Goal: Task Accomplishment & Management: Complete application form

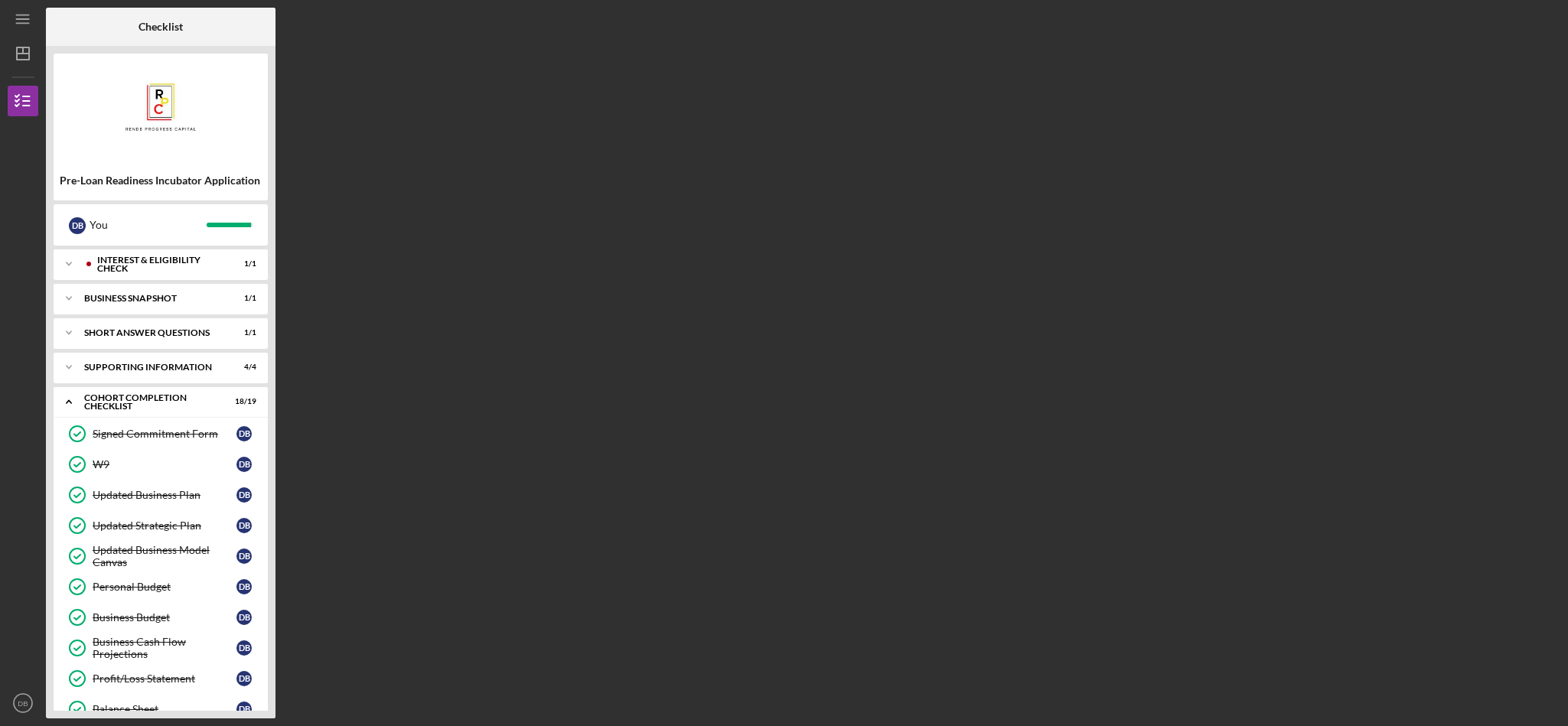
click at [969, 673] on div "Checklist Pre-Loan Readiness Incubator Application D B You Icon/Expander Intere…" at bounding box center [803, 362] width 1515 height 711
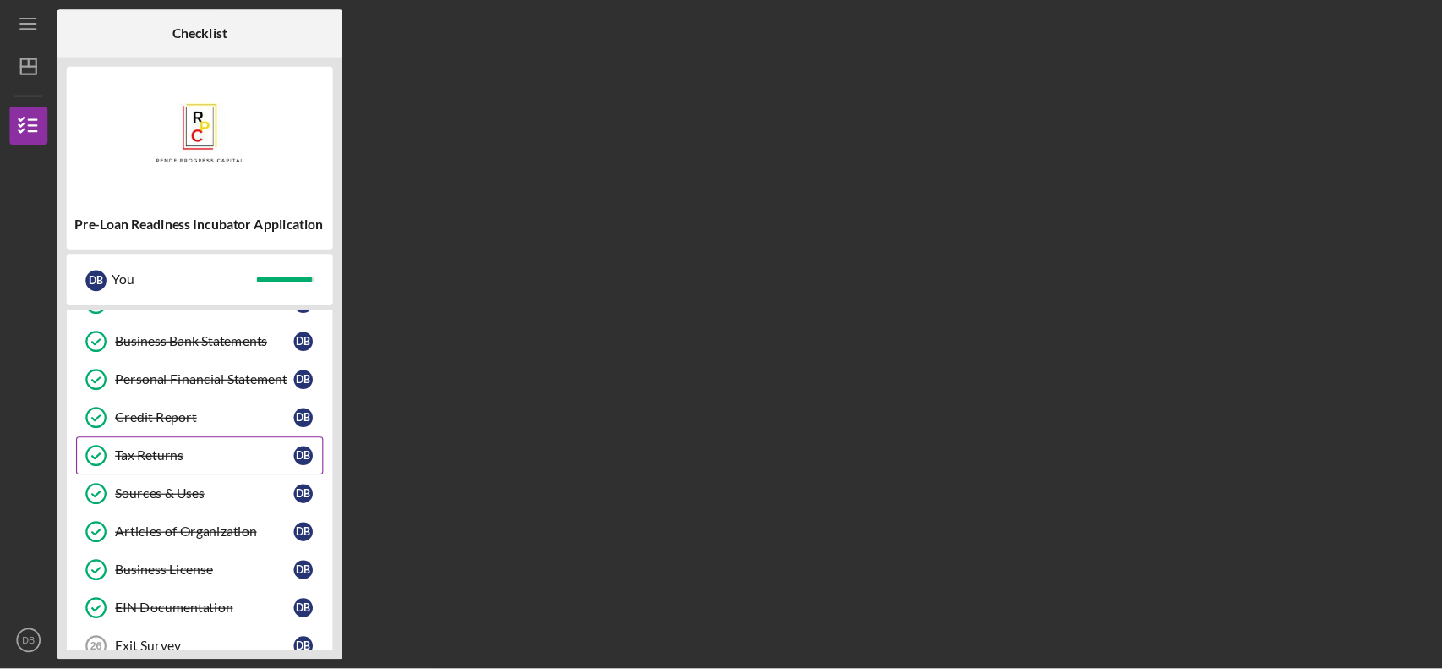
scroll to position [547, 0]
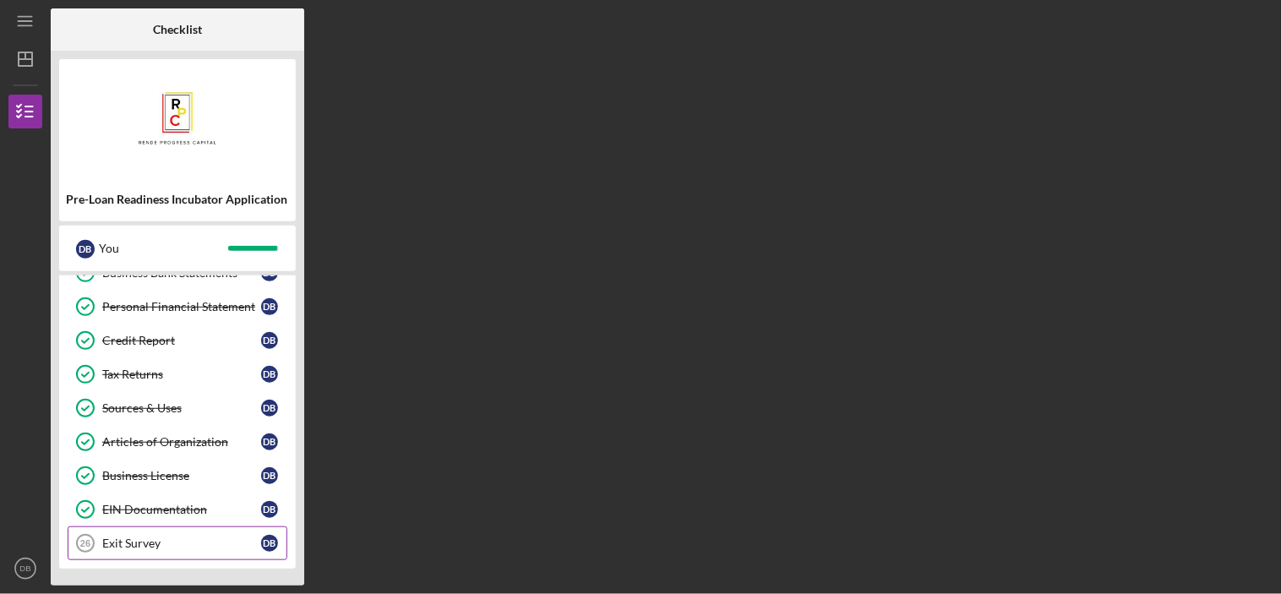
click at [178, 542] on div "Exit Survey" at bounding box center [181, 544] width 159 height 14
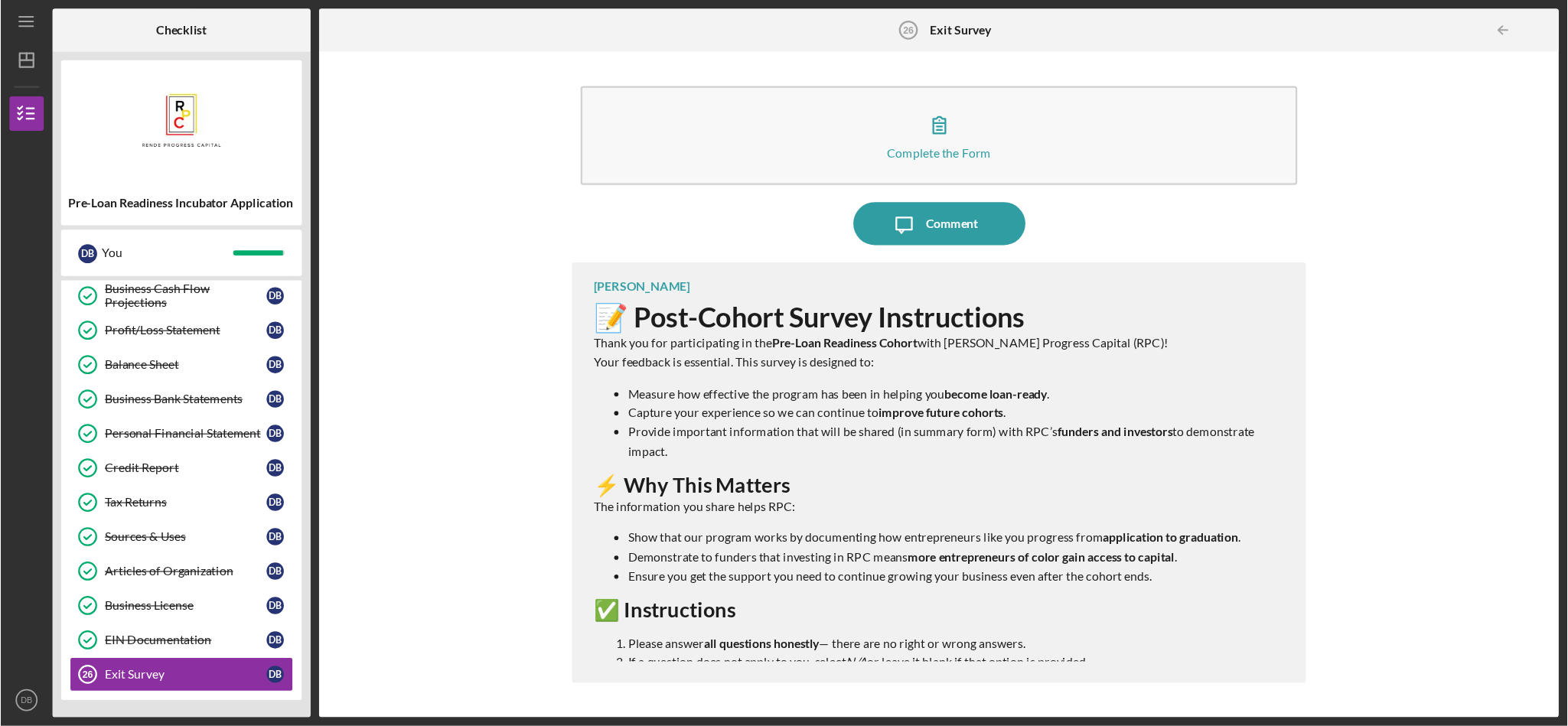
scroll to position [396, 0]
drag, startPoint x: 1128, startPoint y: 0, endPoint x: 496, endPoint y: 176, distance: 656.0
click at [496, 176] on div "Complete the Form Form Icon/Message Comment [PERSON_NAME] 📝 Post-Cohort Survey …" at bounding box center [834, 341] width 1087 height 577
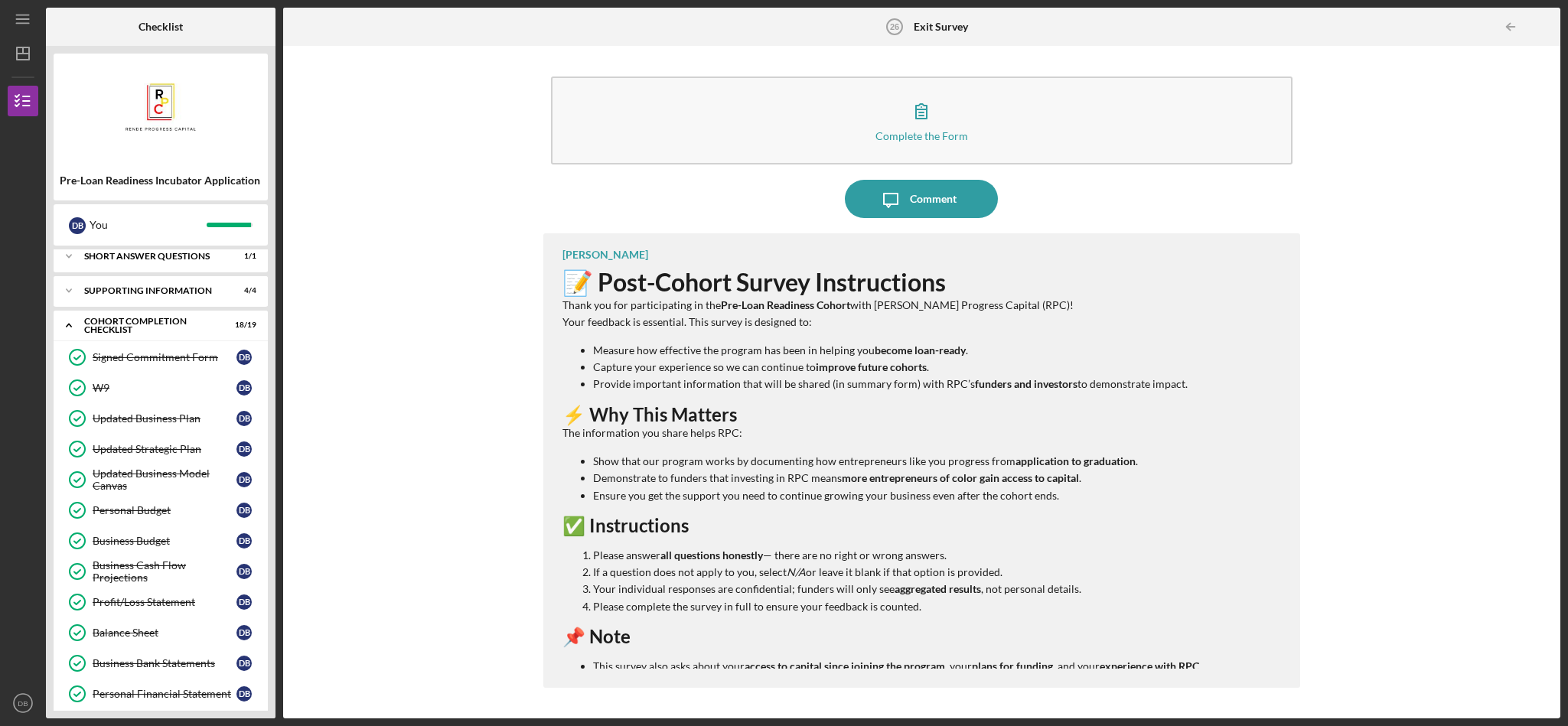
scroll to position [77, 0]
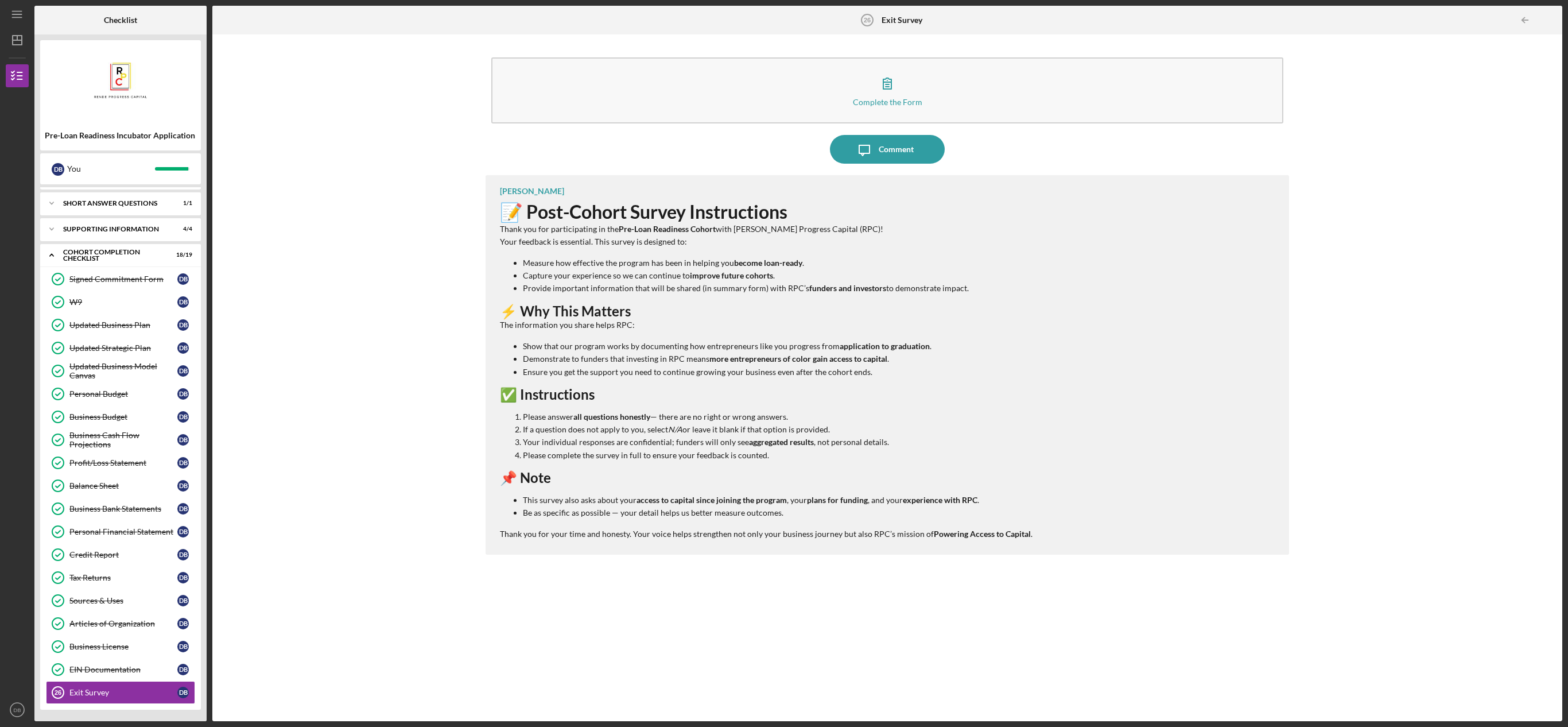
drag, startPoint x: 1175, startPoint y: 4, endPoint x: 933, endPoint y: 202, distance: 312.7
click at [933, 202] on h1 "📝 Post-Cohort Survey Instructions" at bounding box center [766, 212] width 532 height 21
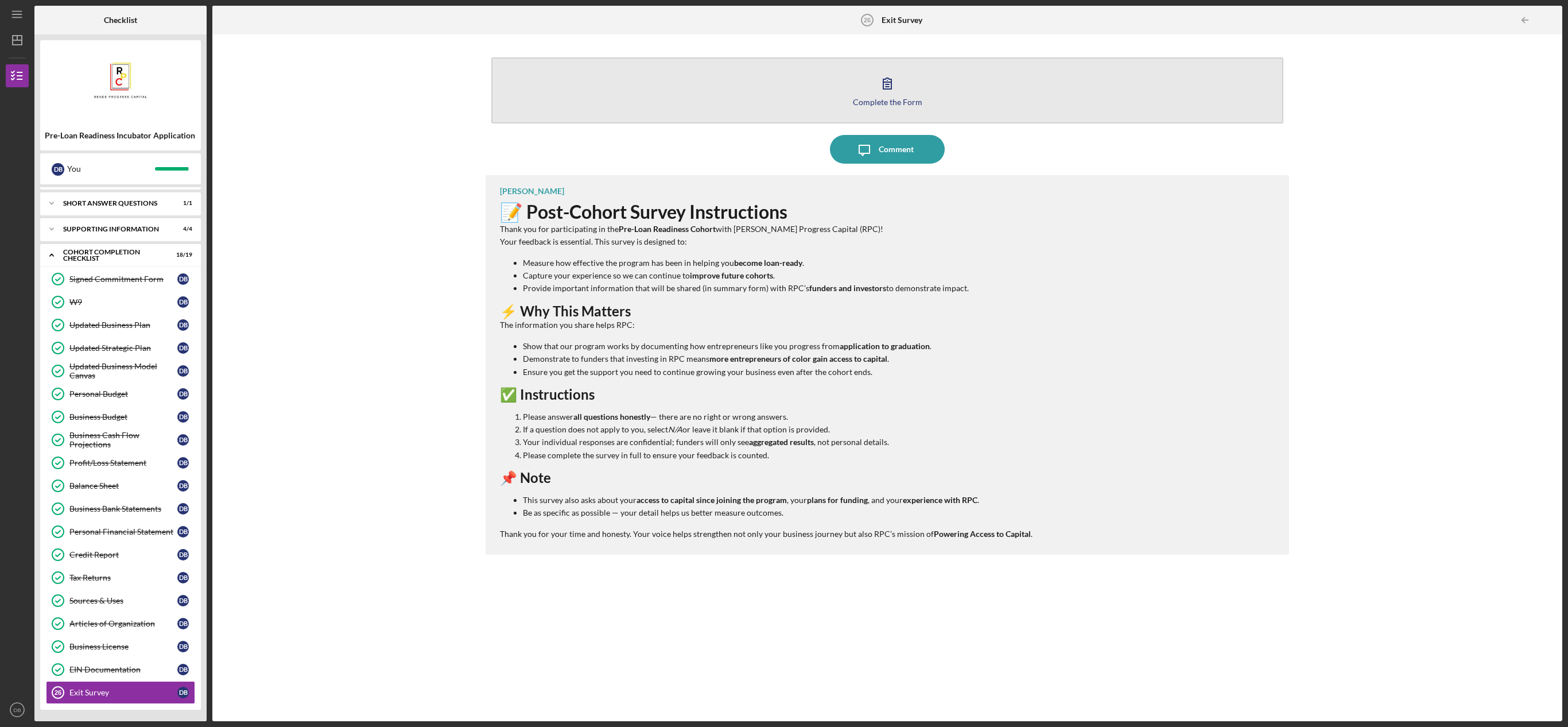
click at [873, 92] on icon "button" at bounding box center [888, 83] width 29 height 29
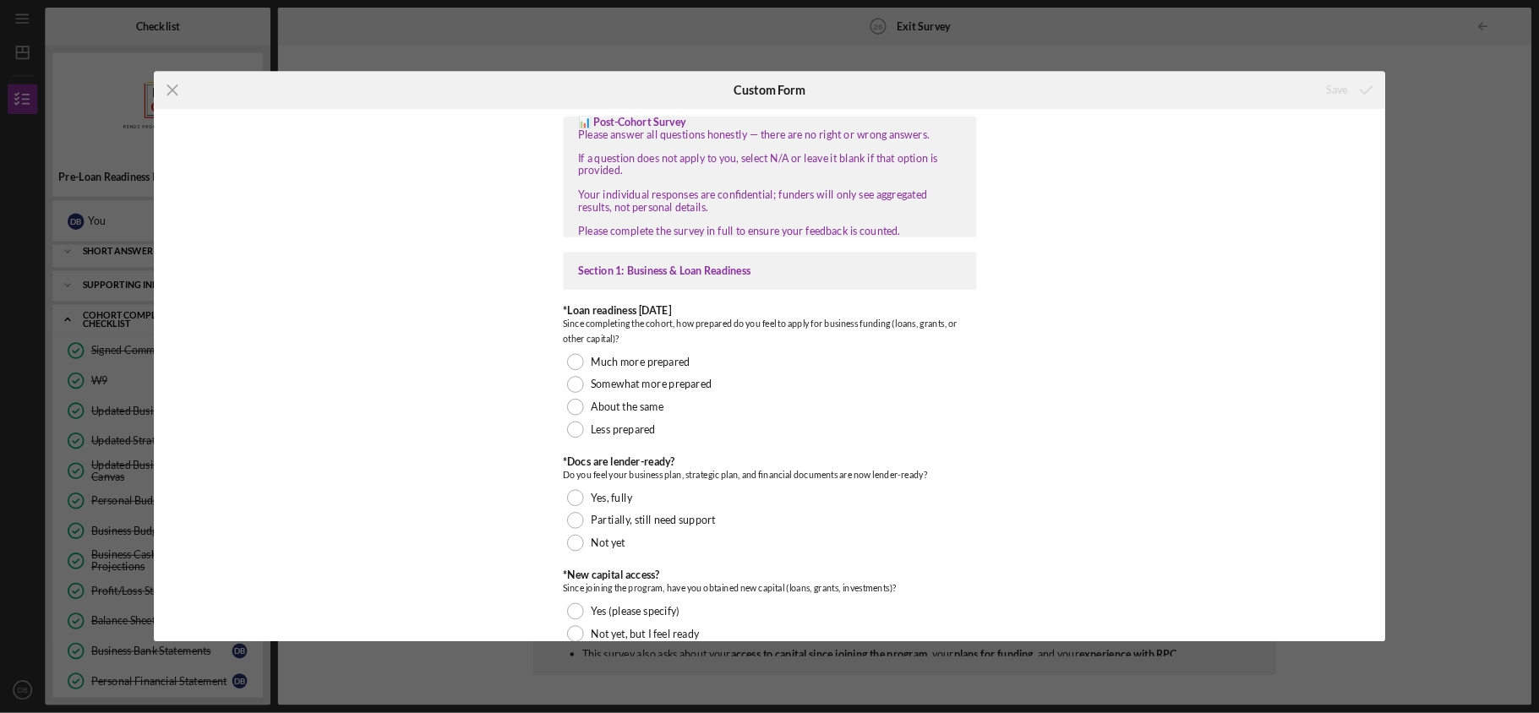
scroll to position [85, 0]
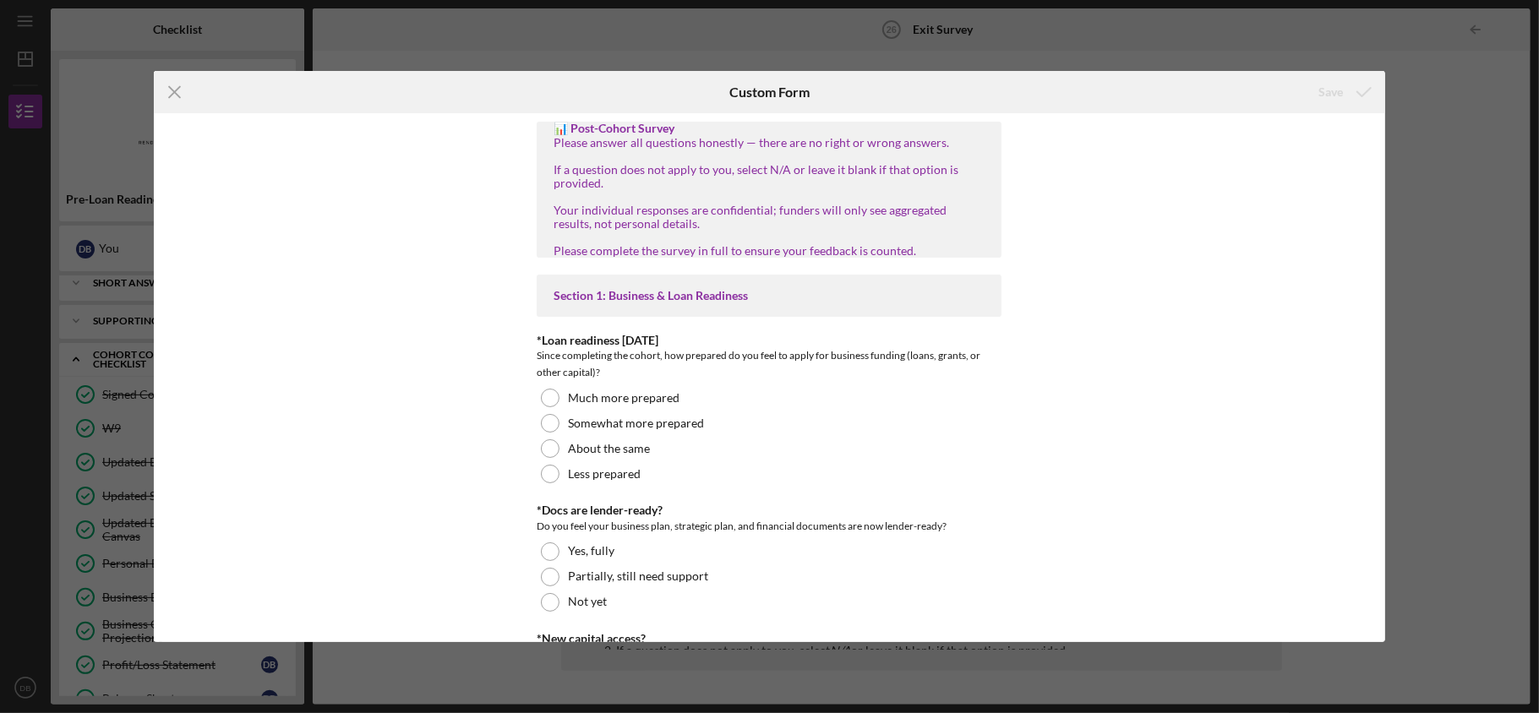
drag, startPoint x: 2023, startPoint y: 3, endPoint x: 1036, endPoint y: 153, distance: 998.4
click at [1036, 153] on div "📊 Post-Cohort Survey Please answer all questions honestly — there are no right …" at bounding box center [769, 377] width 1231 height 528
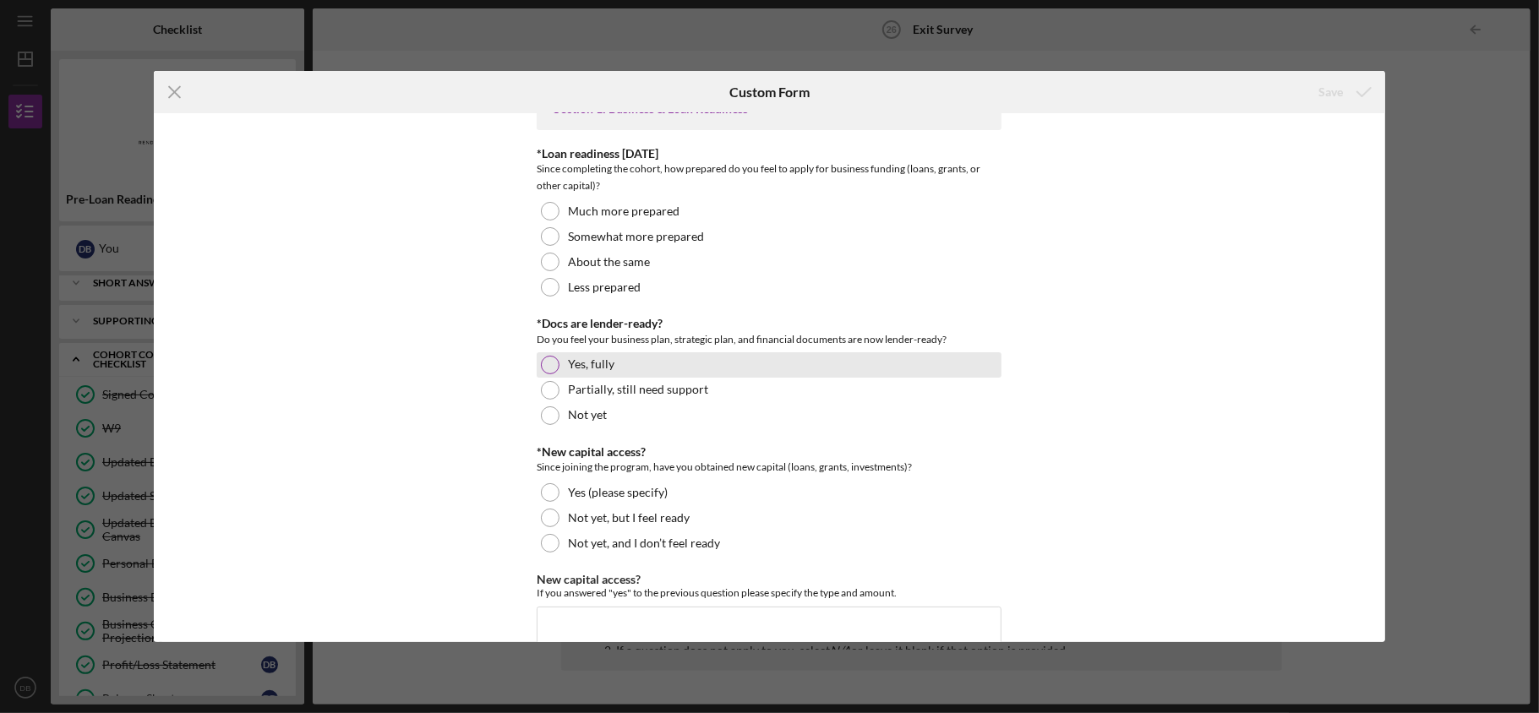
scroll to position [225, 0]
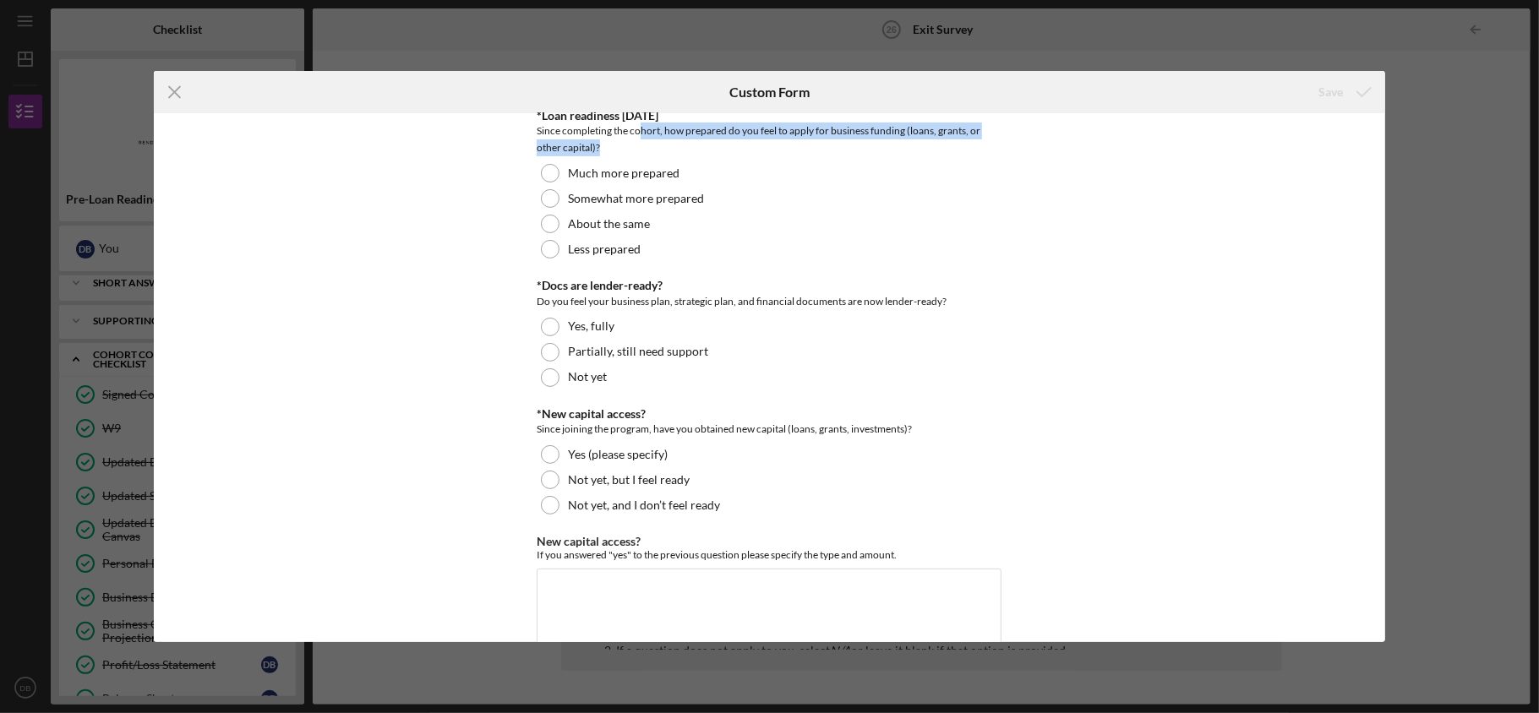
drag, startPoint x: 639, startPoint y: 156, endPoint x: 890, endPoint y: 167, distance: 251.3
click at [890, 156] on div "Since completing the cohort, how prepared do you feel to apply for business fun…" at bounding box center [769, 140] width 465 height 34
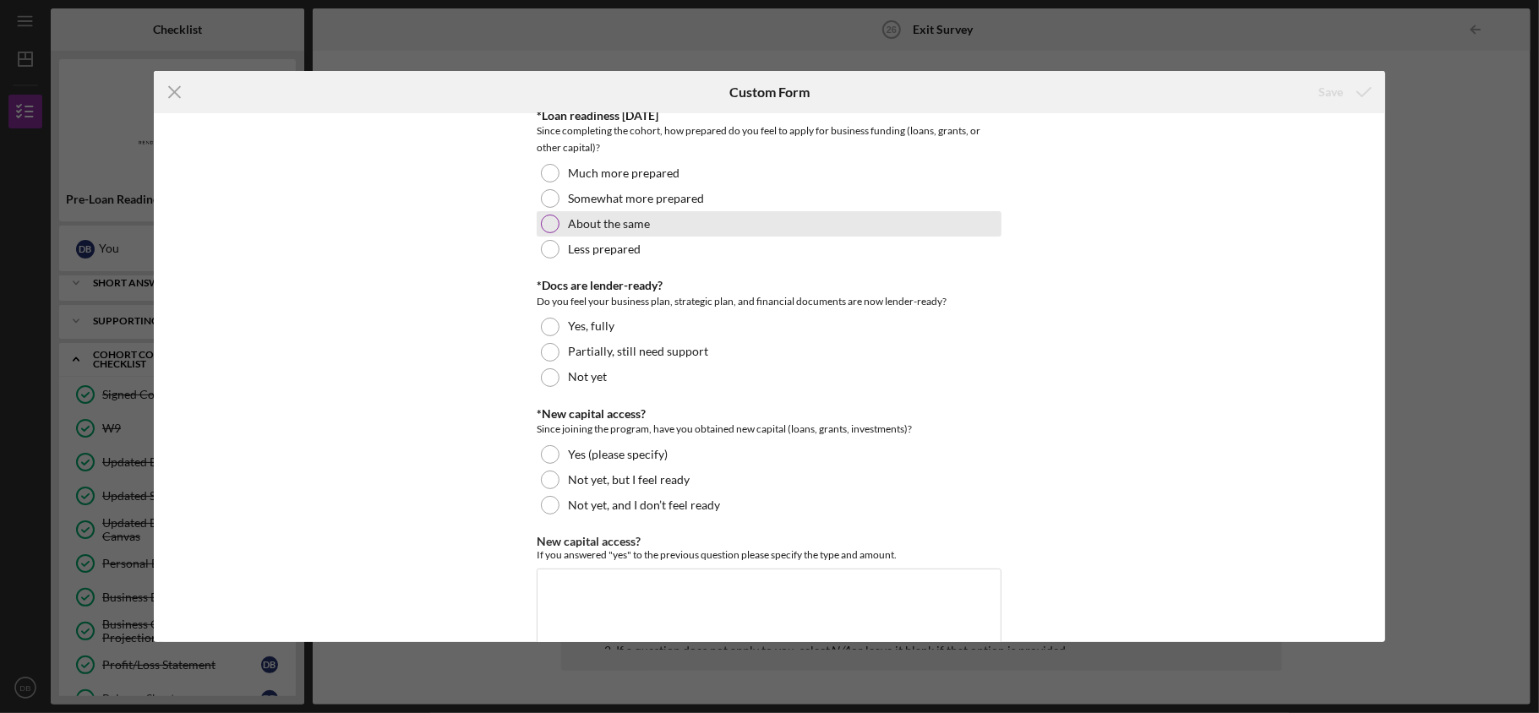
click at [865, 237] on div "About the same" at bounding box center [769, 223] width 465 height 25
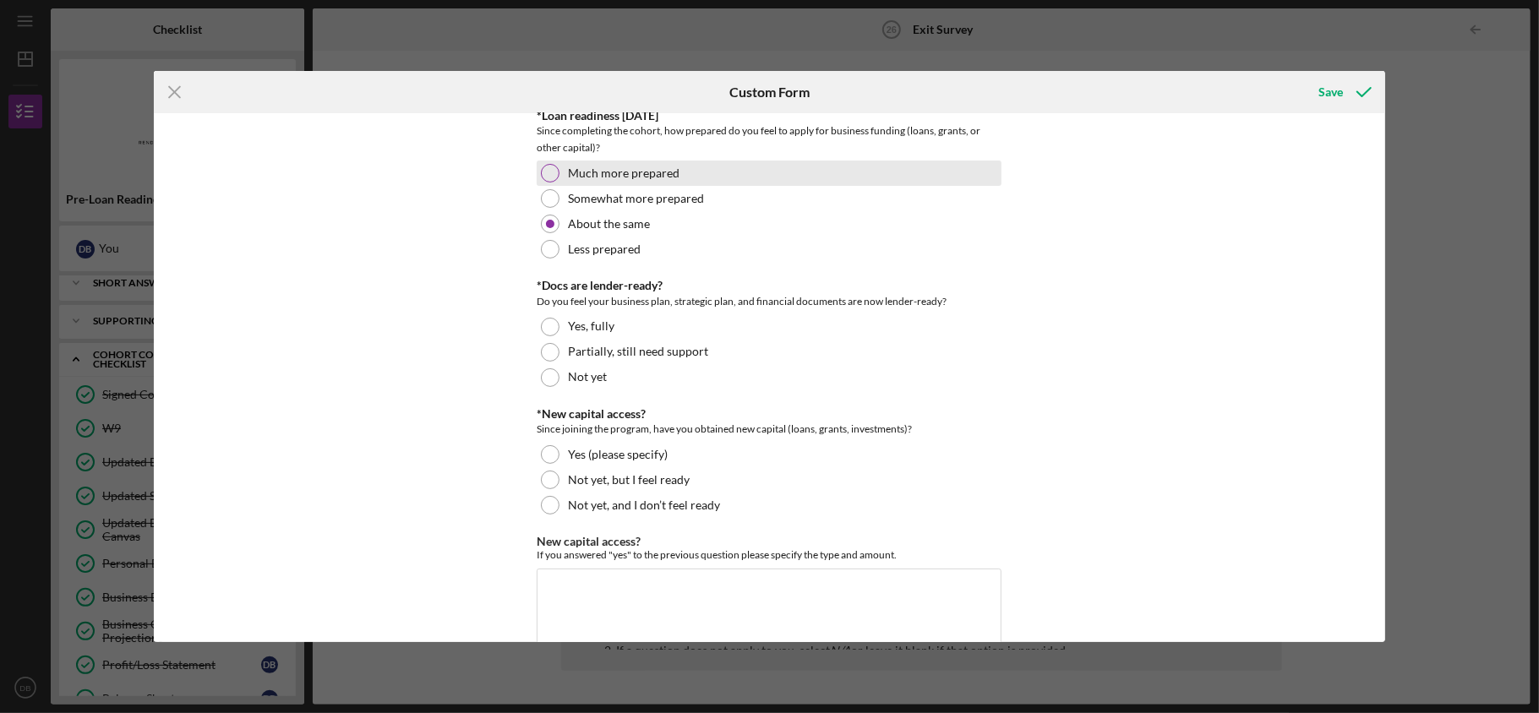
click at [658, 180] on label "Much more prepared" at bounding box center [624, 173] width 112 height 14
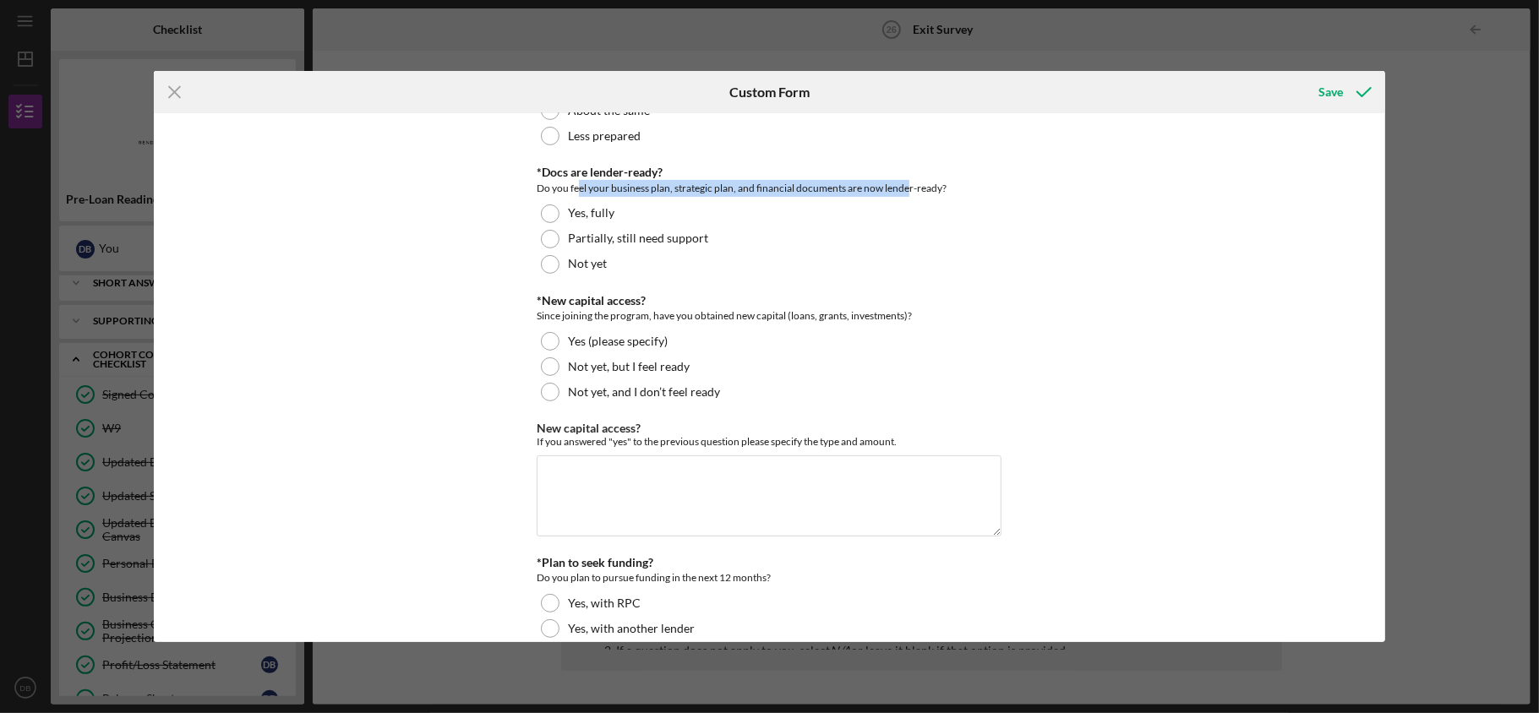
drag, startPoint x: 576, startPoint y: 213, endPoint x: 906, endPoint y: 216, distance: 329.6
click at [906, 197] on div "Do you feel your business plan, strategic plan, and financial documents are now…" at bounding box center [769, 188] width 465 height 17
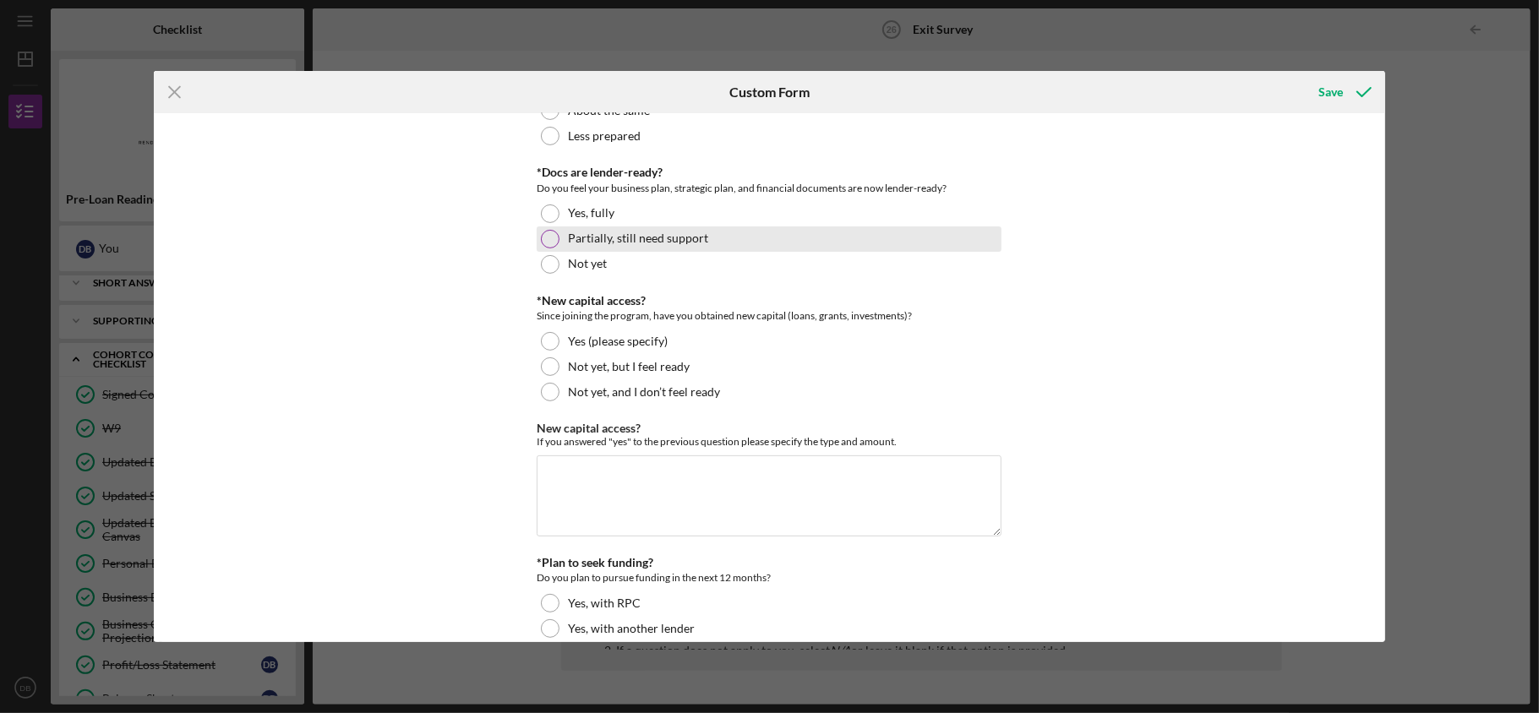
click at [613, 245] on label "Partially, still need support" at bounding box center [638, 239] width 140 height 14
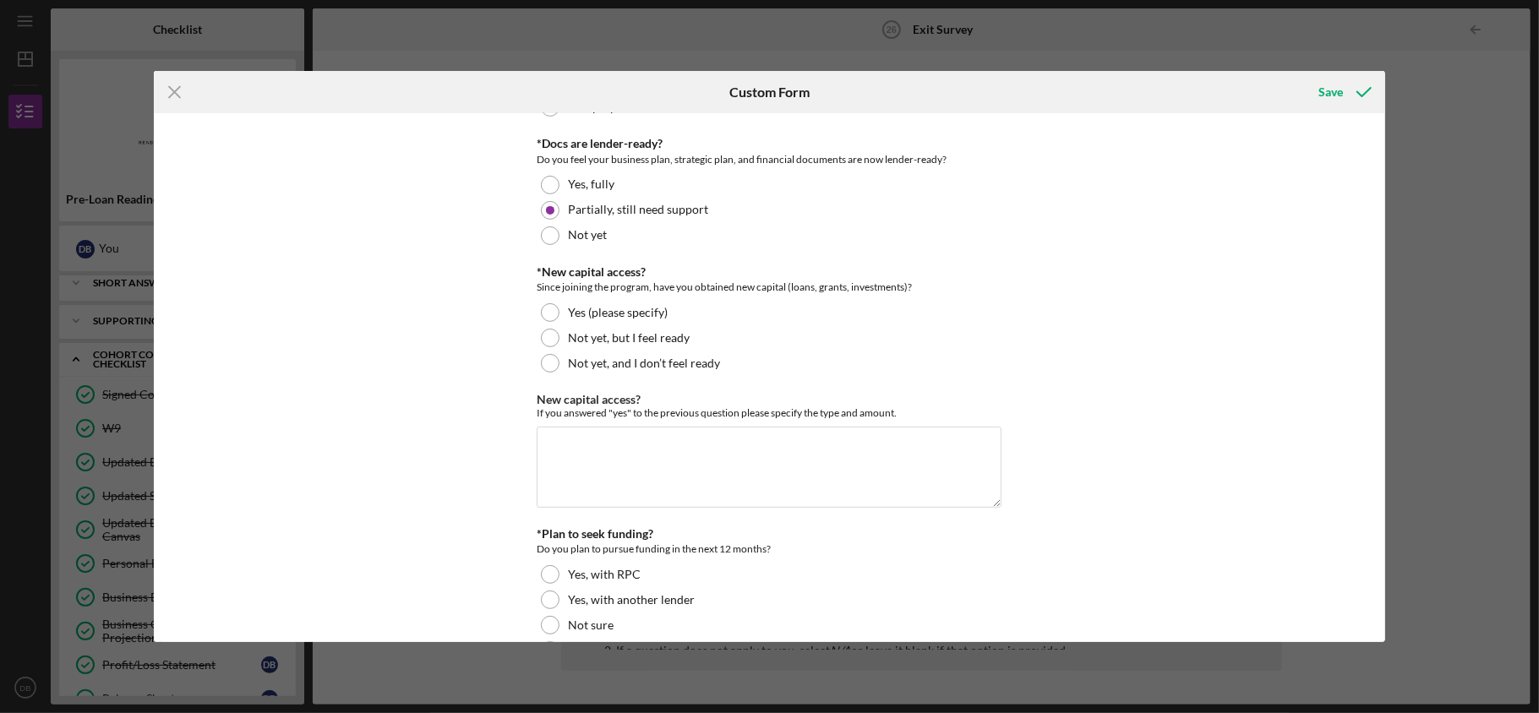
scroll to position [450, 0]
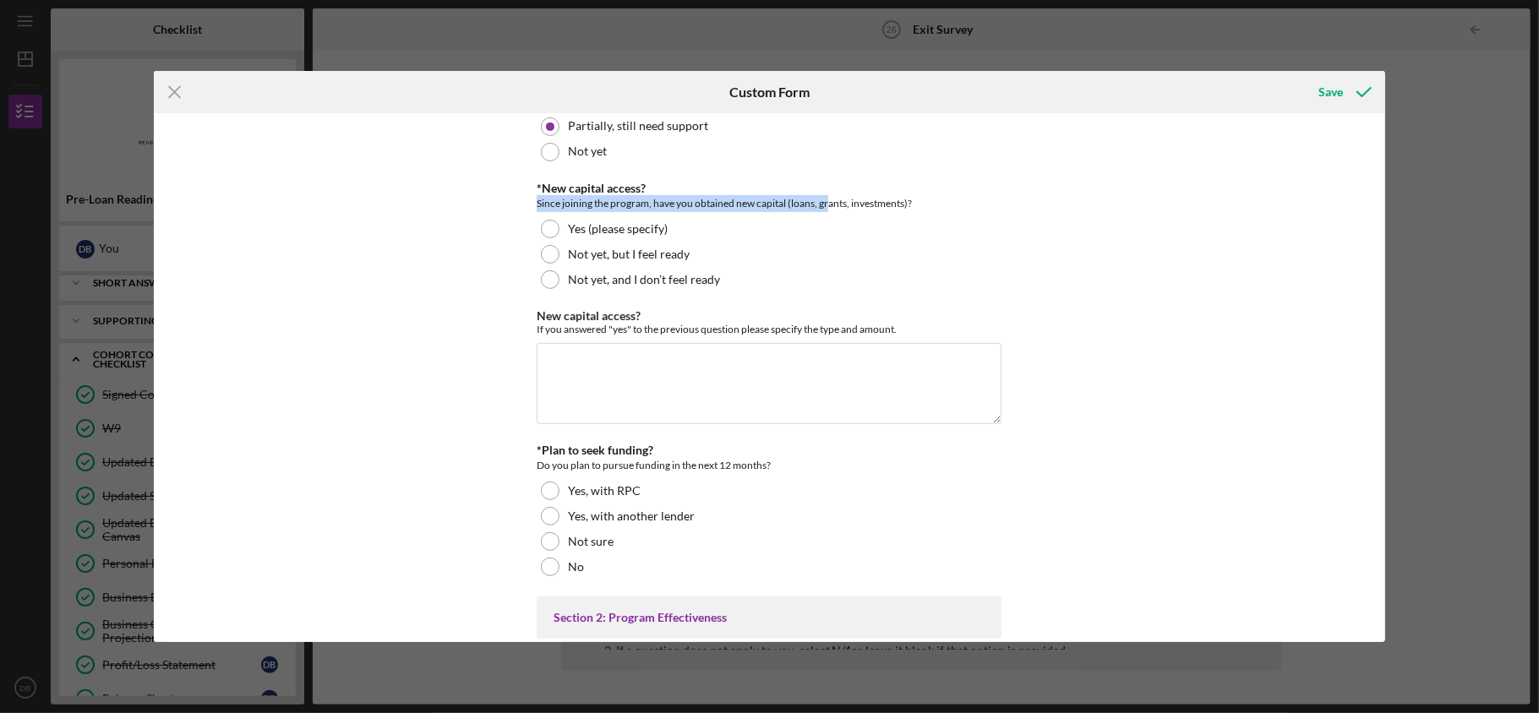
drag, startPoint x: 532, startPoint y: 235, endPoint x: 825, endPoint y: 237, distance: 293.3
click at [825, 237] on div "📊 Post-Cohort Survey Please answer all questions honestly — there are no right …" at bounding box center [769, 377] width 1231 height 528
click at [1105, 257] on div "📊 Post-Cohort Survey Please answer all questions honestly — there are no right …" at bounding box center [769, 377] width 1231 height 528
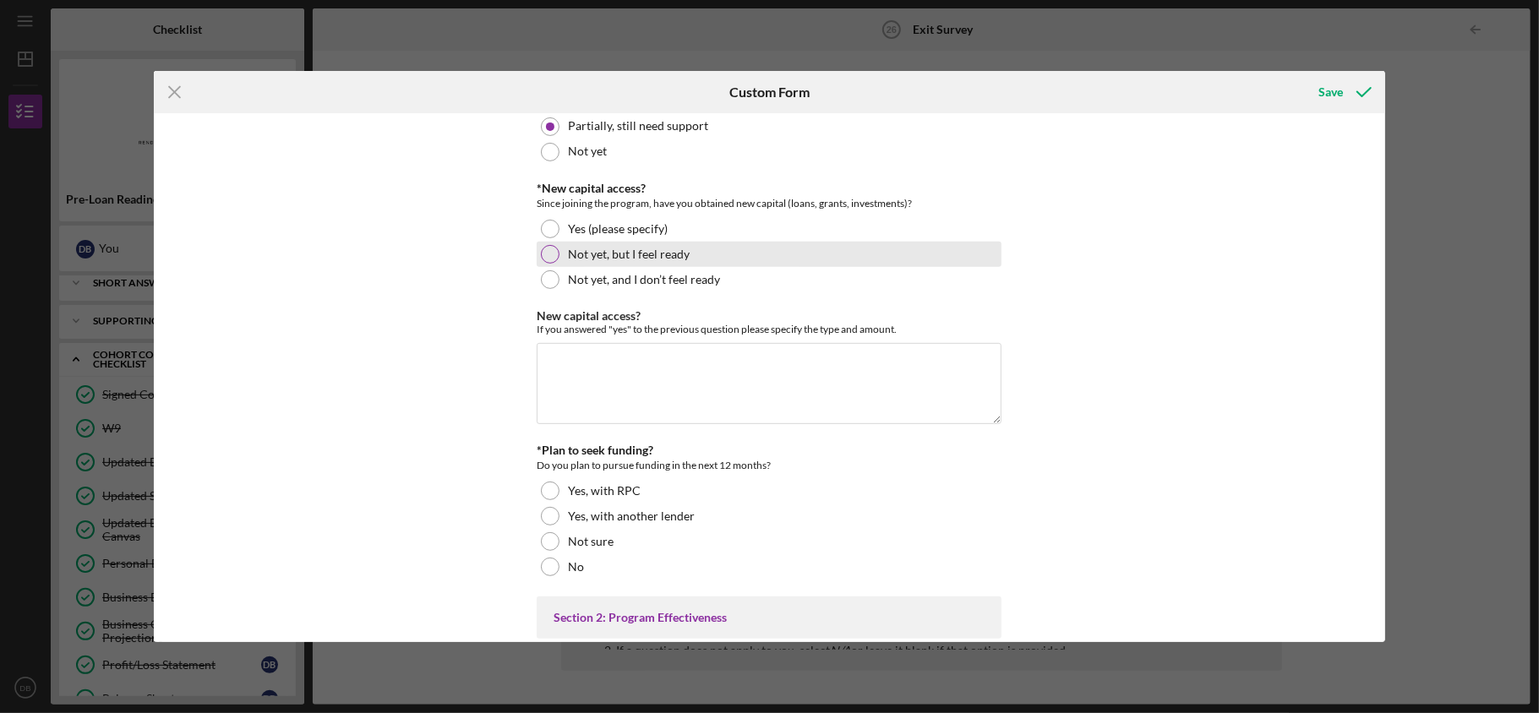
click at [650, 261] on label "Not yet, but I feel ready" at bounding box center [629, 255] width 122 height 14
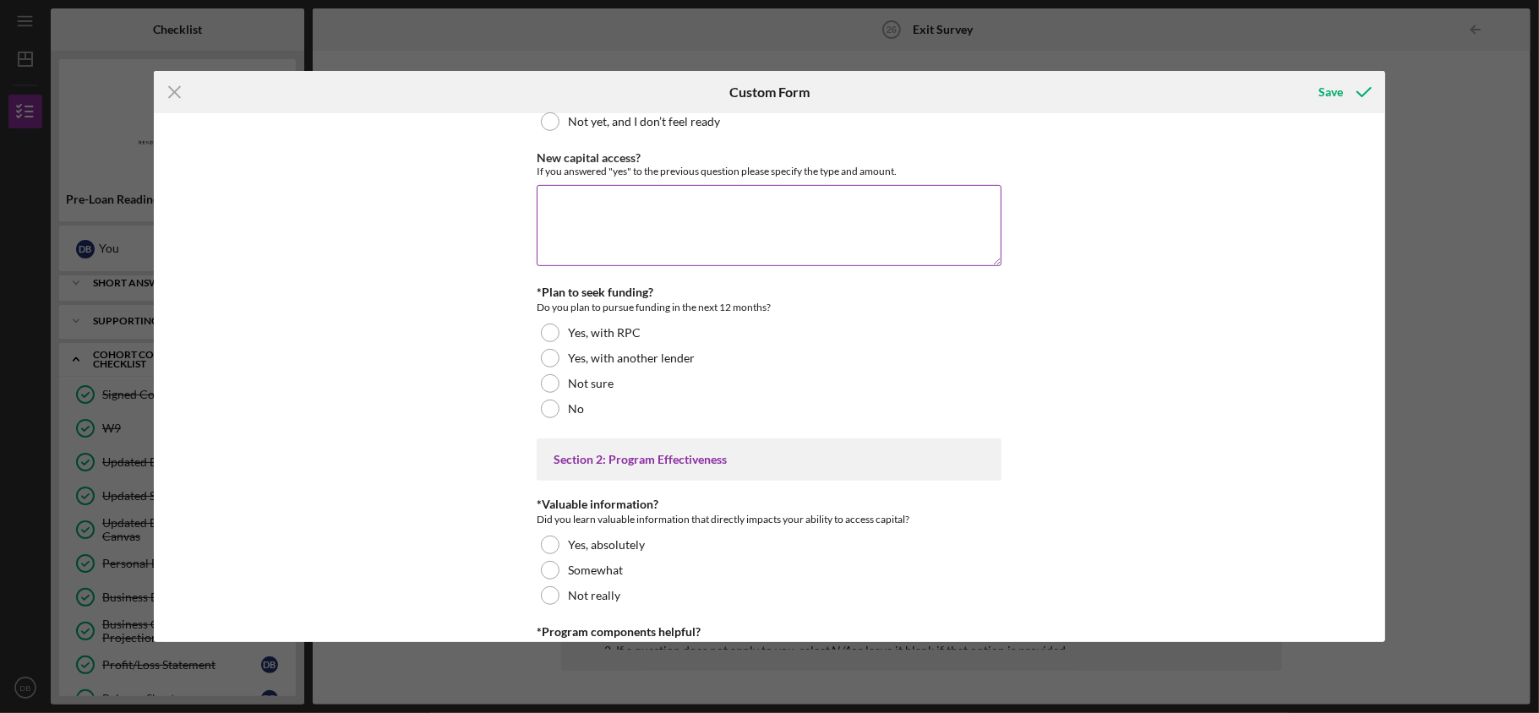
scroll to position [676, 0]
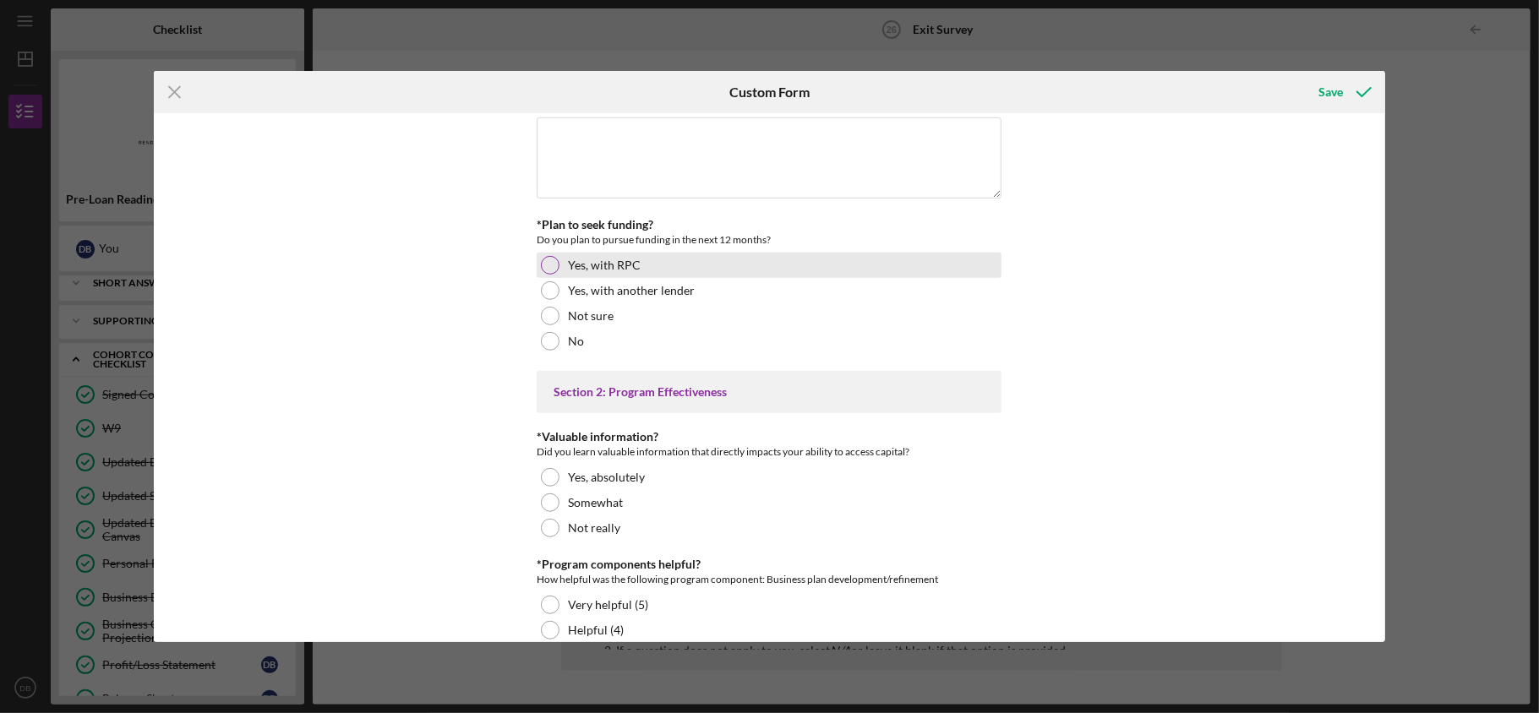
click at [541, 275] on div at bounding box center [550, 265] width 19 height 19
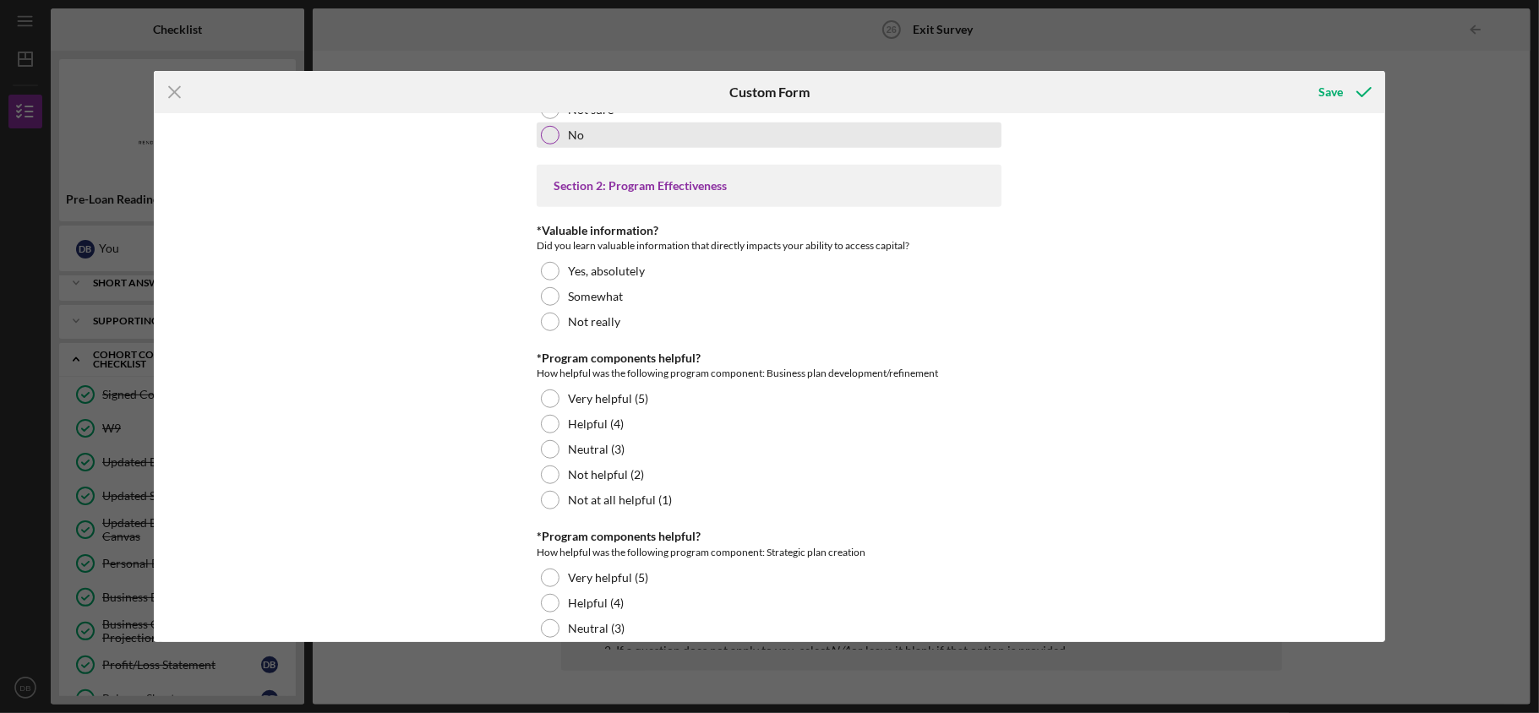
scroll to position [901, 0]
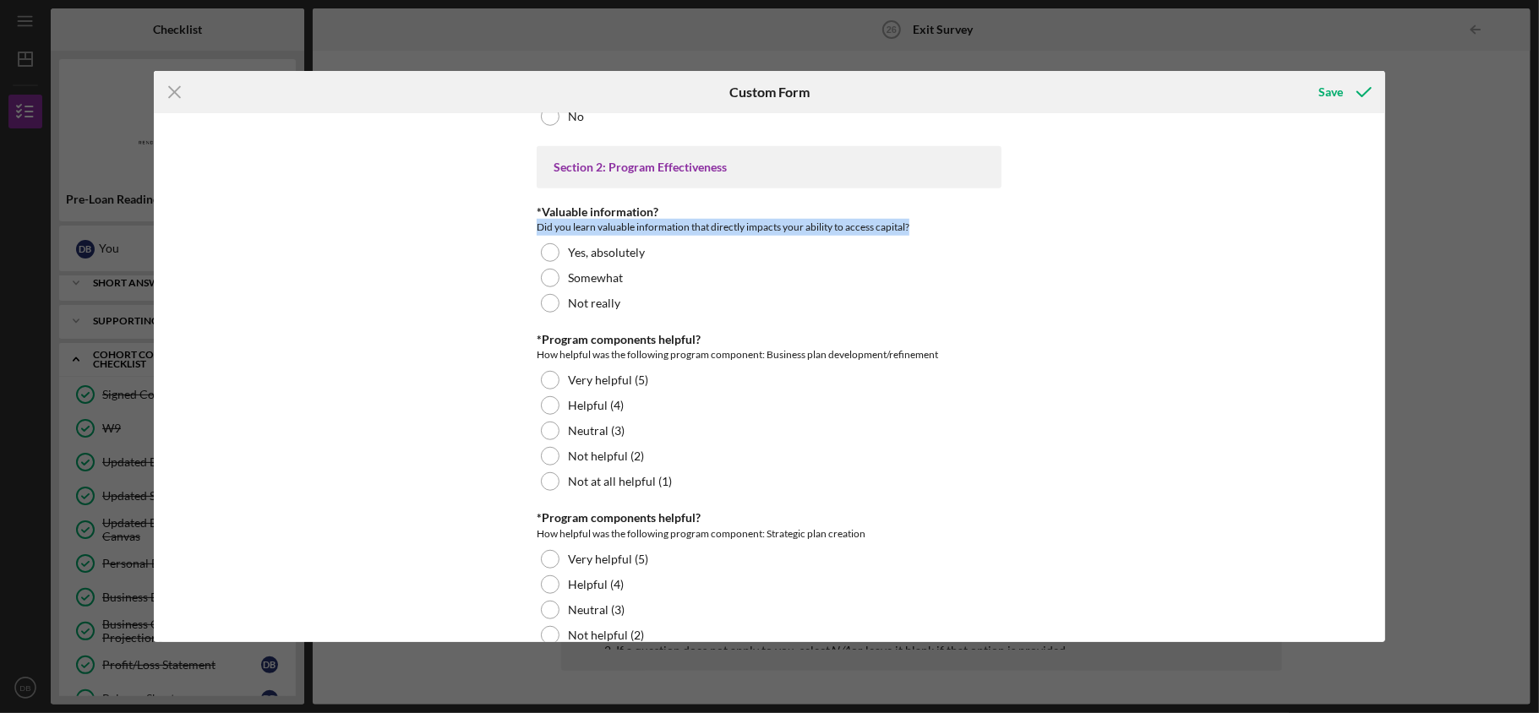
drag, startPoint x: 538, startPoint y: 251, endPoint x: 926, endPoint y: 260, distance: 388.9
click at [926, 236] on div "Did you learn valuable information that directly impacts your ability to access…" at bounding box center [769, 227] width 465 height 17
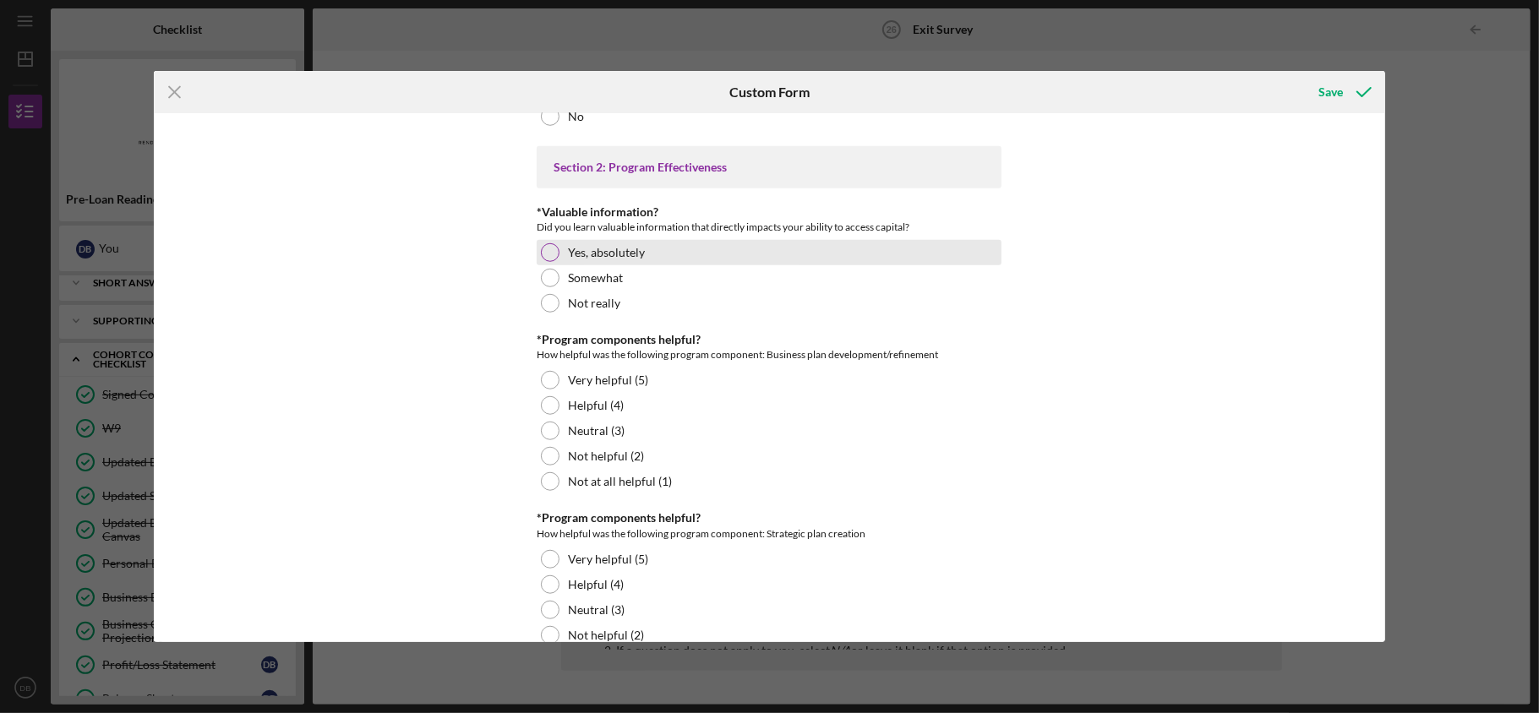
click at [627, 259] on label "Yes, absolutely" at bounding box center [606, 253] width 77 height 14
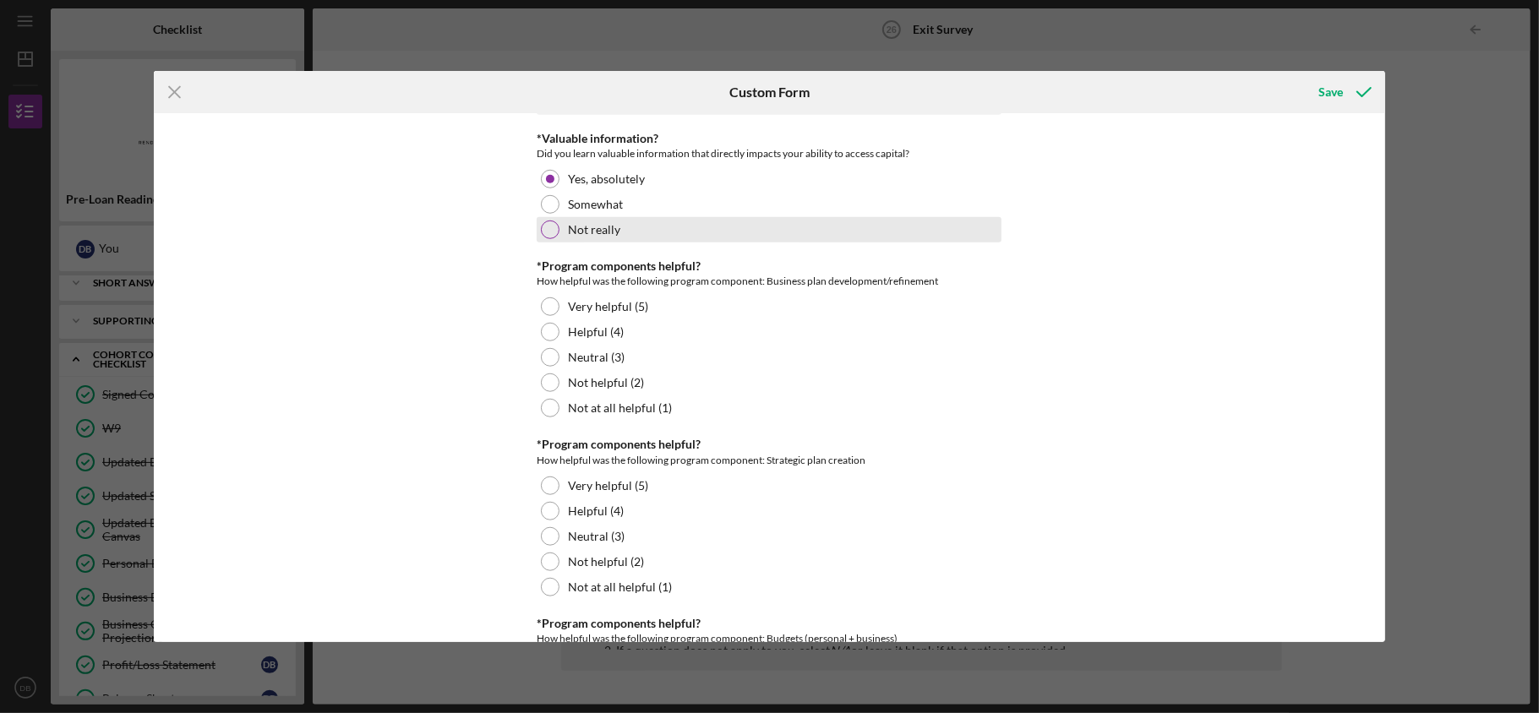
scroll to position [1014, 0]
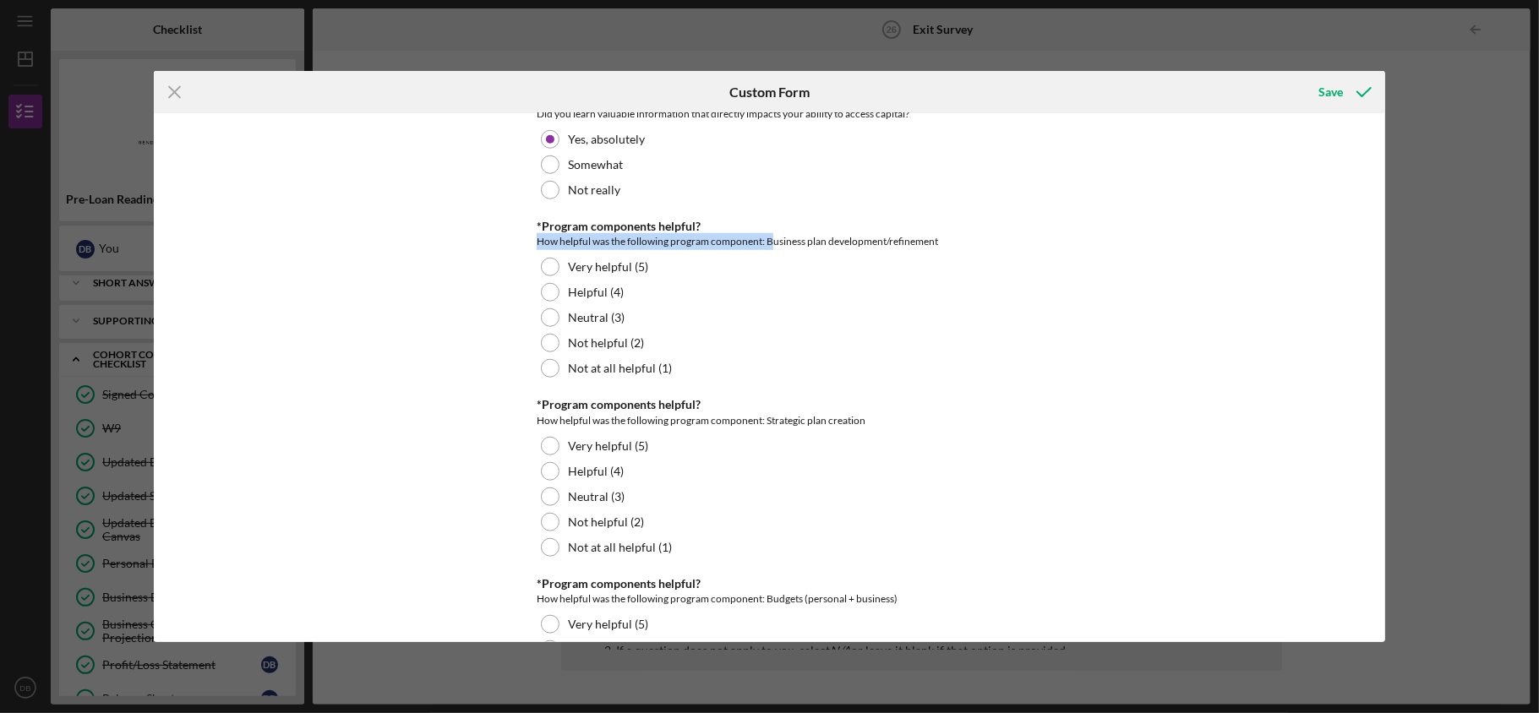
drag, startPoint x: 532, startPoint y: 267, endPoint x: 771, endPoint y: 272, distance: 239.2
click at [771, 272] on div "📊 Post-Cohort Survey Please answer all questions honestly — there are no right …" at bounding box center [769, 377] width 1231 height 528
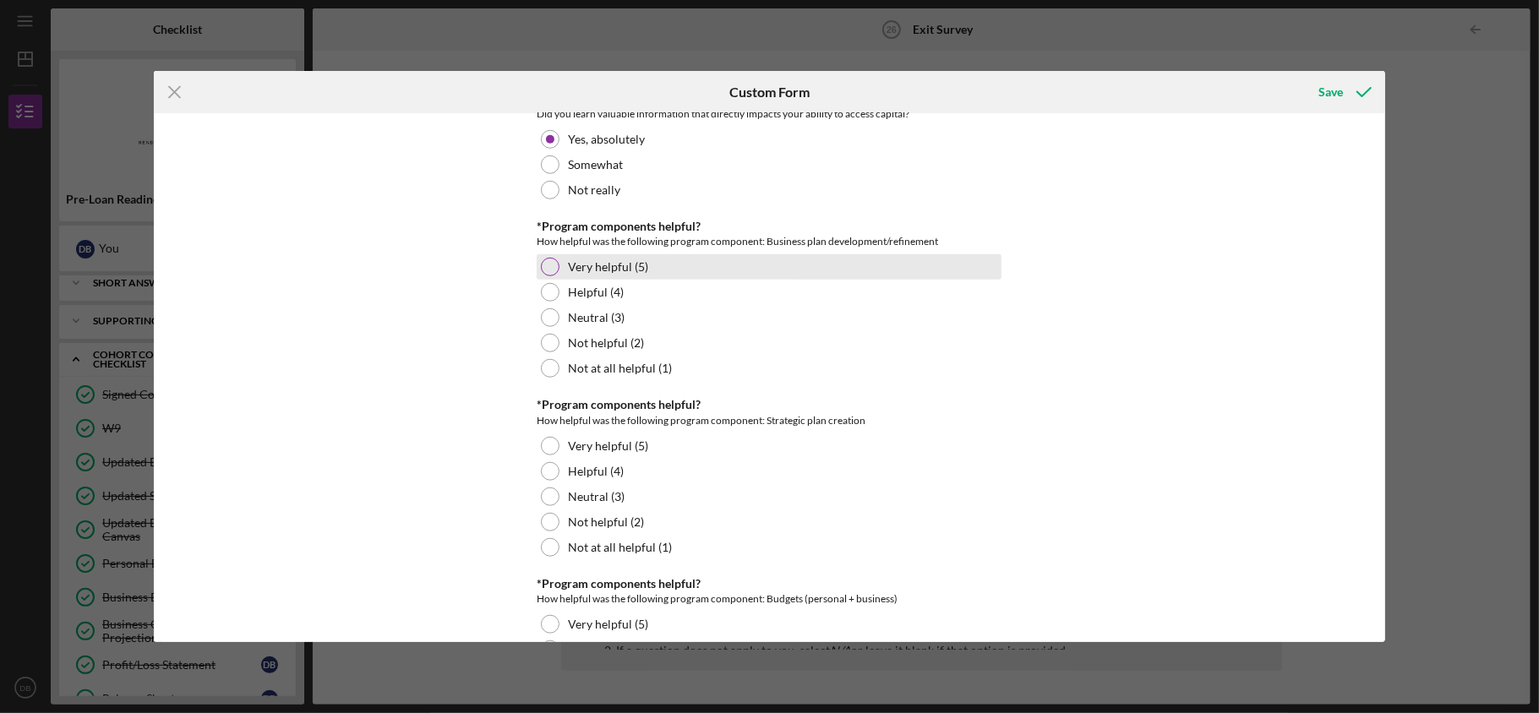
click at [620, 274] on label "Very helpful (5)" at bounding box center [608, 267] width 80 height 14
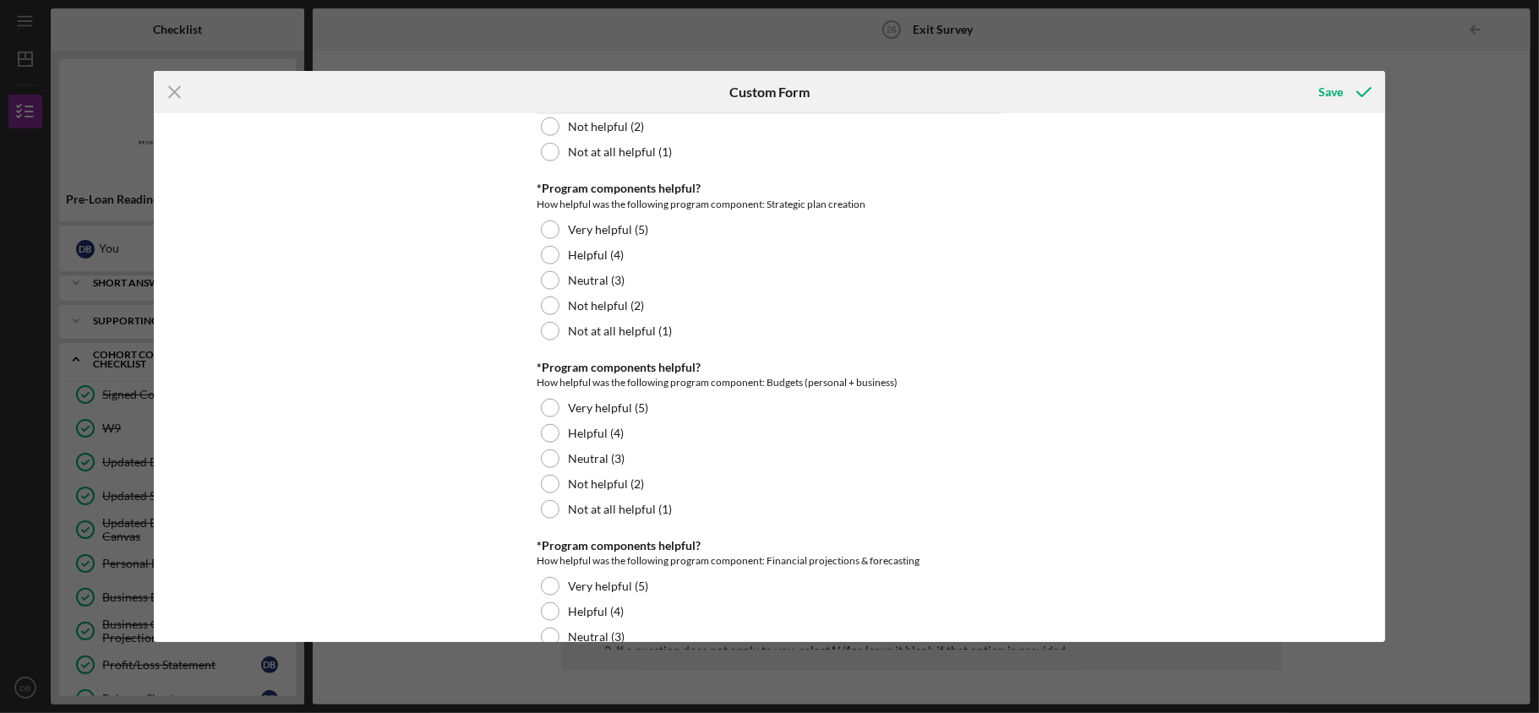
scroll to position [1239, 0]
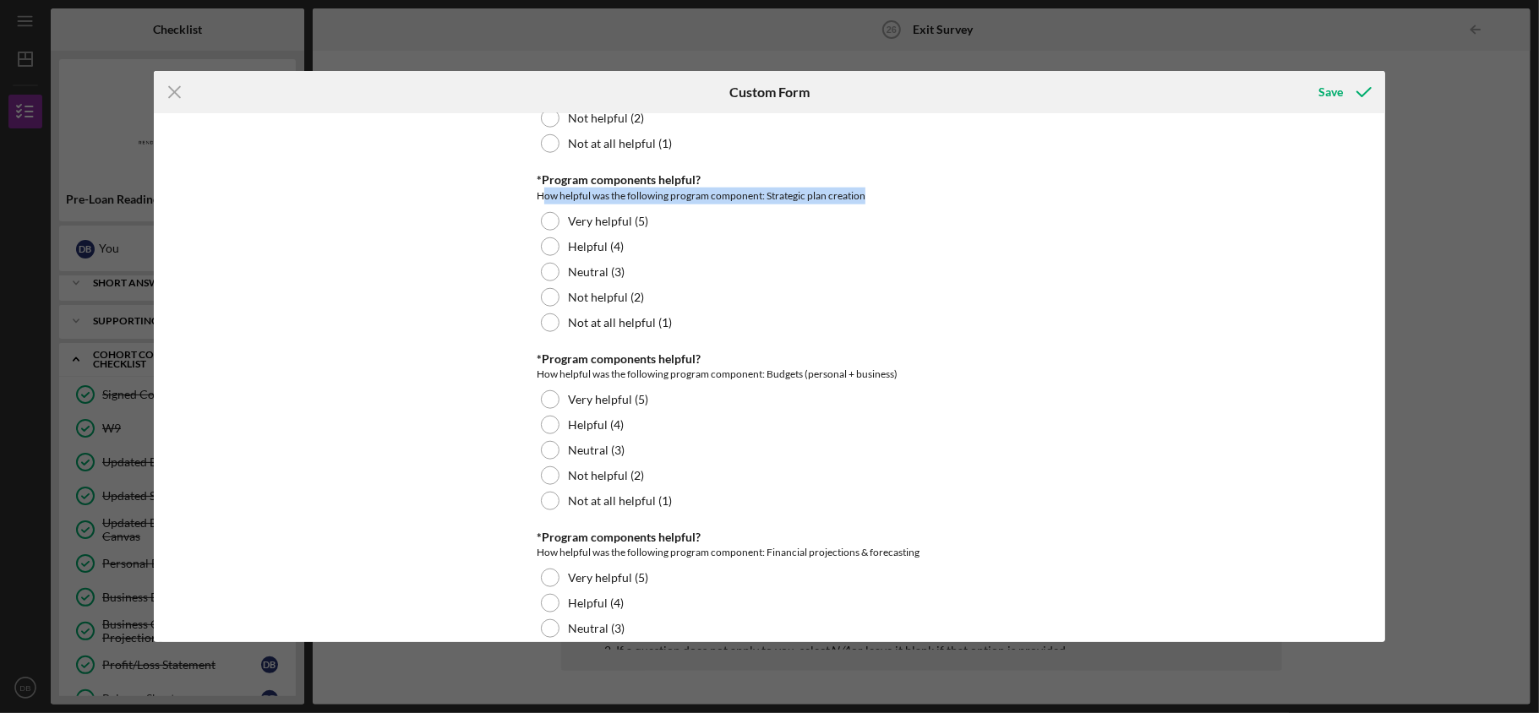
drag, startPoint x: 543, startPoint y: 225, endPoint x: 866, endPoint y: 220, distance: 323.7
click at [866, 205] on div "How helpful was the following program component: Strategic plan creation" at bounding box center [769, 196] width 465 height 17
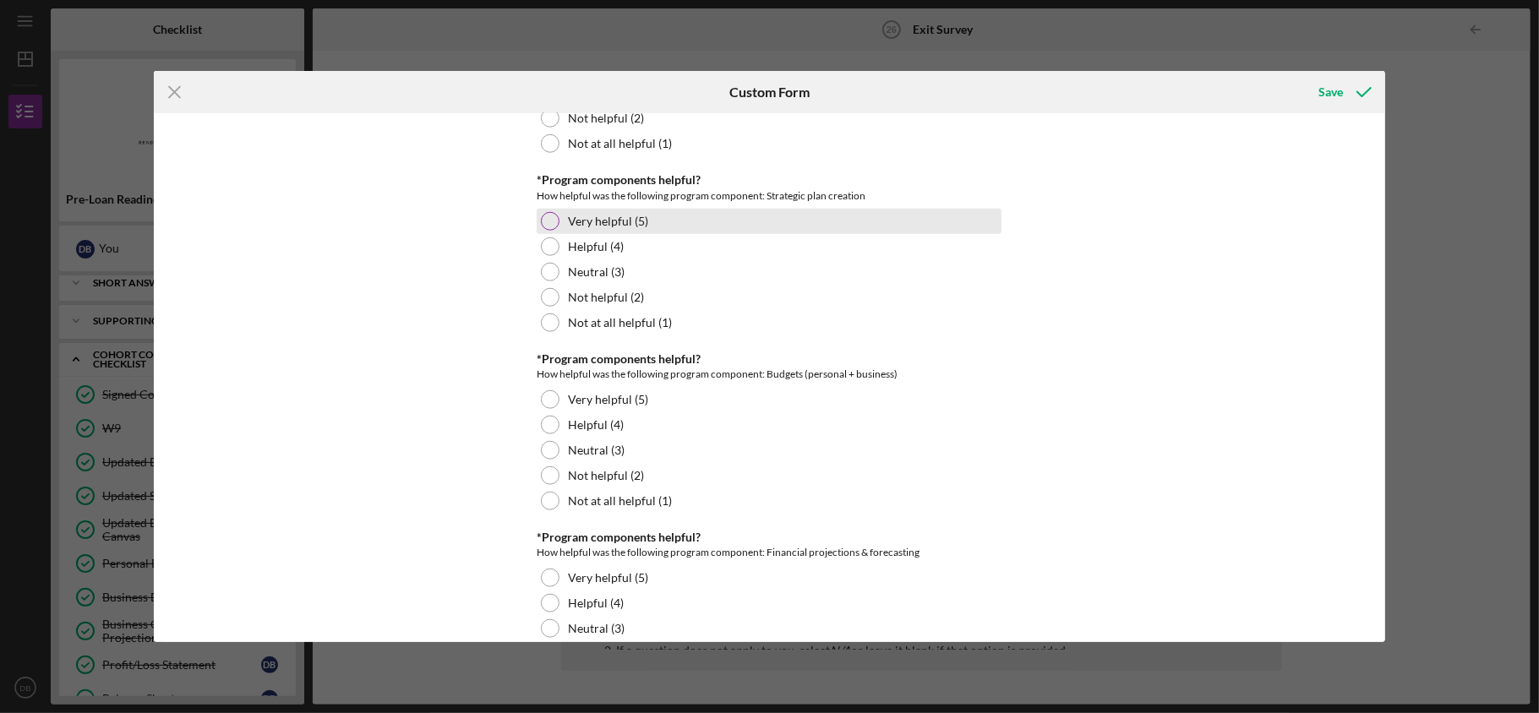
click at [739, 234] on div "Very helpful (5)" at bounding box center [769, 221] width 465 height 25
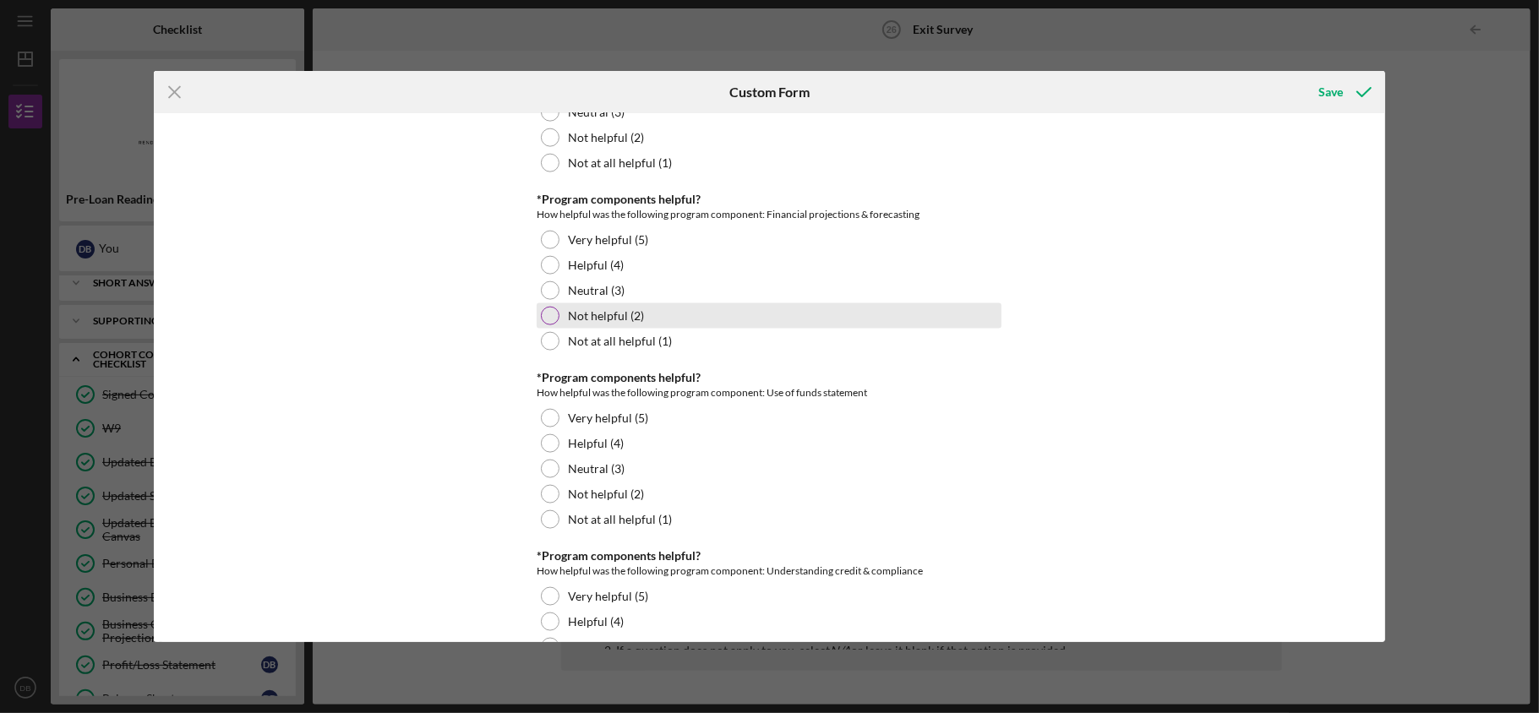
scroll to position [1465, 0]
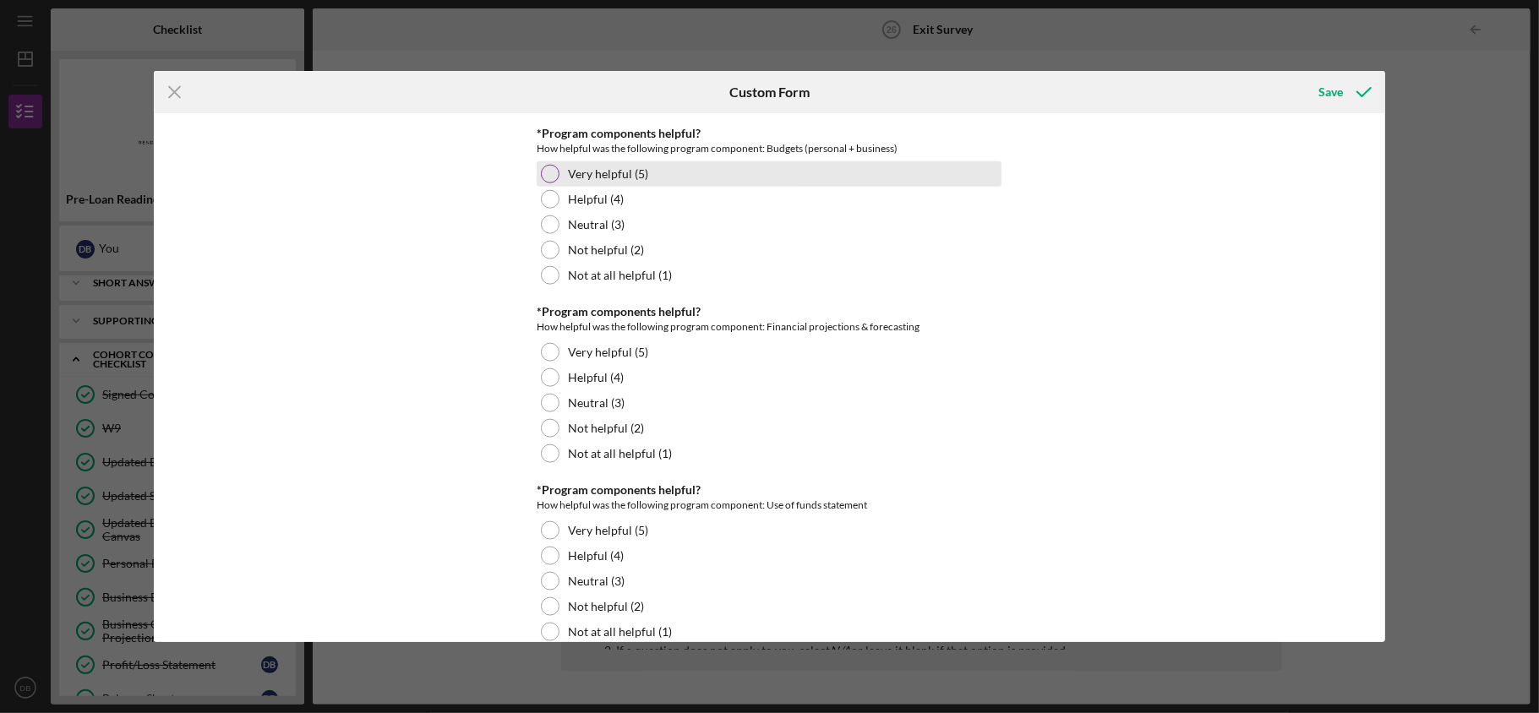
click at [636, 181] on label "Very helpful (5)" at bounding box center [608, 174] width 80 height 14
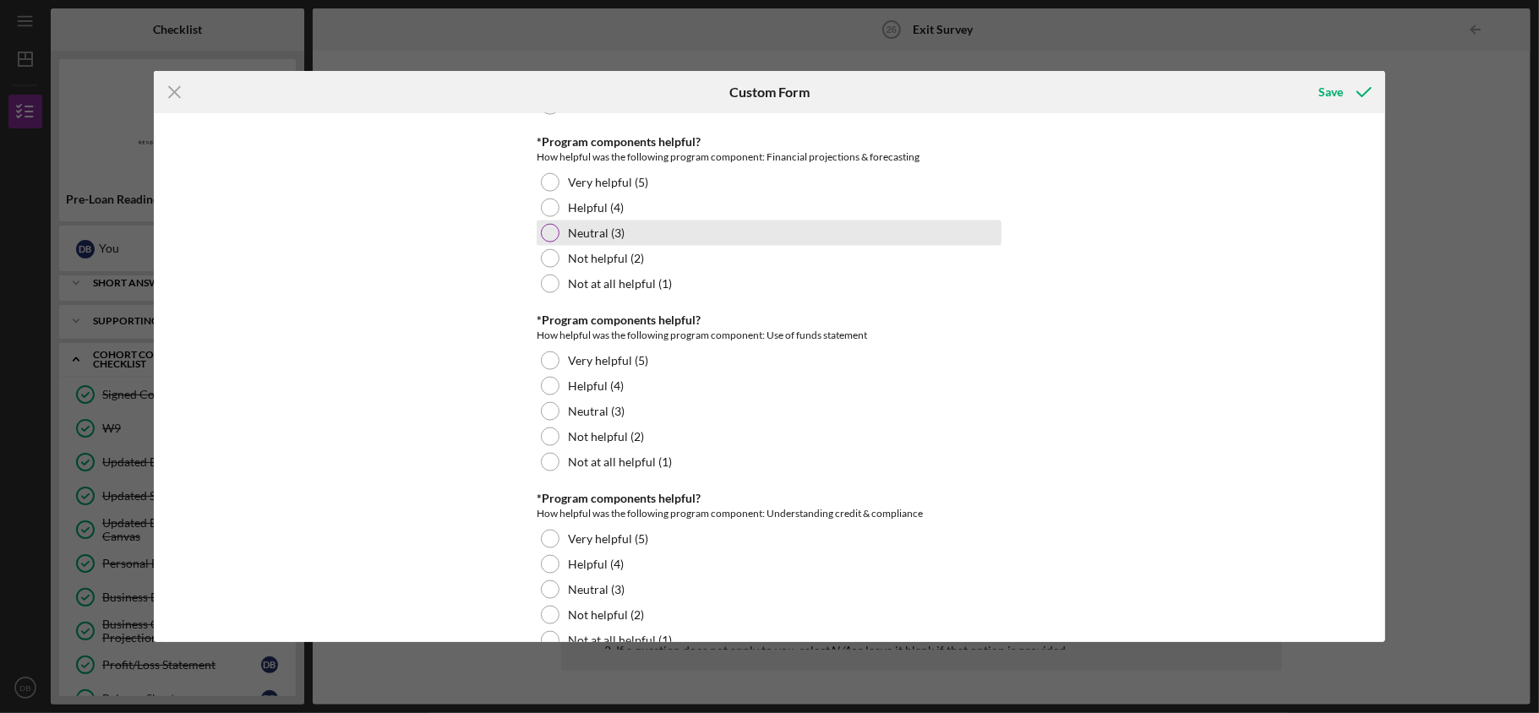
scroll to position [1690, 0]
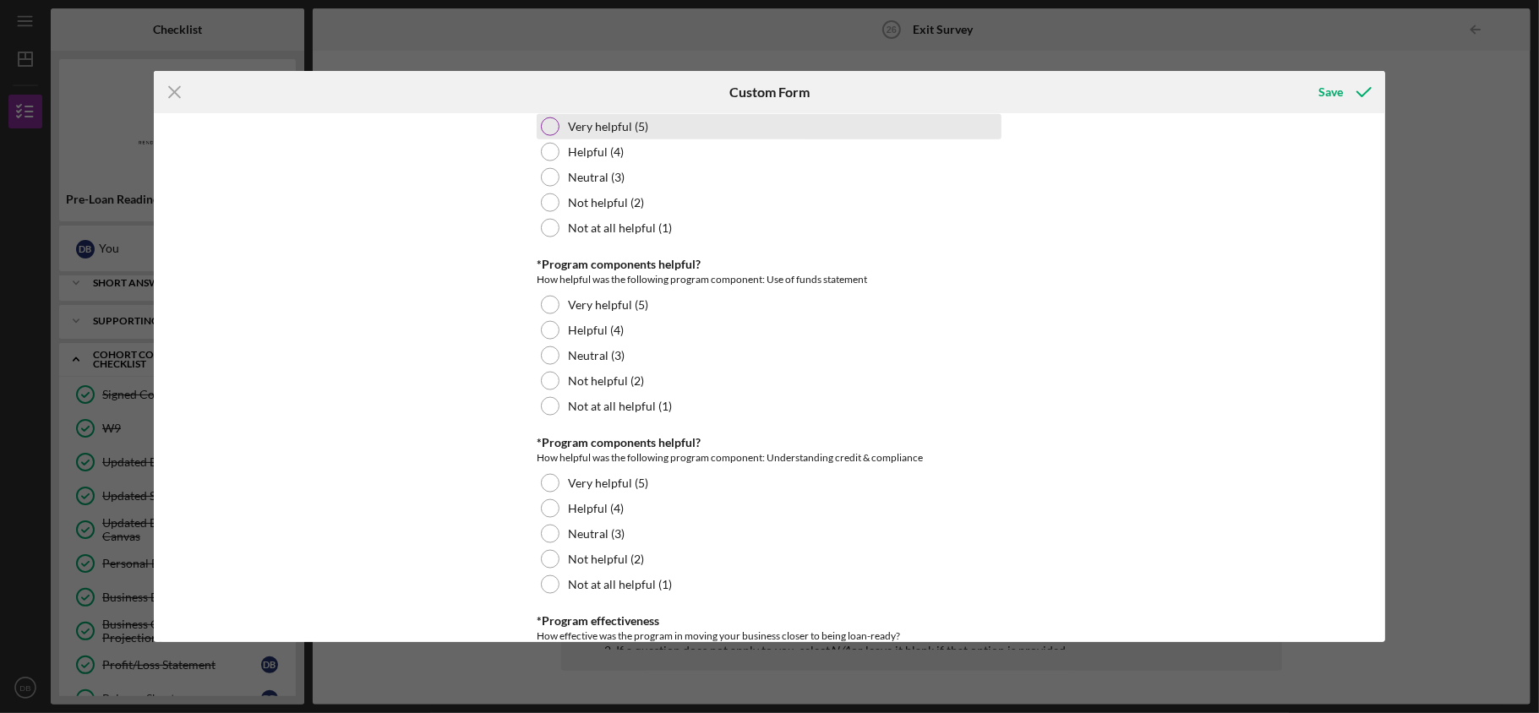
click at [596, 134] on label "Very helpful (5)" at bounding box center [608, 127] width 80 height 14
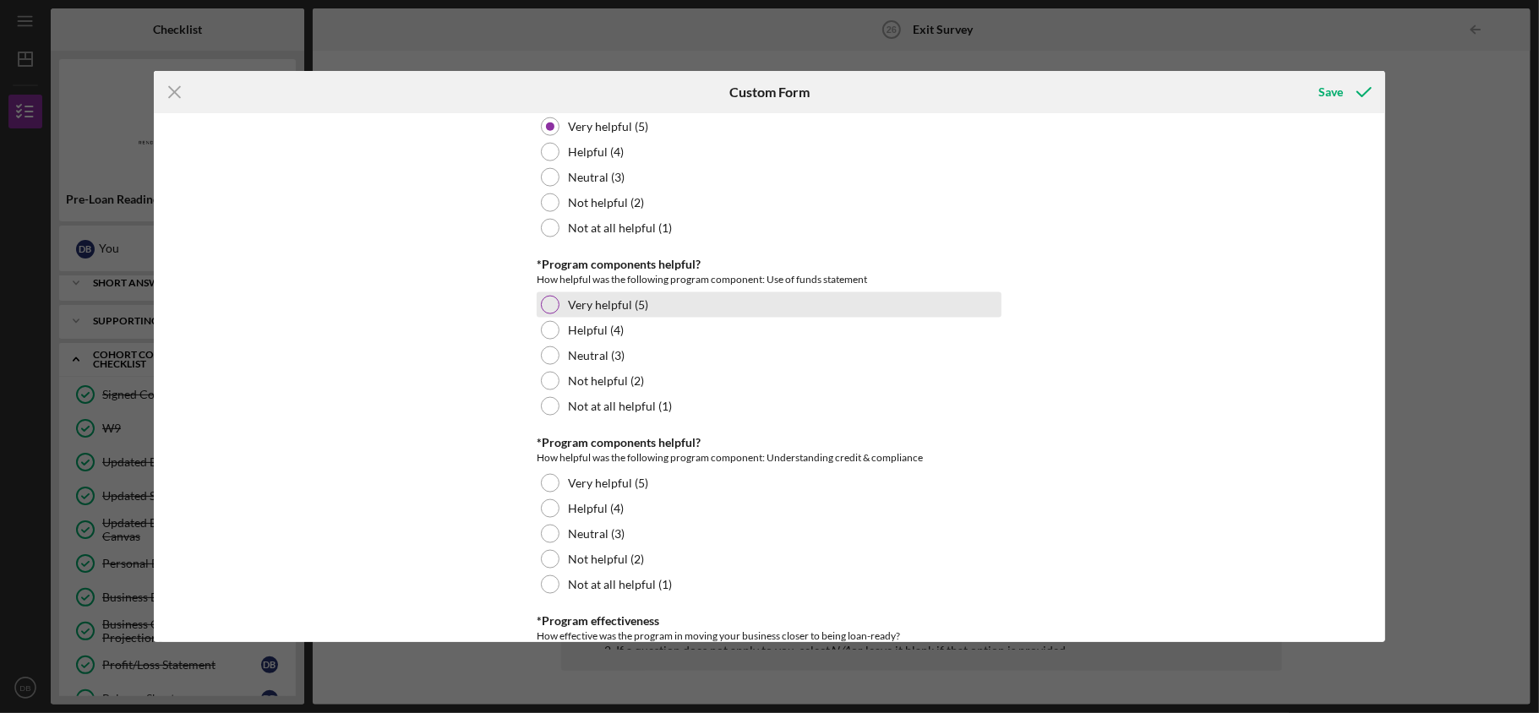
click at [541, 314] on div at bounding box center [550, 305] width 19 height 19
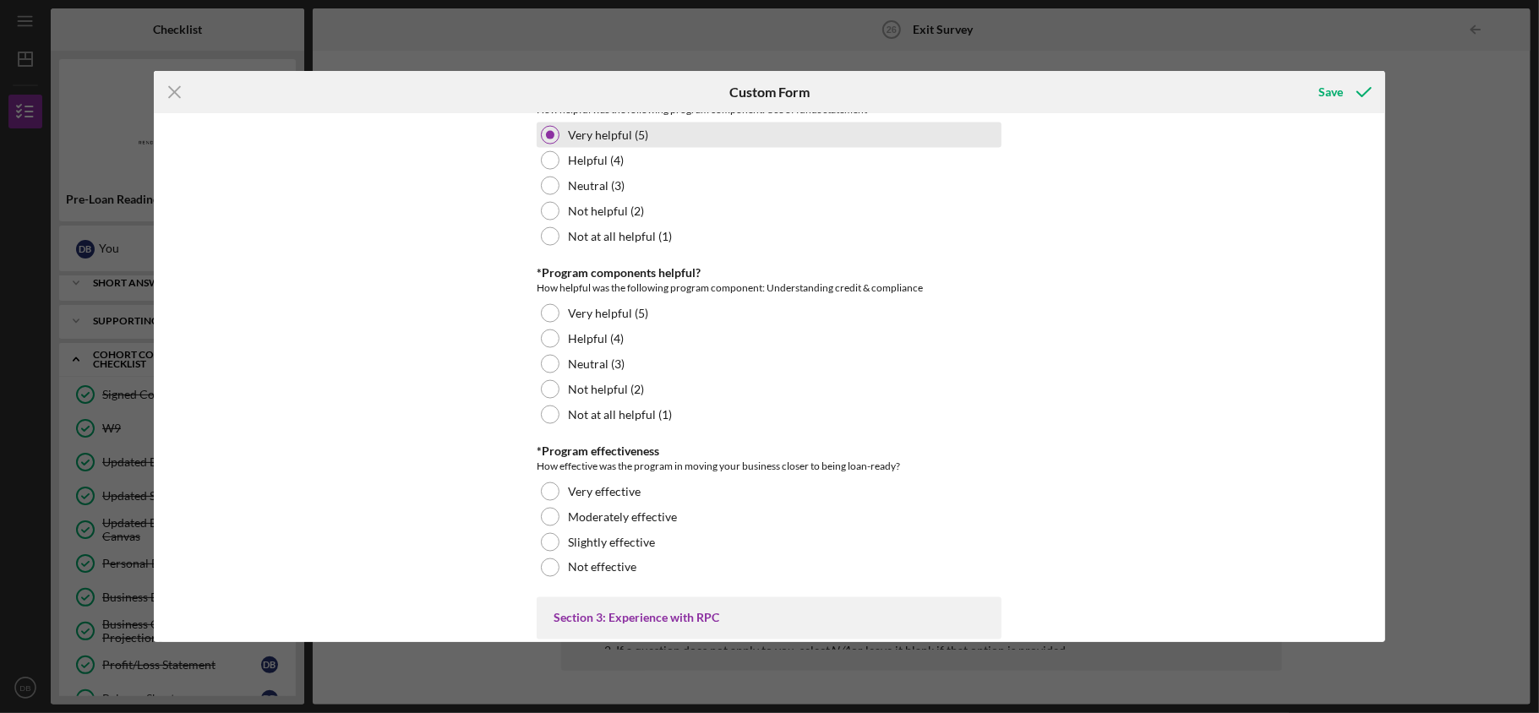
scroll to position [1915, 0]
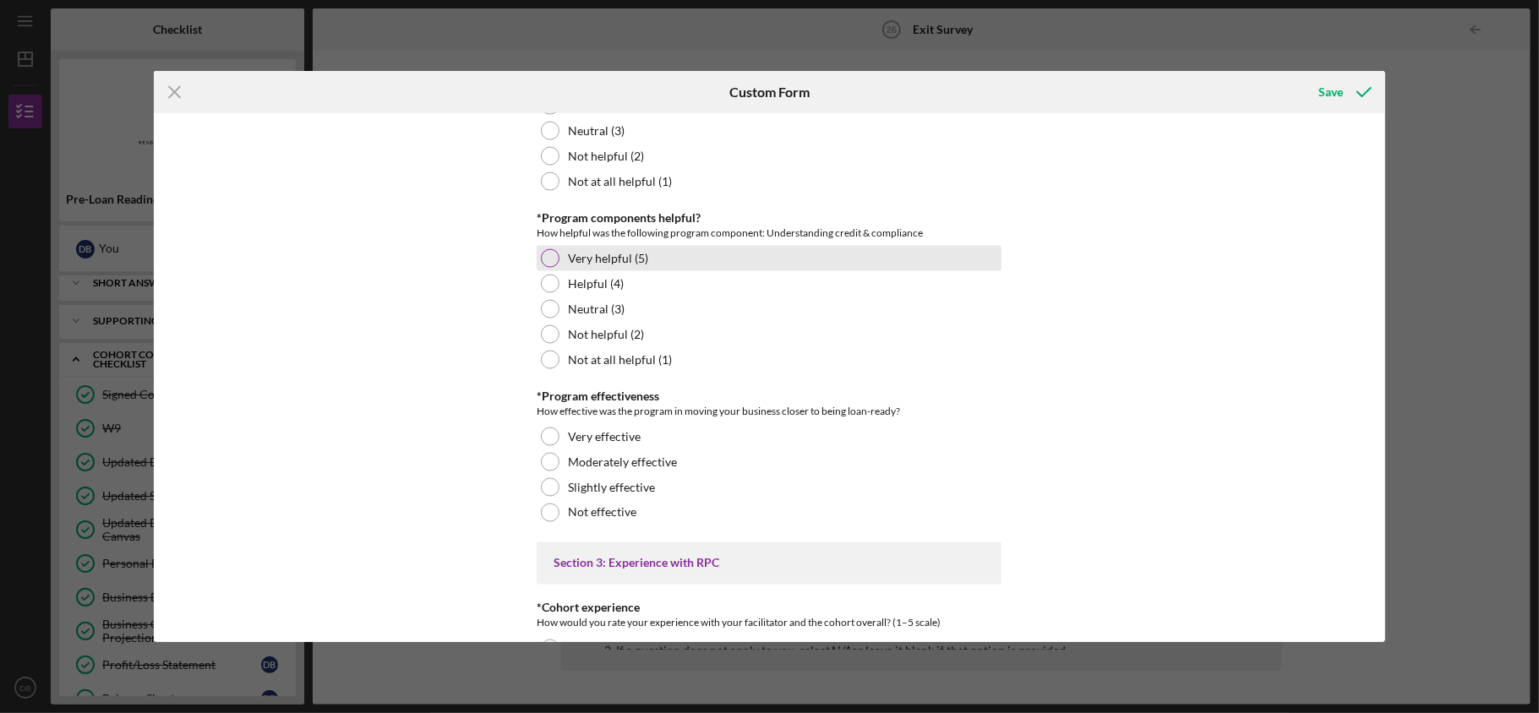
click at [620, 265] on label "Very helpful (5)" at bounding box center [608, 259] width 80 height 14
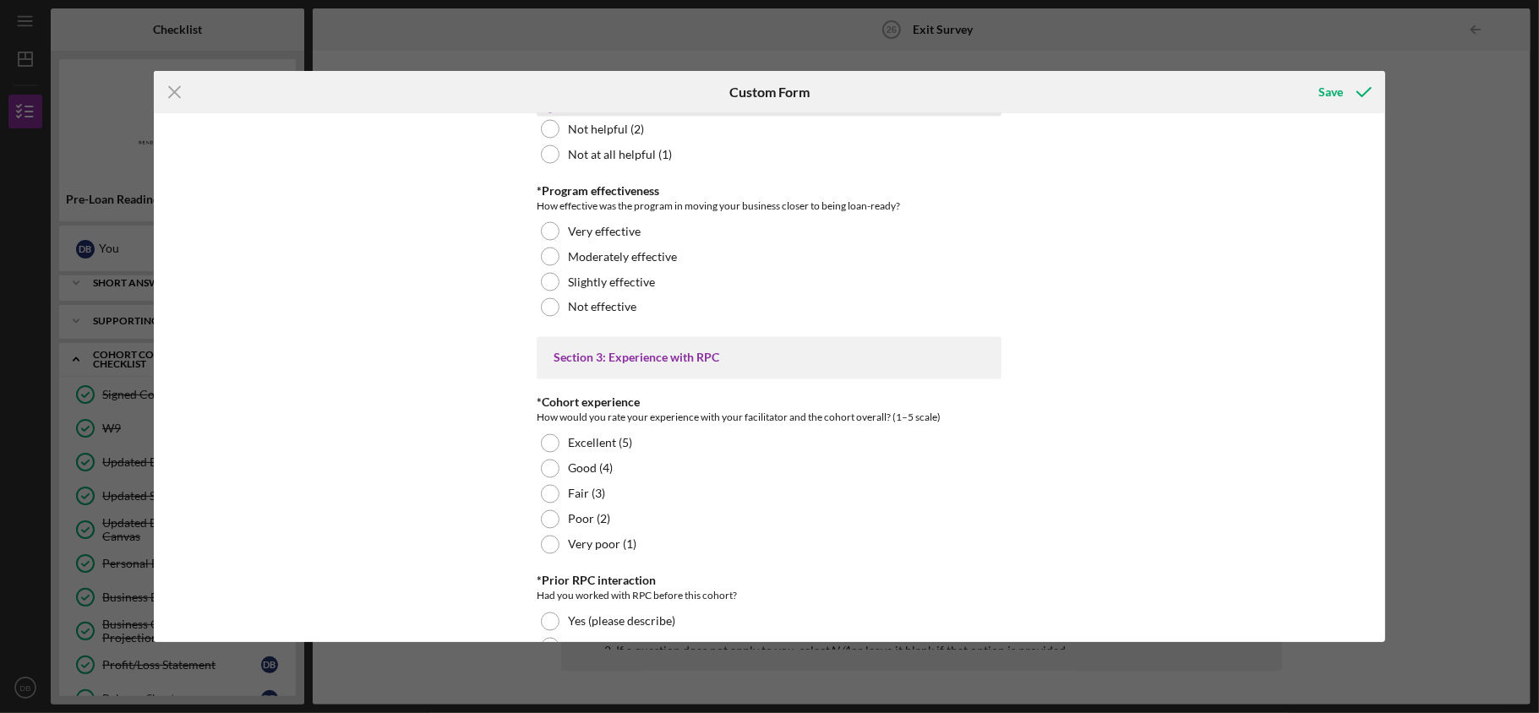
scroll to position [2141, 0]
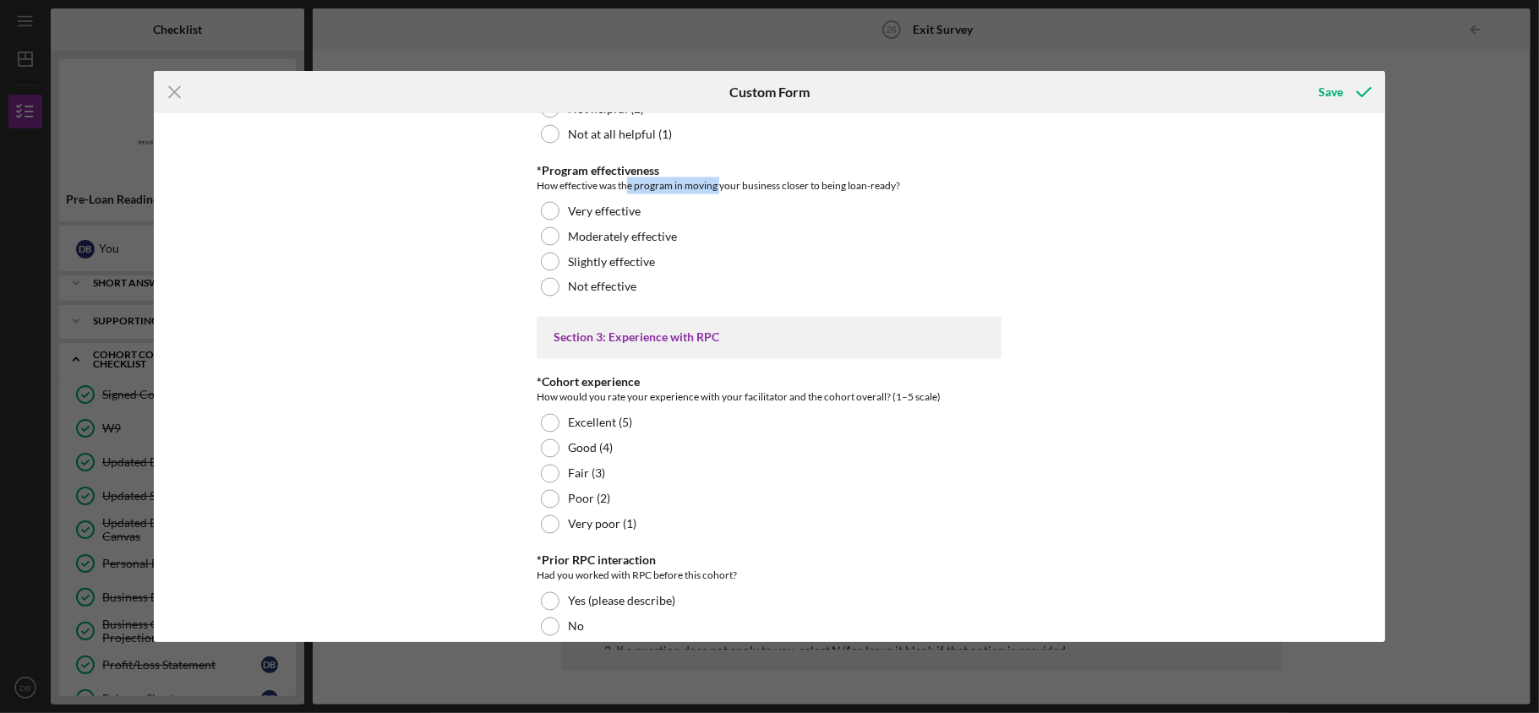
drag, startPoint x: 625, startPoint y: 214, endPoint x: 718, endPoint y: 215, distance: 93.0
click at [718, 194] on div "How effective was the program in moving your business closer to being loan-read…" at bounding box center [769, 185] width 465 height 17
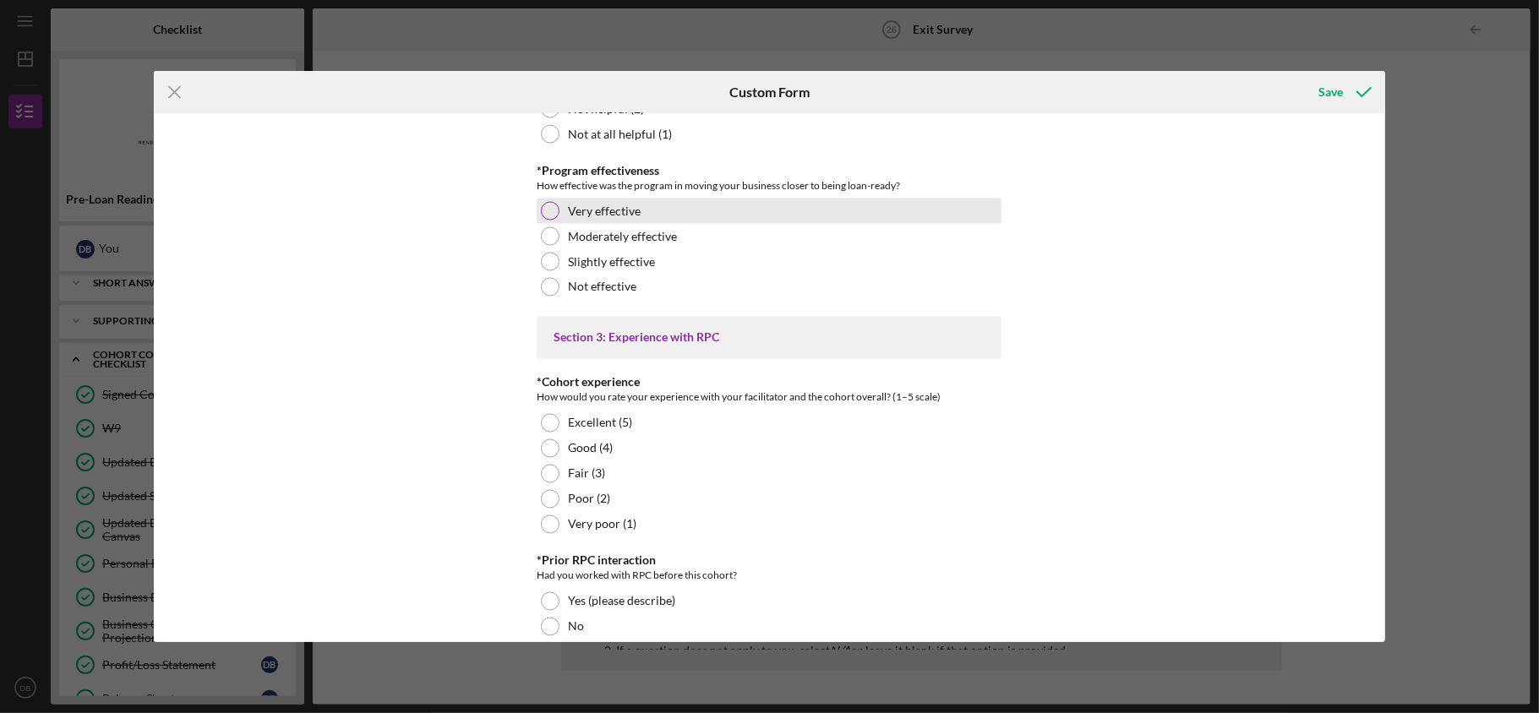
click at [600, 218] on label "Very effective" at bounding box center [604, 212] width 73 height 14
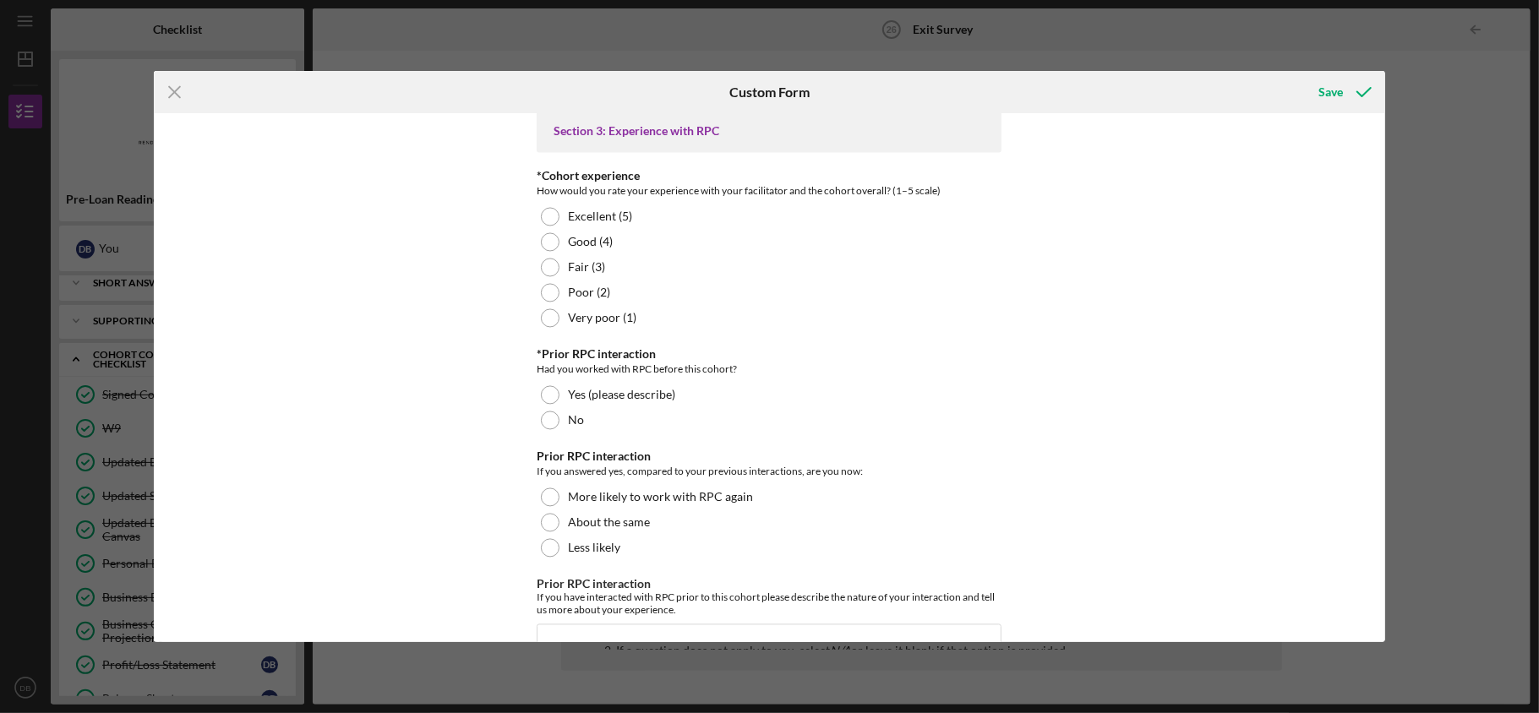
scroll to position [2366, 0]
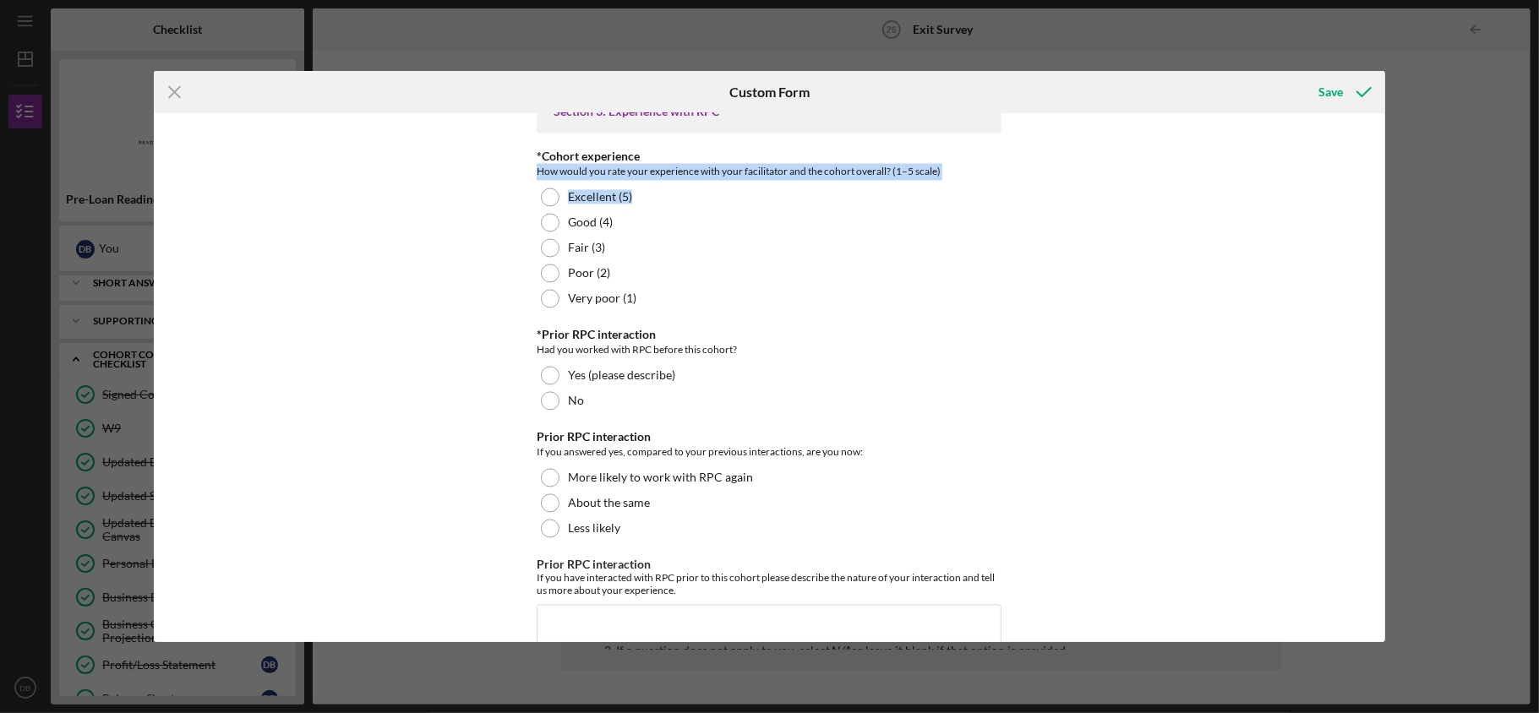
drag, startPoint x: 522, startPoint y: 199, endPoint x: 654, endPoint y: 210, distance: 132.2
click at [654, 210] on div "📊 Post-Cohort Survey Please answer all questions honestly — there are no right …" at bounding box center [769, 377] width 1231 height 528
click at [622, 205] on label "Excellent (5)" at bounding box center [600, 198] width 64 height 14
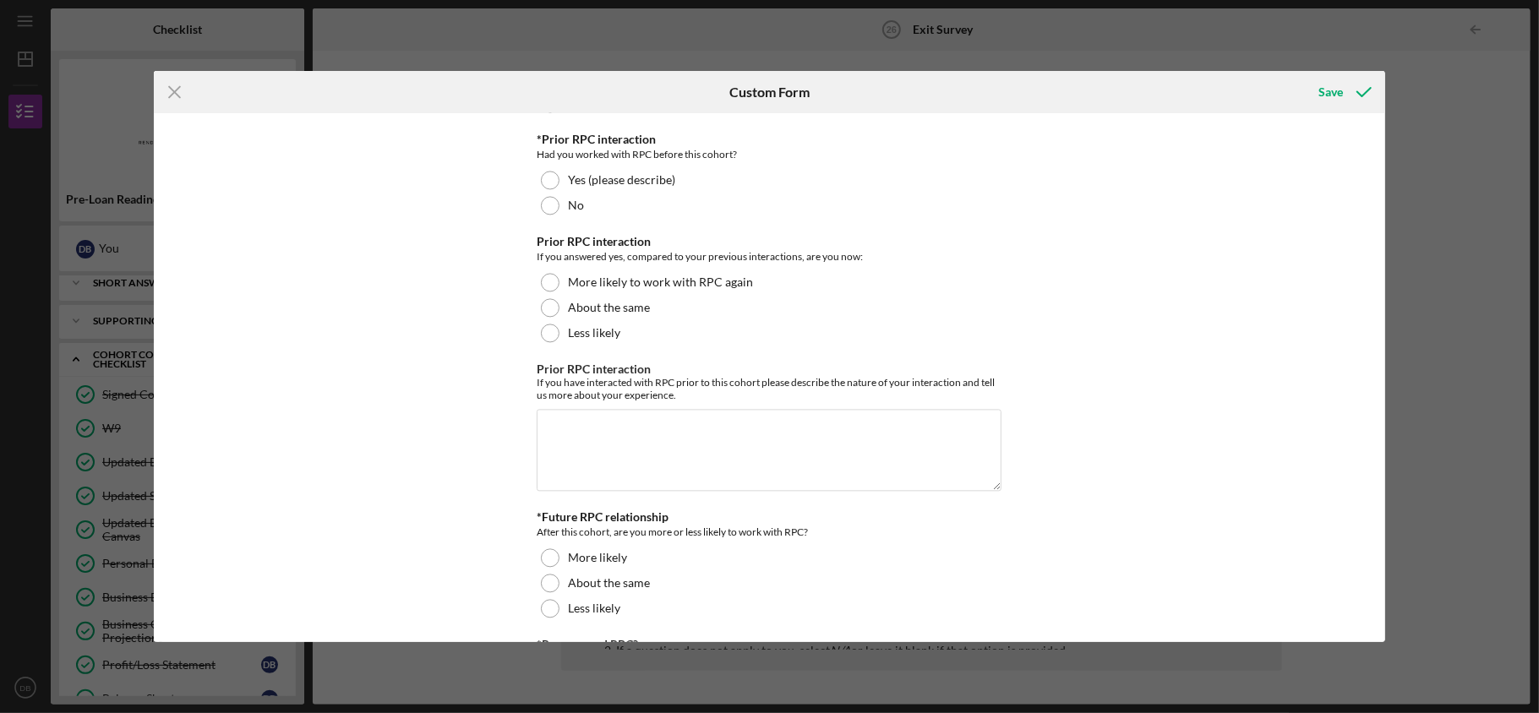
scroll to position [2591, 0]
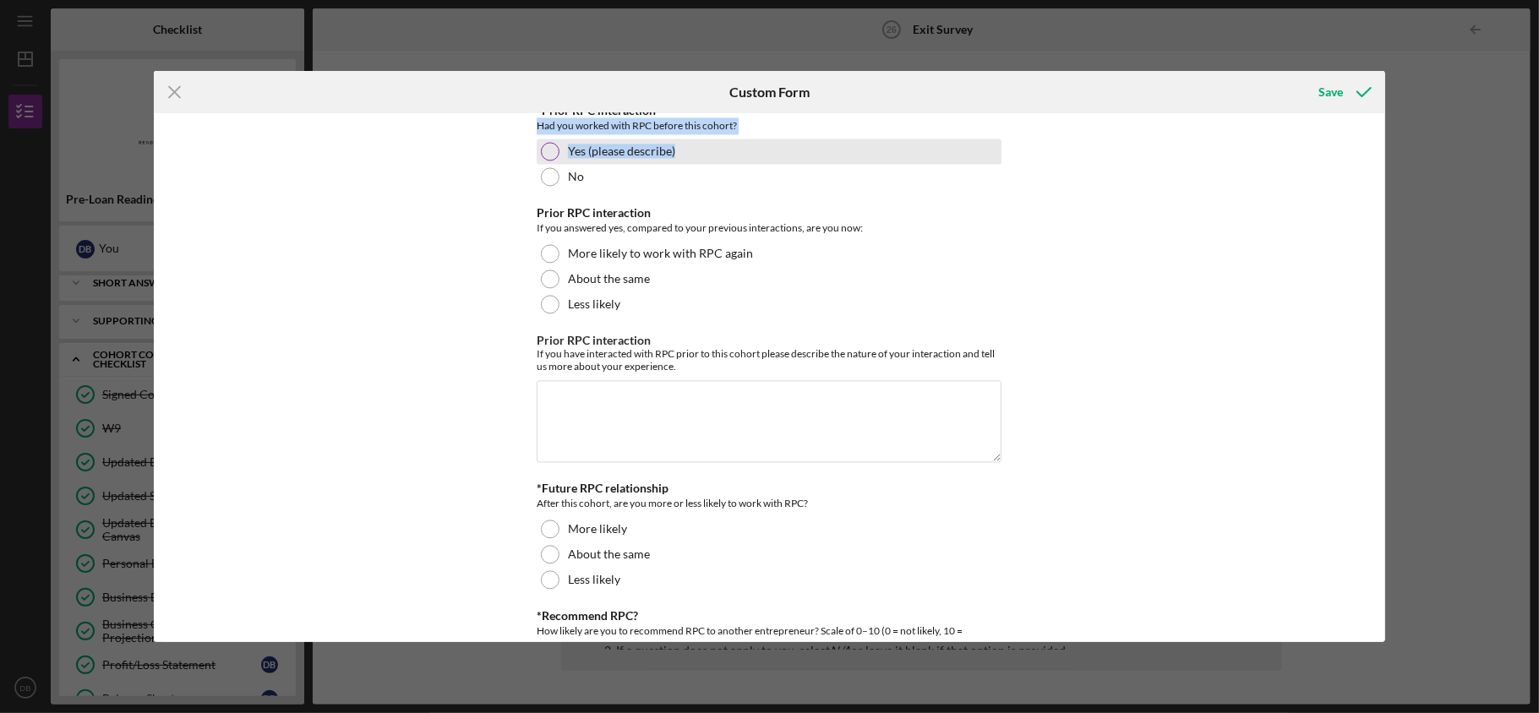
drag, startPoint x: 534, startPoint y: 156, endPoint x: 727, endPoint y: 176, distance: 193.7
click at [728, 163] on div "*Prior RPC interaction Had you worked with RPC before this cohort? Yes (please …" at bounding box center [769, 146] width 465 height 85
click at [727, 164] on div "Yes (please describe)" at bounding box center [769, 151] width 465 height 25
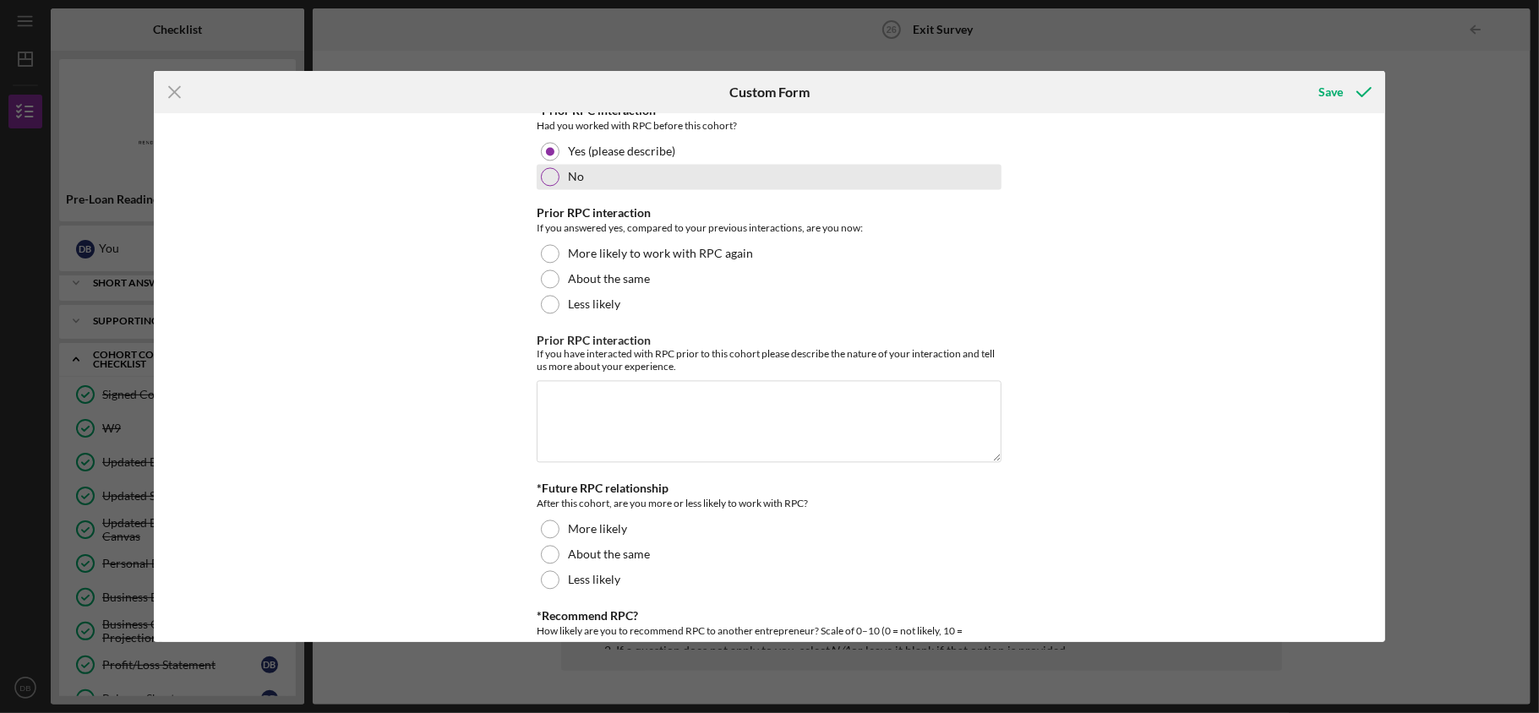
click at [549, 186] on div at bounding box center [550, 176] width 19 height 19
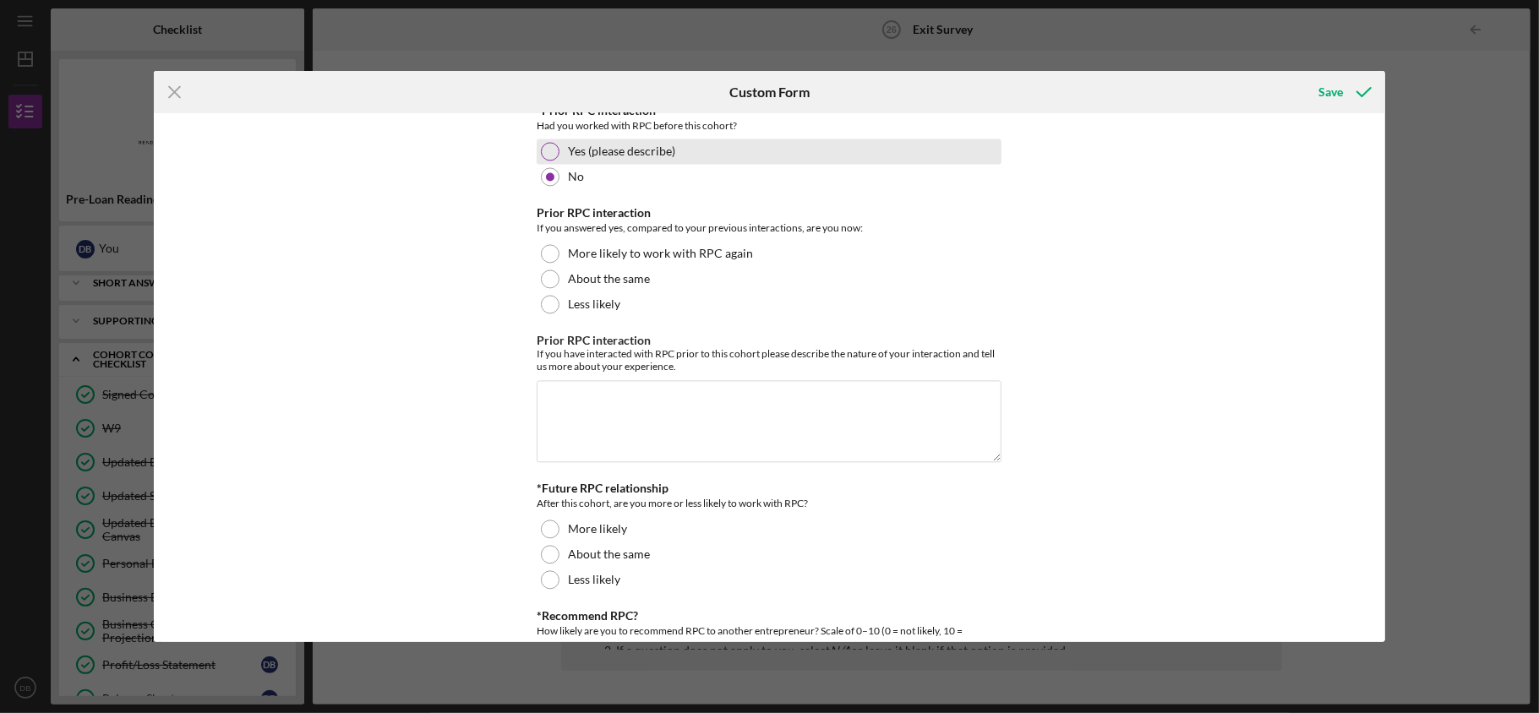
click at [592, 158] on label "Yes (please describe)" at bounding box center [621, 152] width 107 height 14
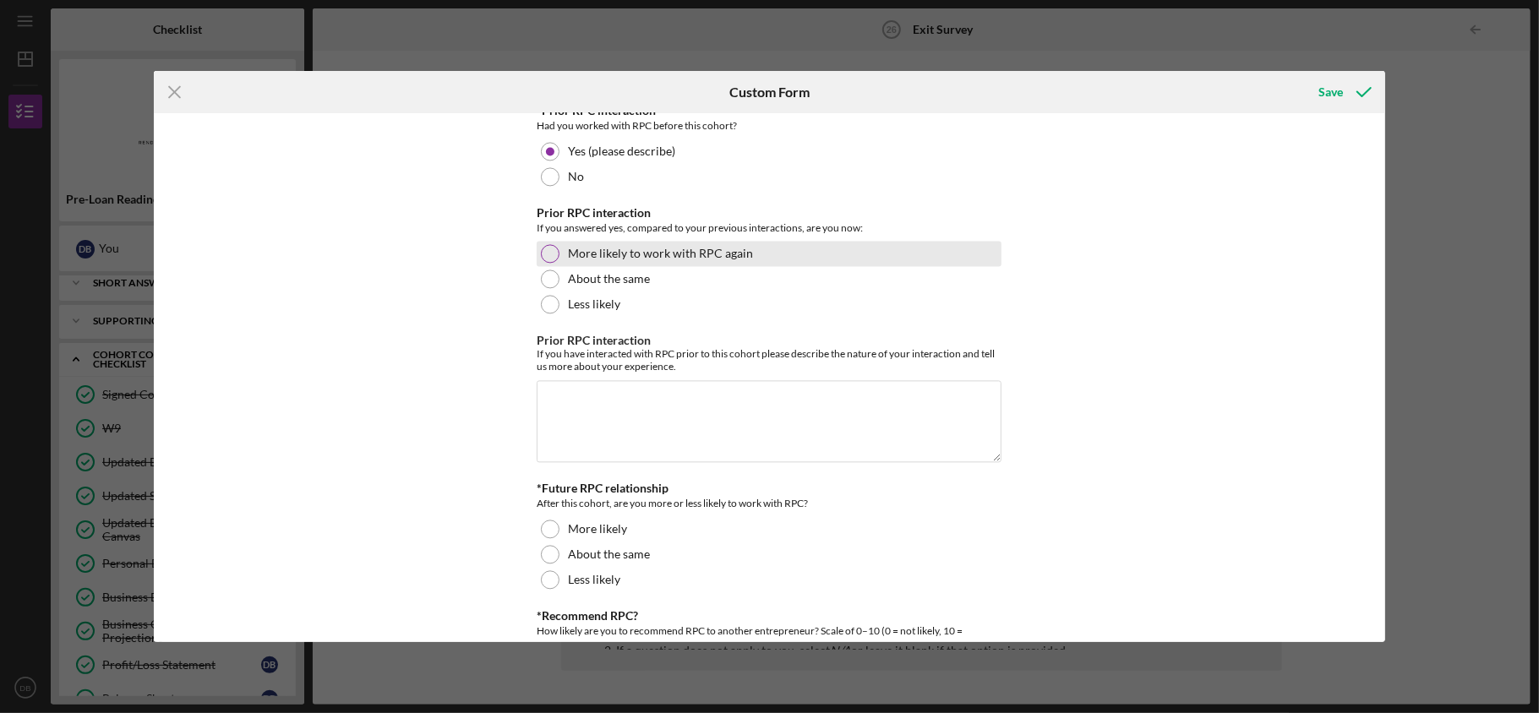
click at [667, 266] on div "More likely to work with RPC again" at bounding box center [769, 253] width 465 height 25
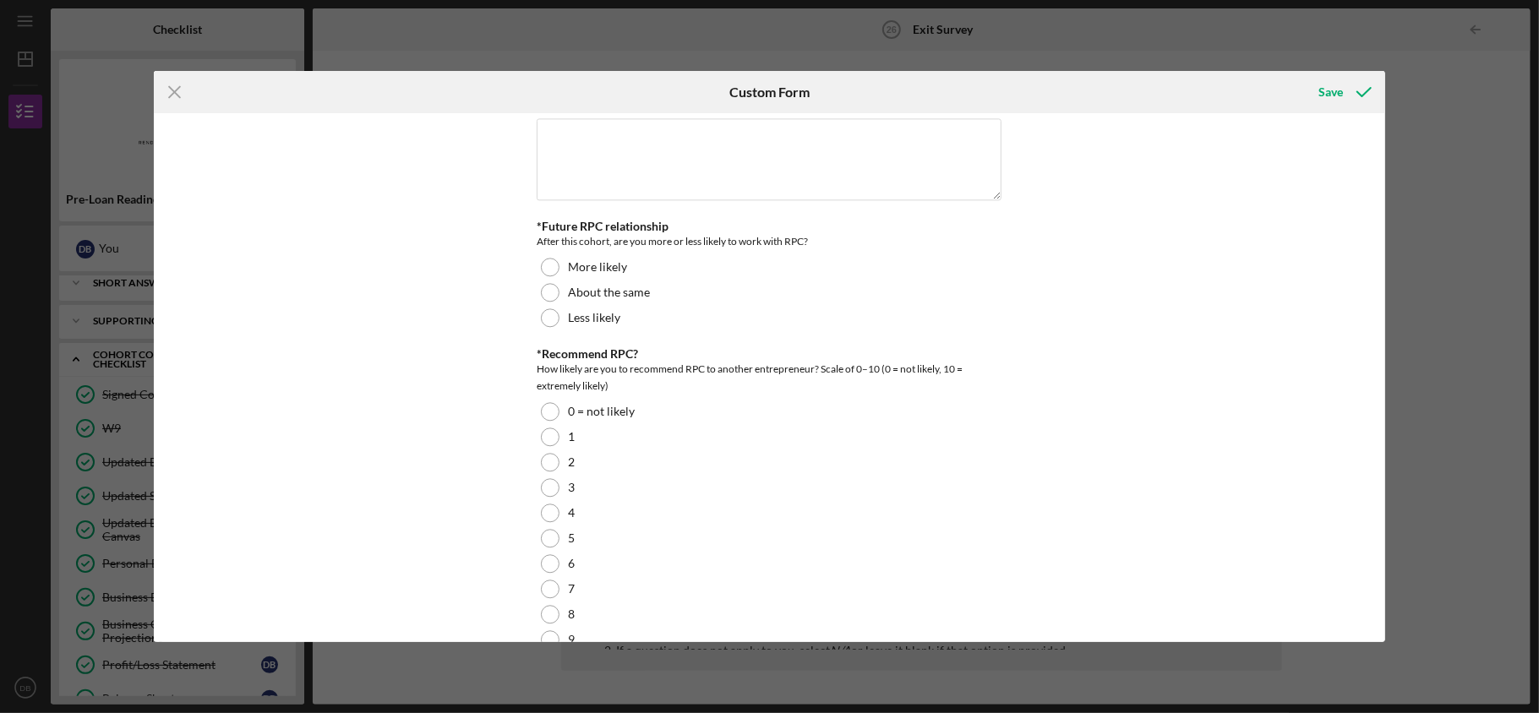
scroll to position [2817, 0]
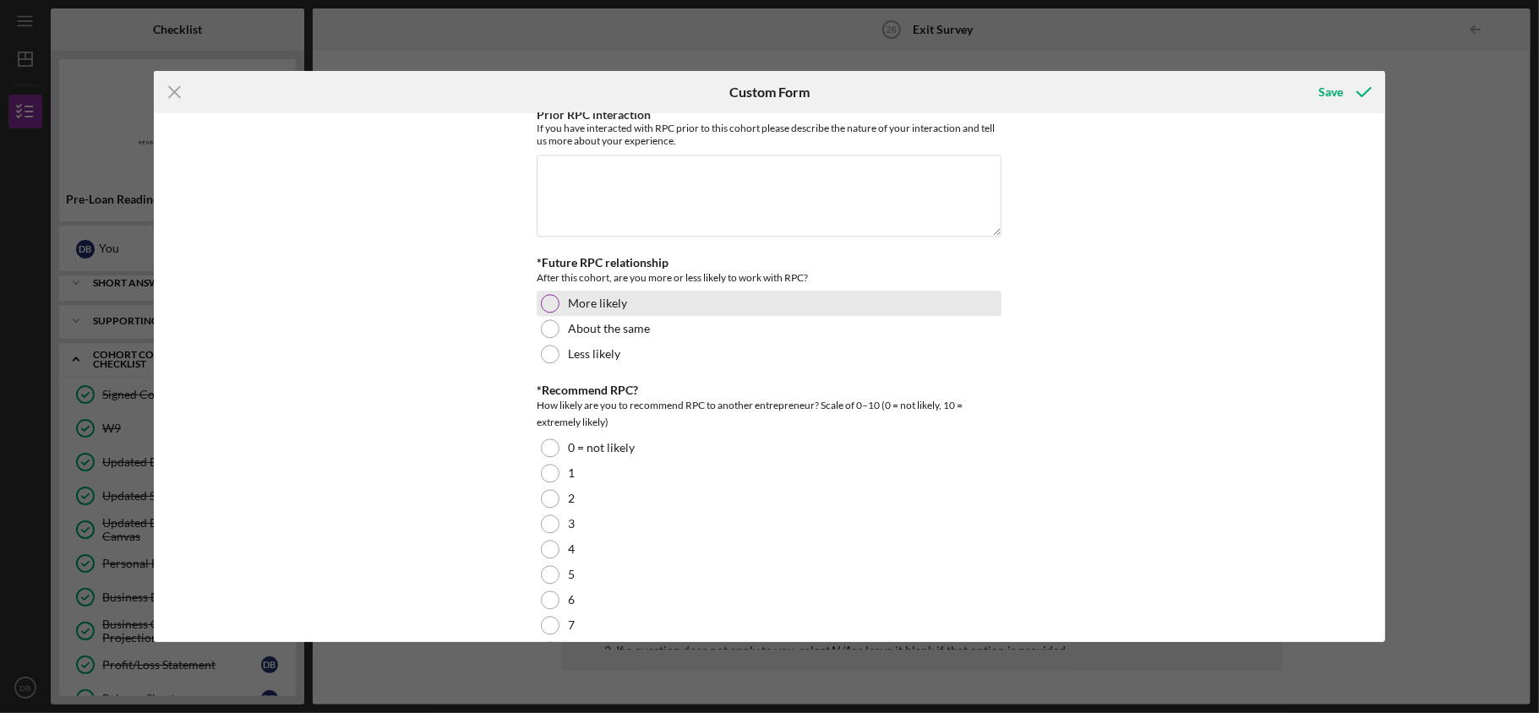
click at [627, 316] on div "More likely" at bounding box center [769, 303] width 465 height 25
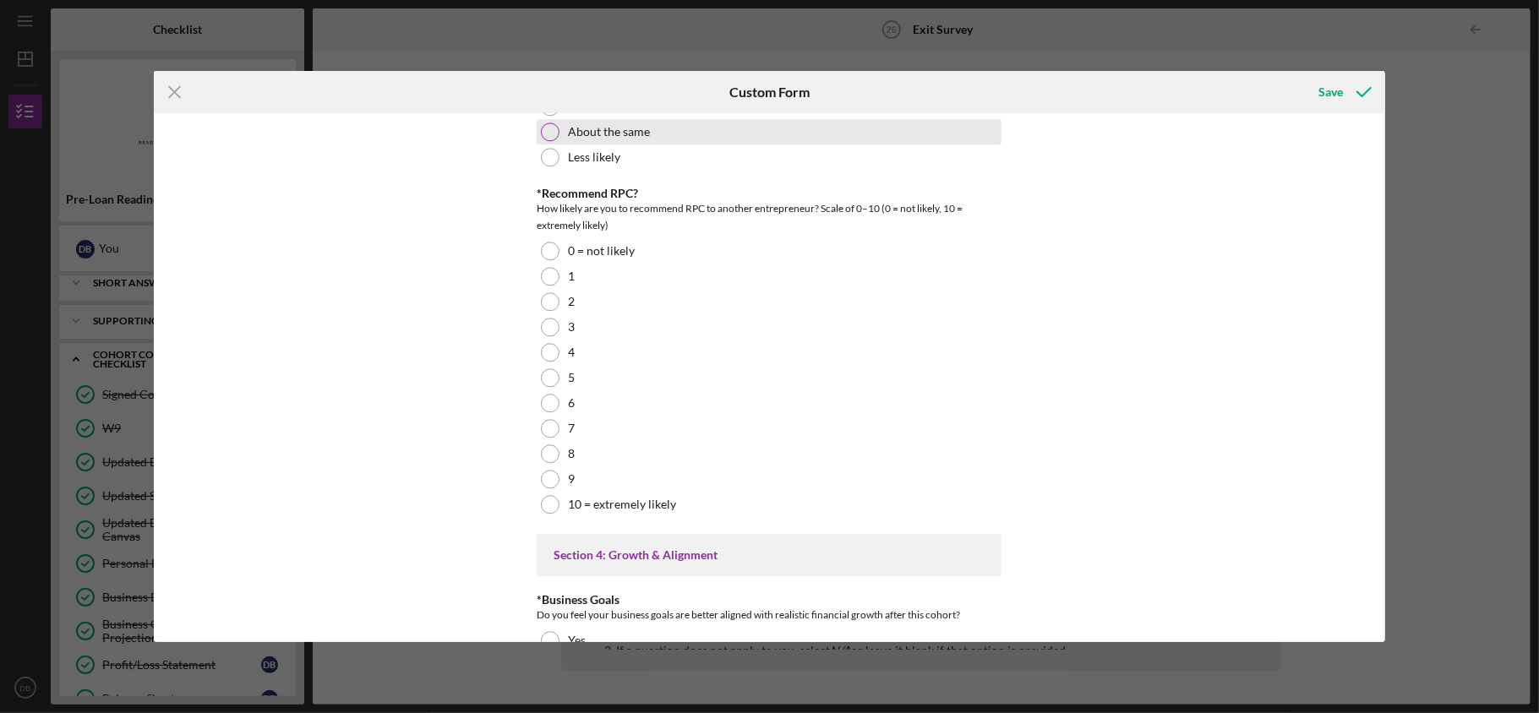
scroll to position [3043, 0]
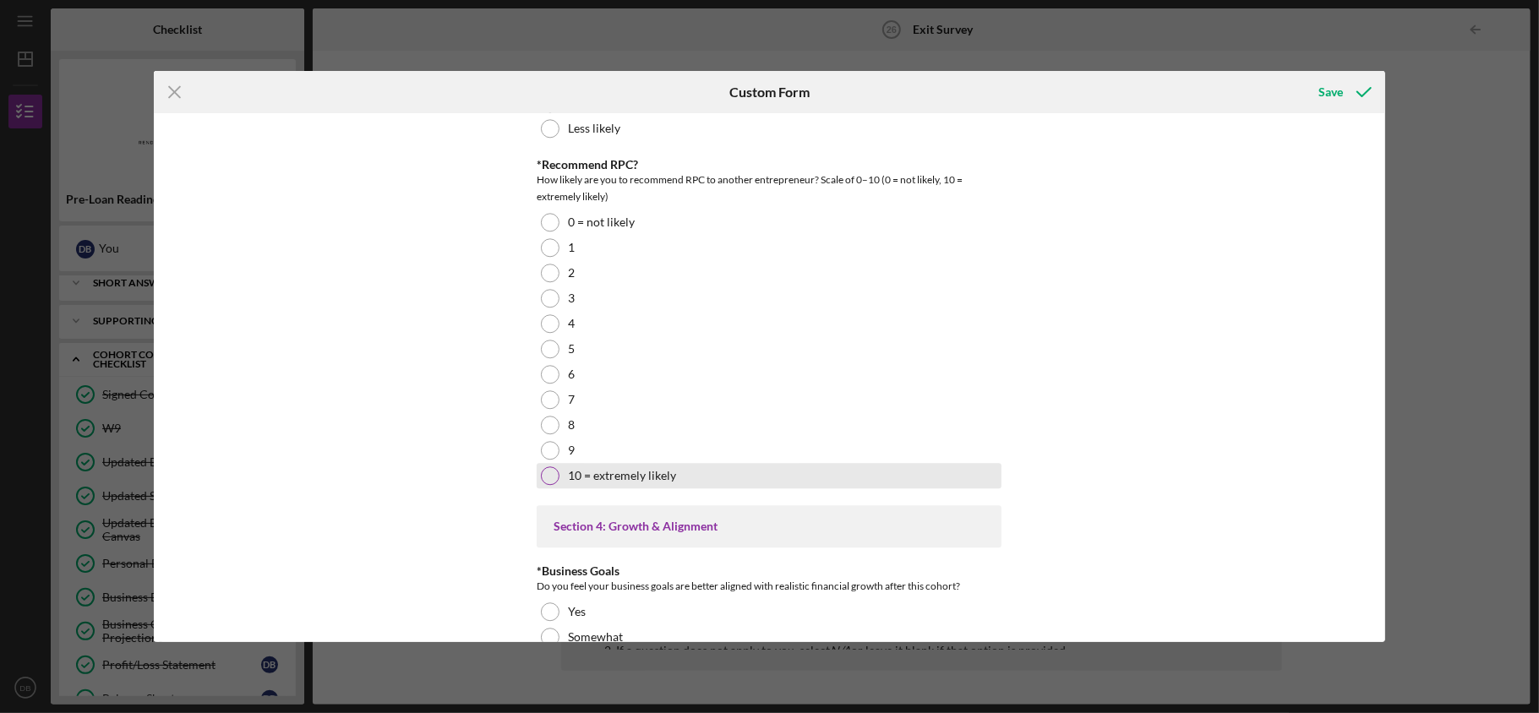
click at [558, 489] on div "10 = extremely likely" at bounding box center [769, 475] width 465 height 25
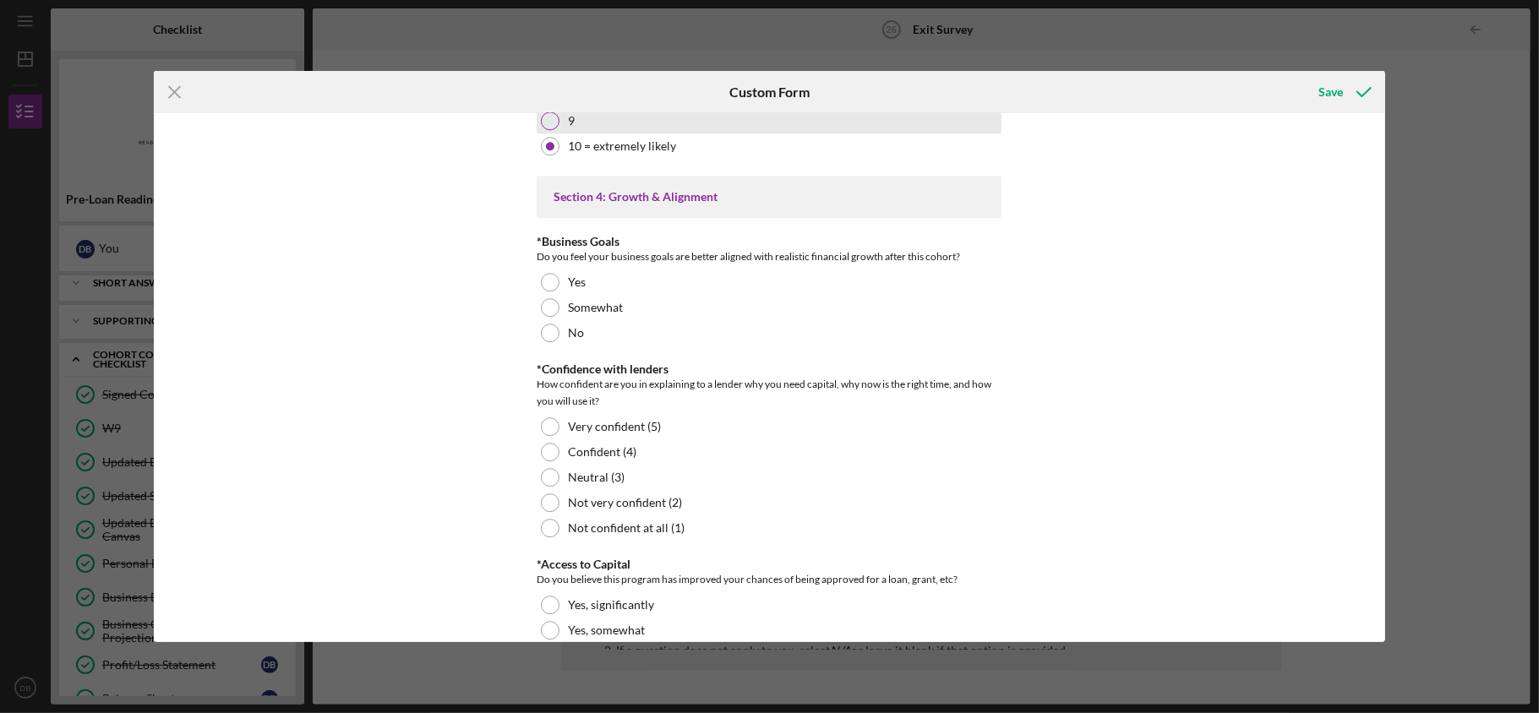
scroll to position [3381, 0]
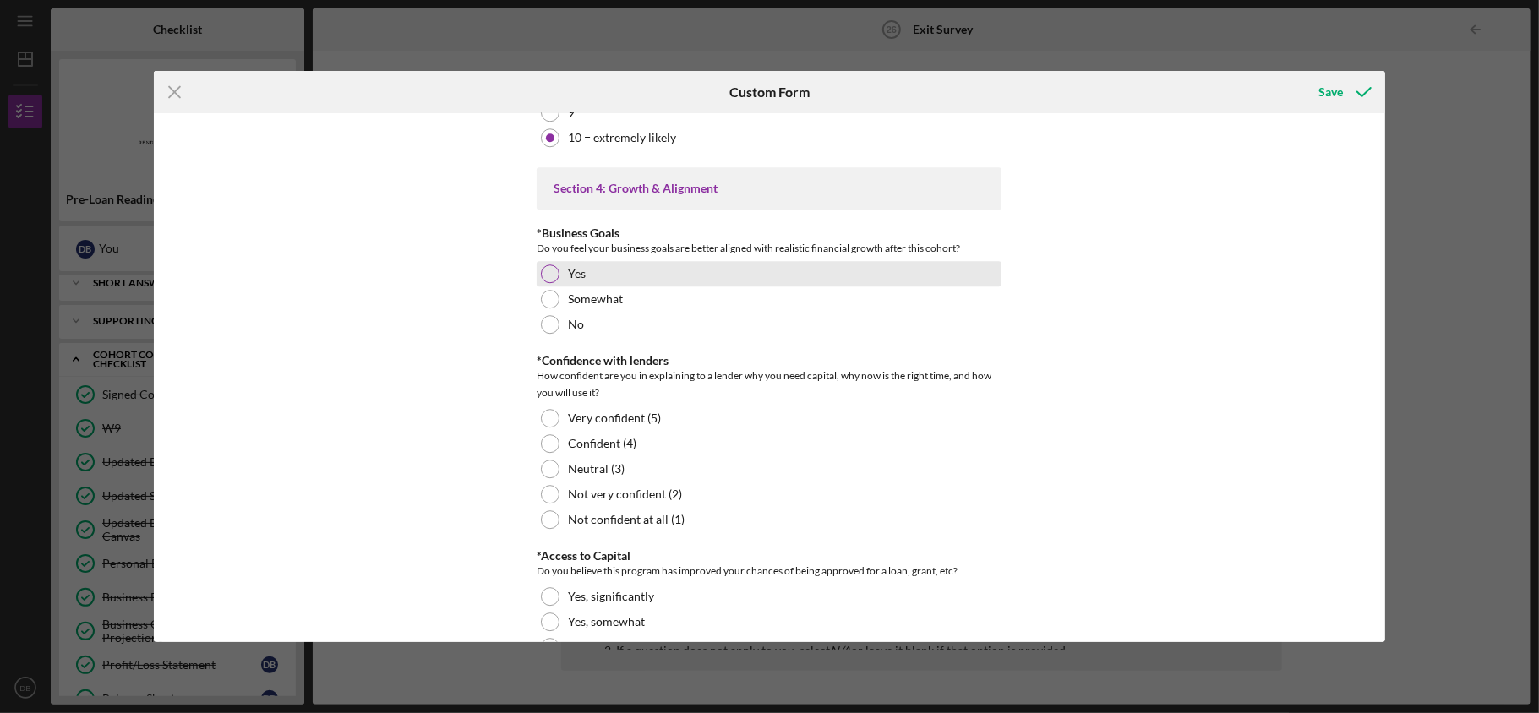
click at [572, 281] on label "Yes" at bounding box center [577, 274] width 18 height 14
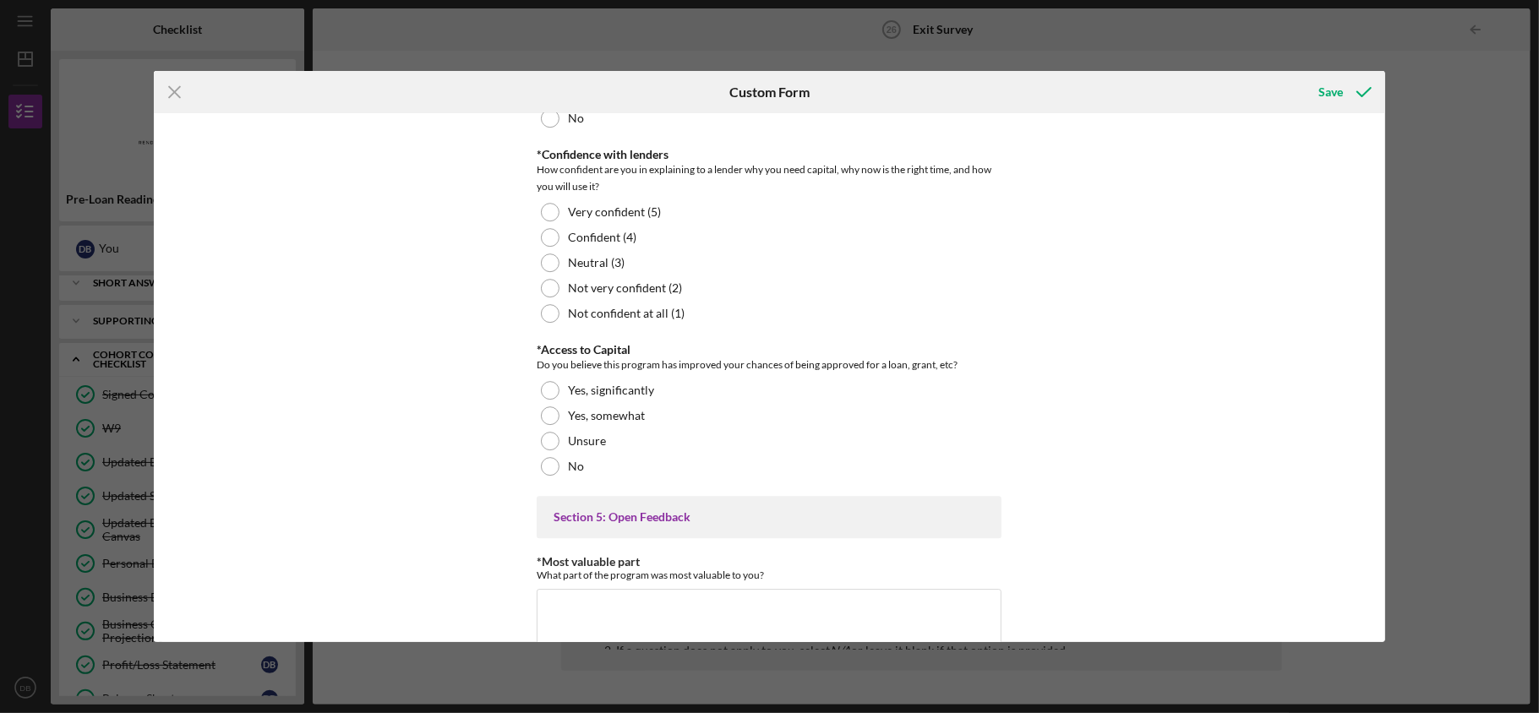
scroll to position [3606, 0]
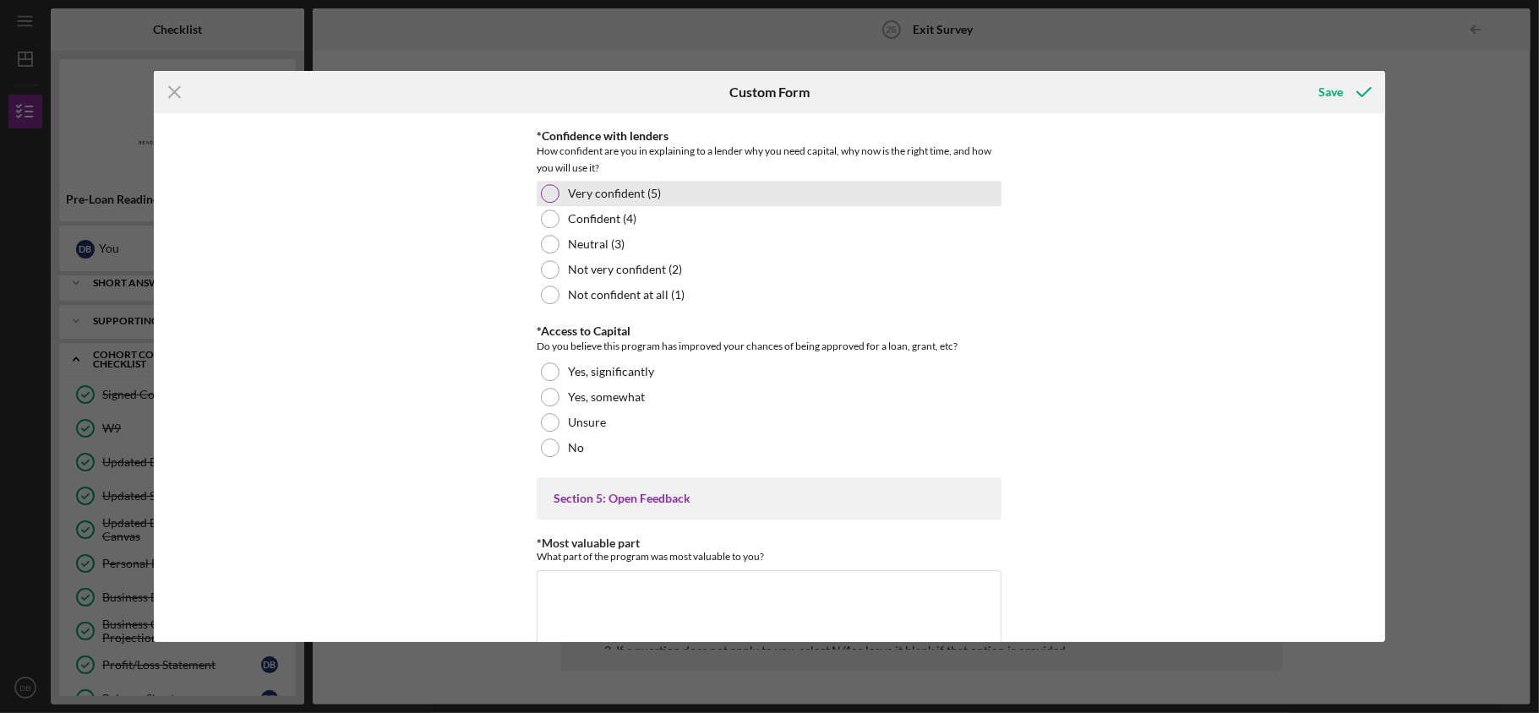
click at [647, 200] on label "Very confident (5)" at bounding box center [614, 194] width 93 height 14
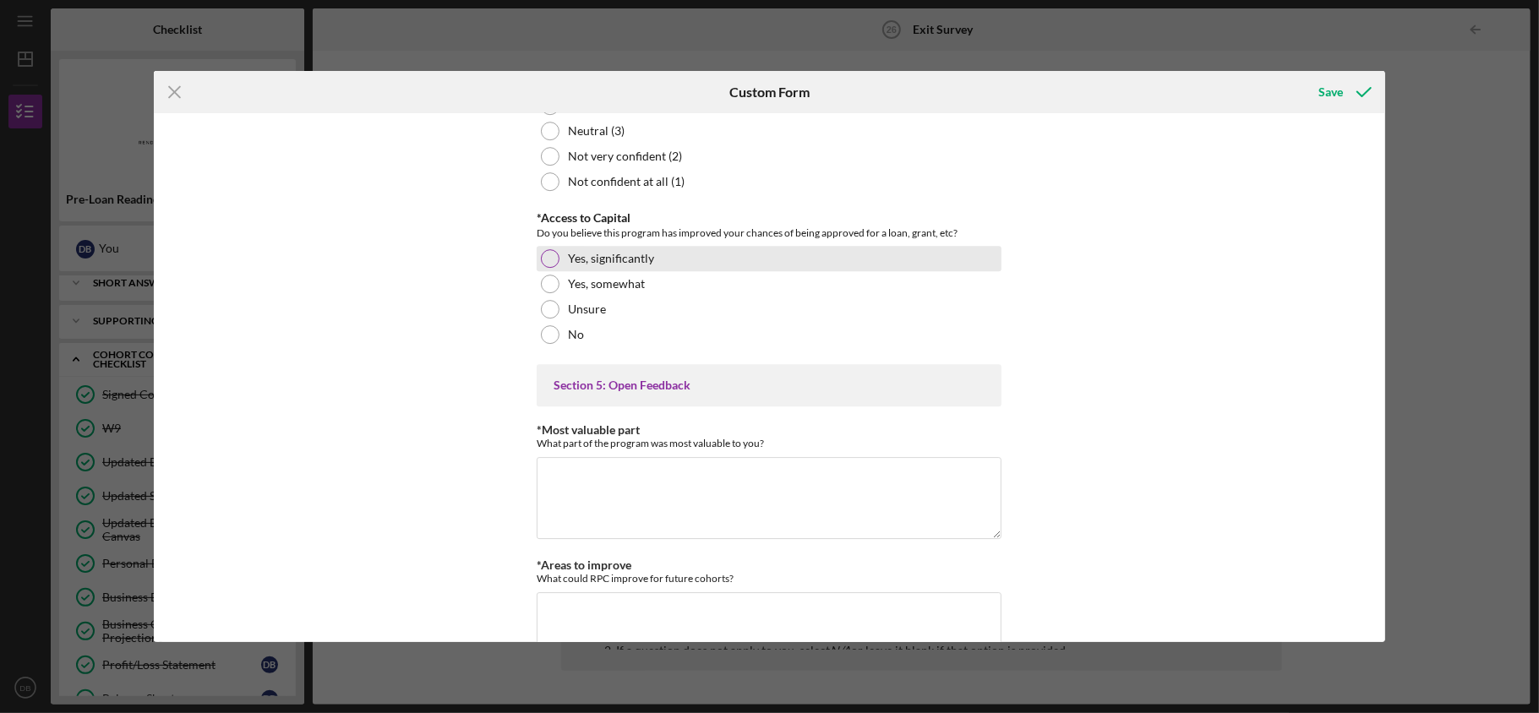
click at [630, 265] on label "Yes, significantly" at bounding box center [611, 259] width 86 height 14
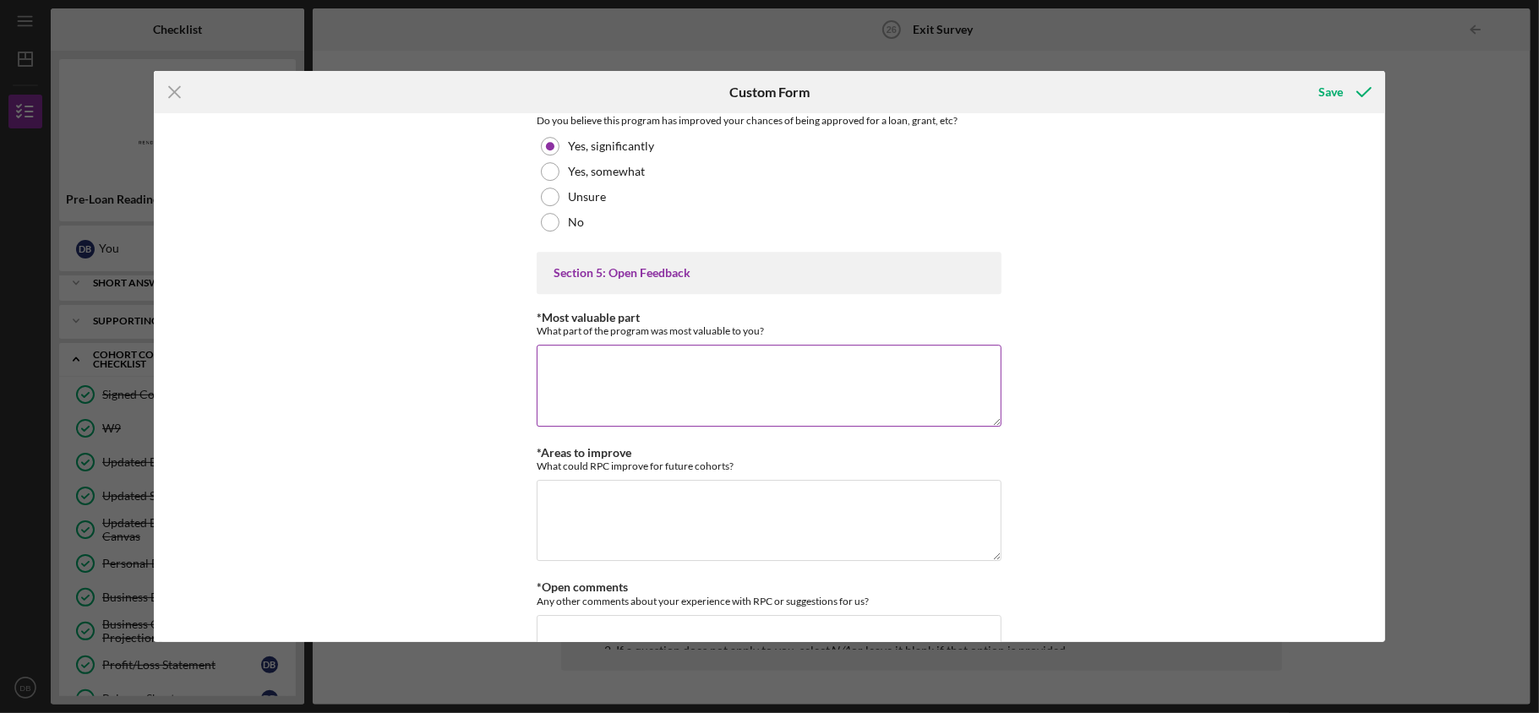
click at [782, 403] on textarea "*Most valuable part" at bounding box center [769, 385] width 465 height 81
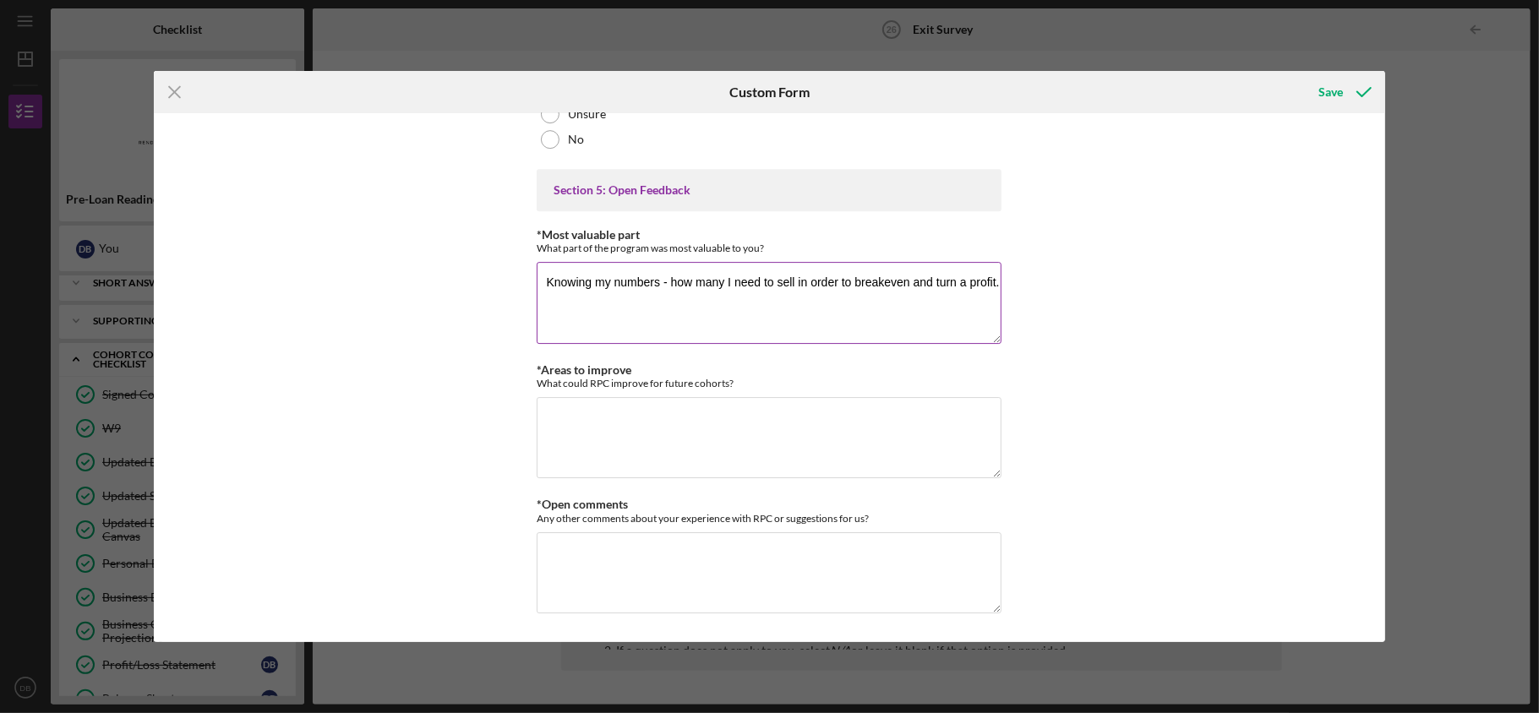
scroll to position [3942, 0]
type textarea "Knowing my numbers - how many I need to sell in order to breakeven and turn a p…"
click at [595, 430] on textarea "*Areas to improve" at bounding box center [769, 437] width 465 height 81
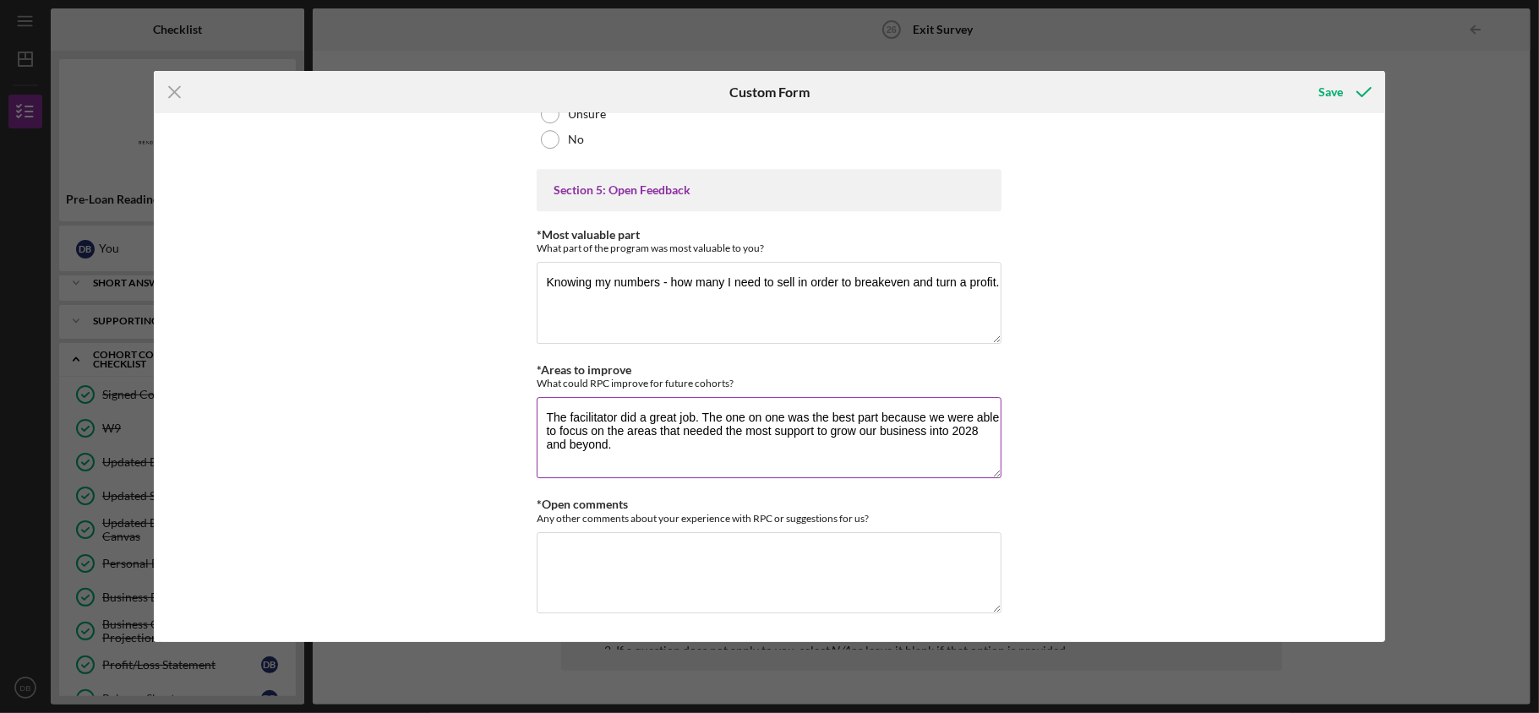
click at [748, 424] on textarea "The facilitator did a great job. The one on one was the best part because we we…" at bounding box center [769, 437] width 465 height 81
type textarea "The facilitator did a great job. The one one-on-one was the best part because w…"
click at [667, 551] on textarea "*Open comments" at bounding box center [769, 572] width 465 height 81
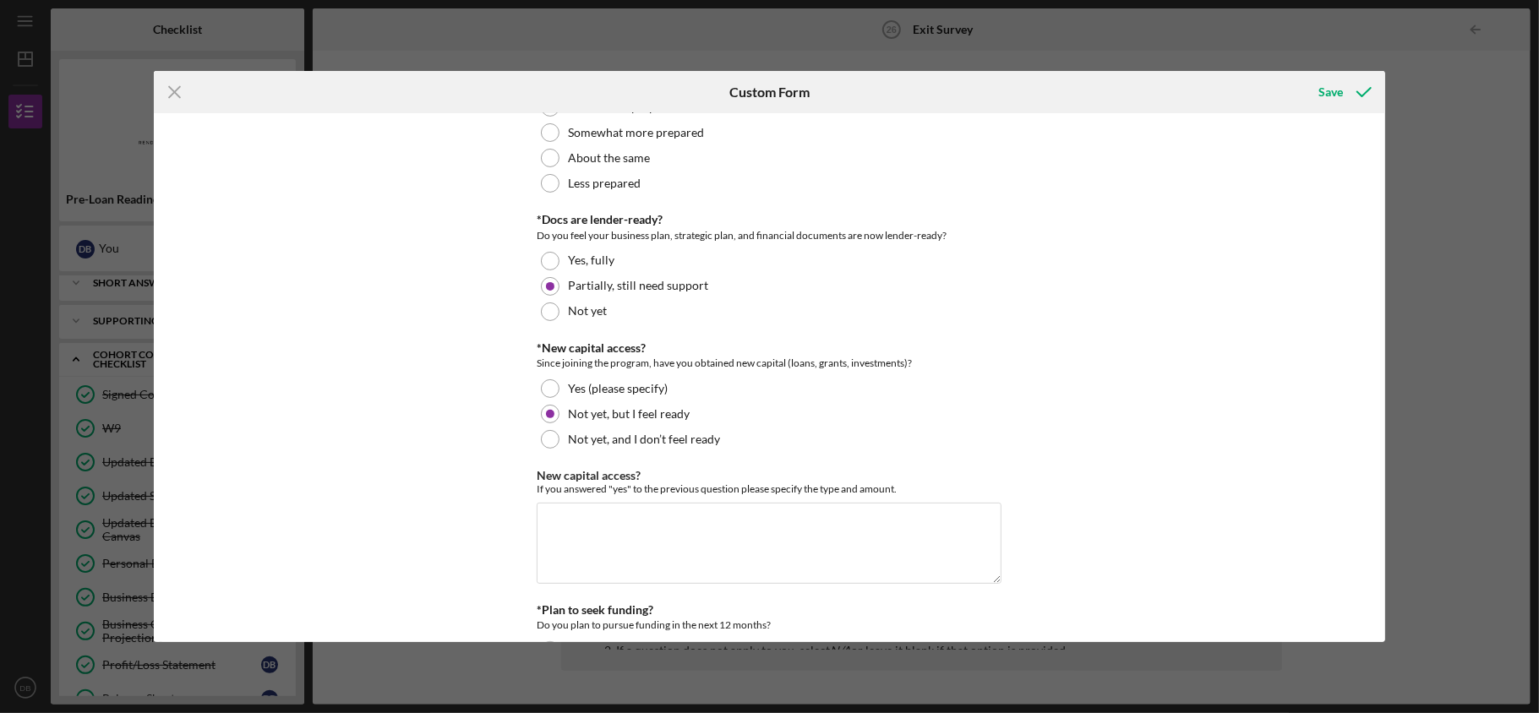
scroll to position [0, 0]
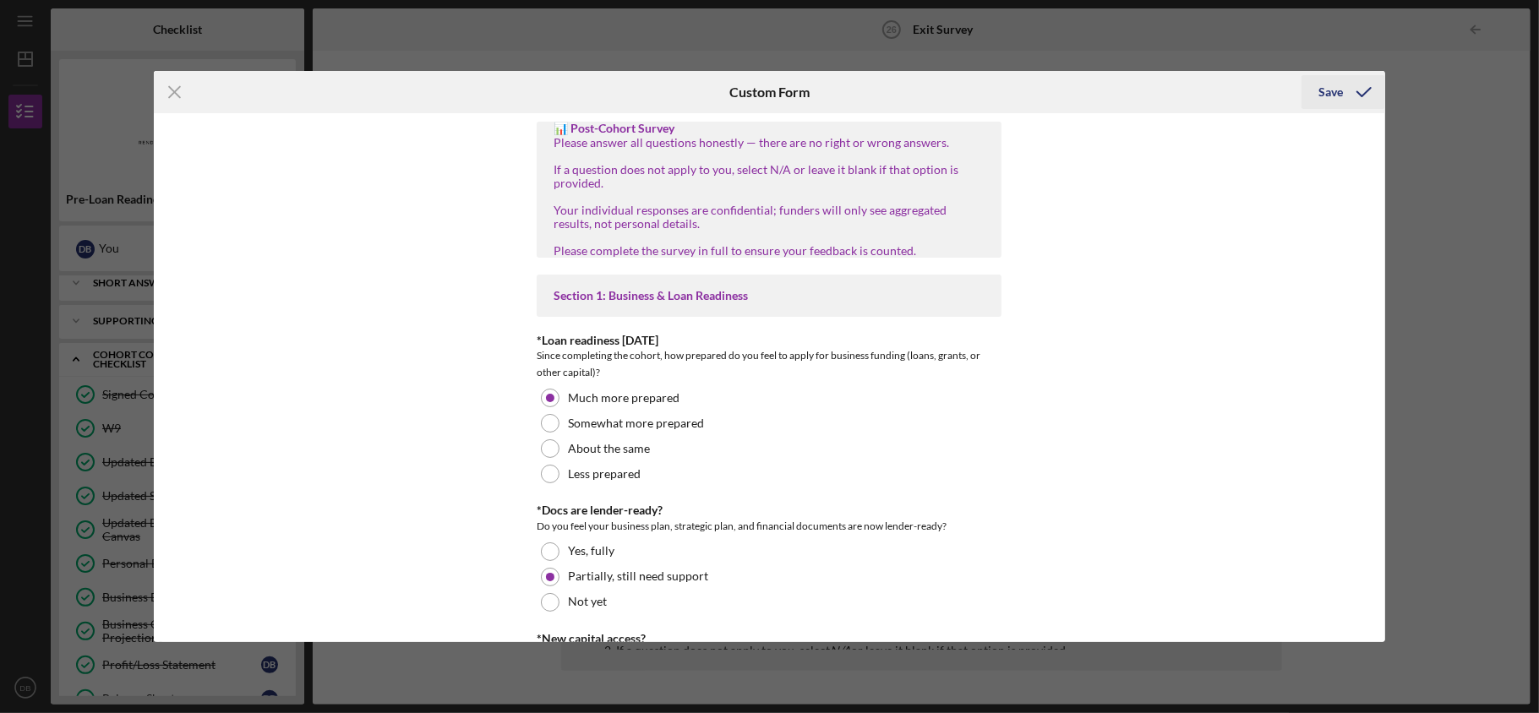
type textarea "I would like to enroll again as I launch our childcare center. I need the addit…"
click at [1333, 90] on div "Save" at bounding box center [1330, 92] width 25 height 34
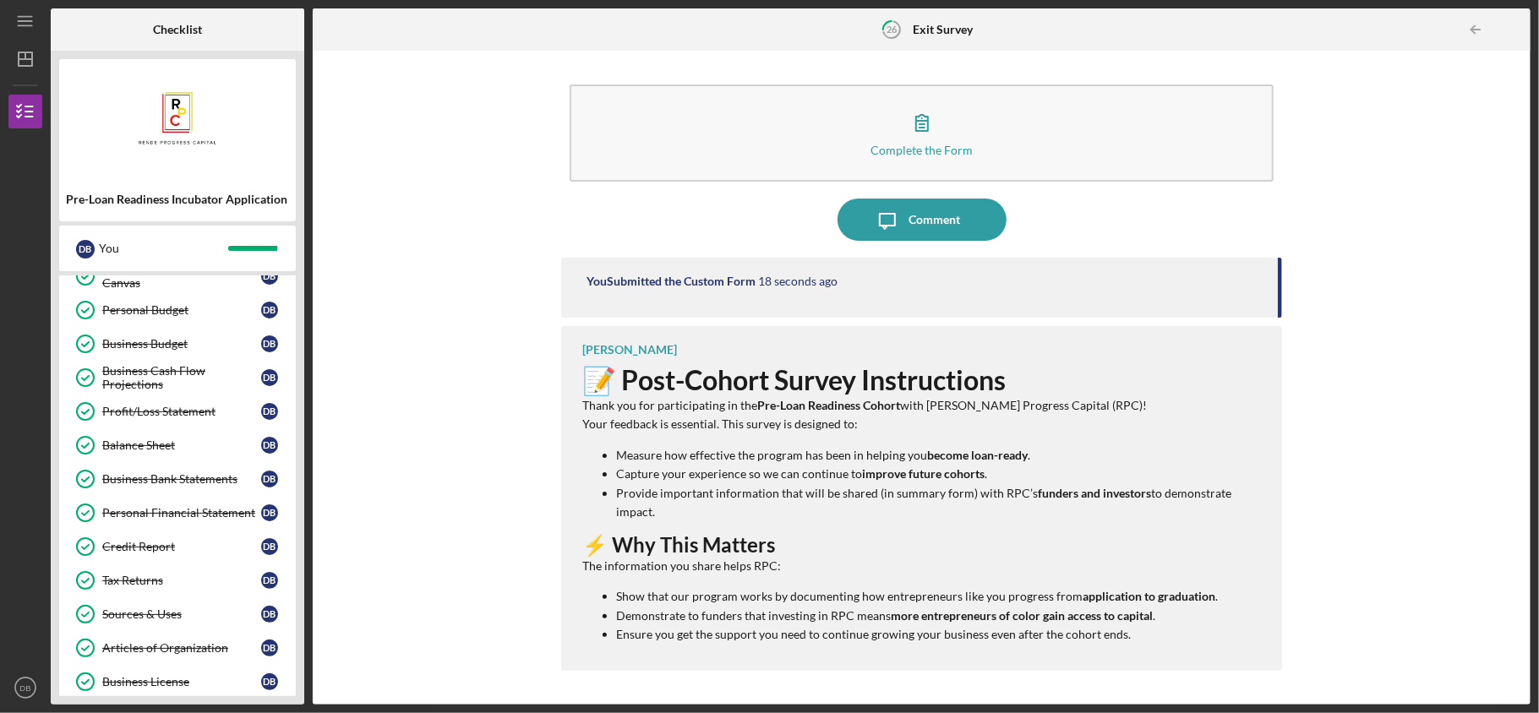
scroll to position [436, 0]
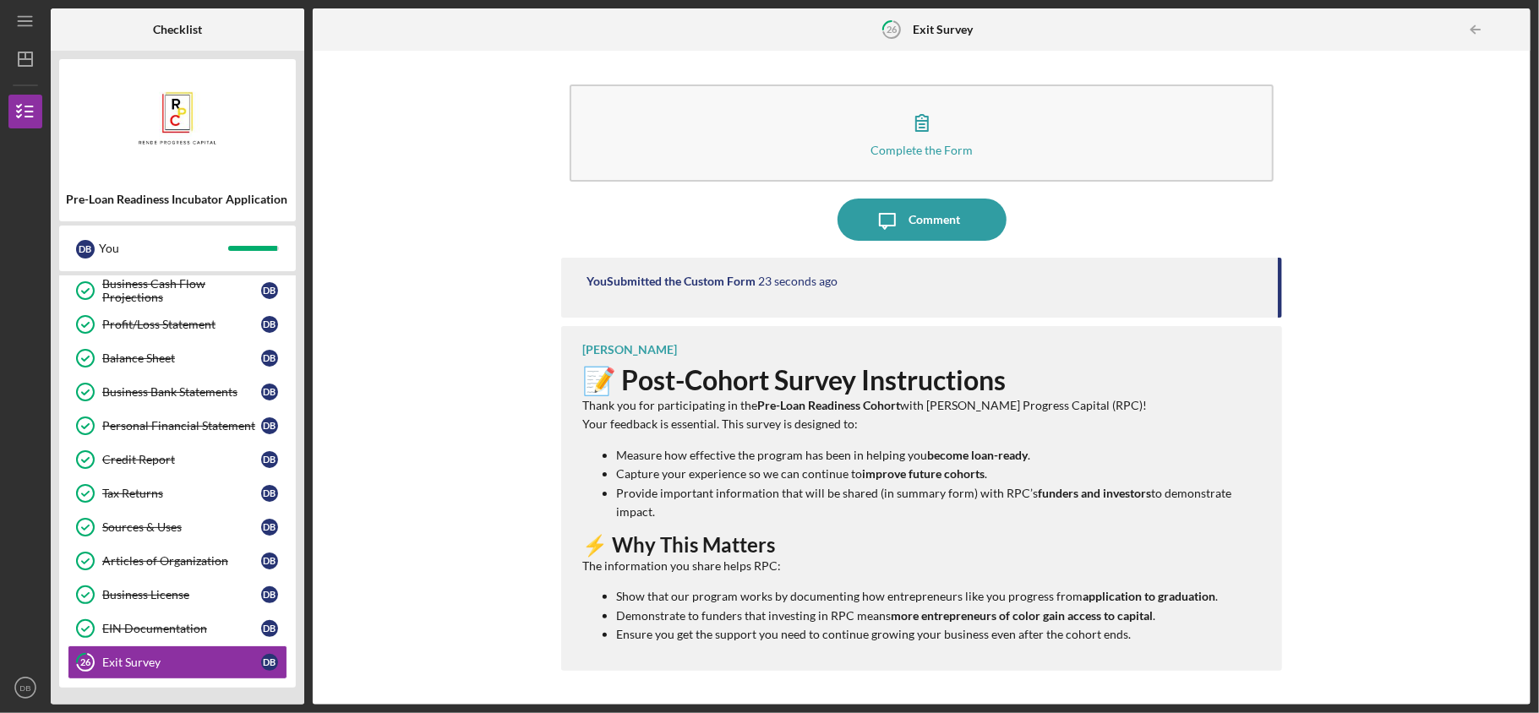
click at [598, 204] on div "Icon/Message Comment" at bounding box center [921, 220] width 721 height 42
click at [954, 224] on div "Comment" at bounding box center [935, 220] width 52 height 42
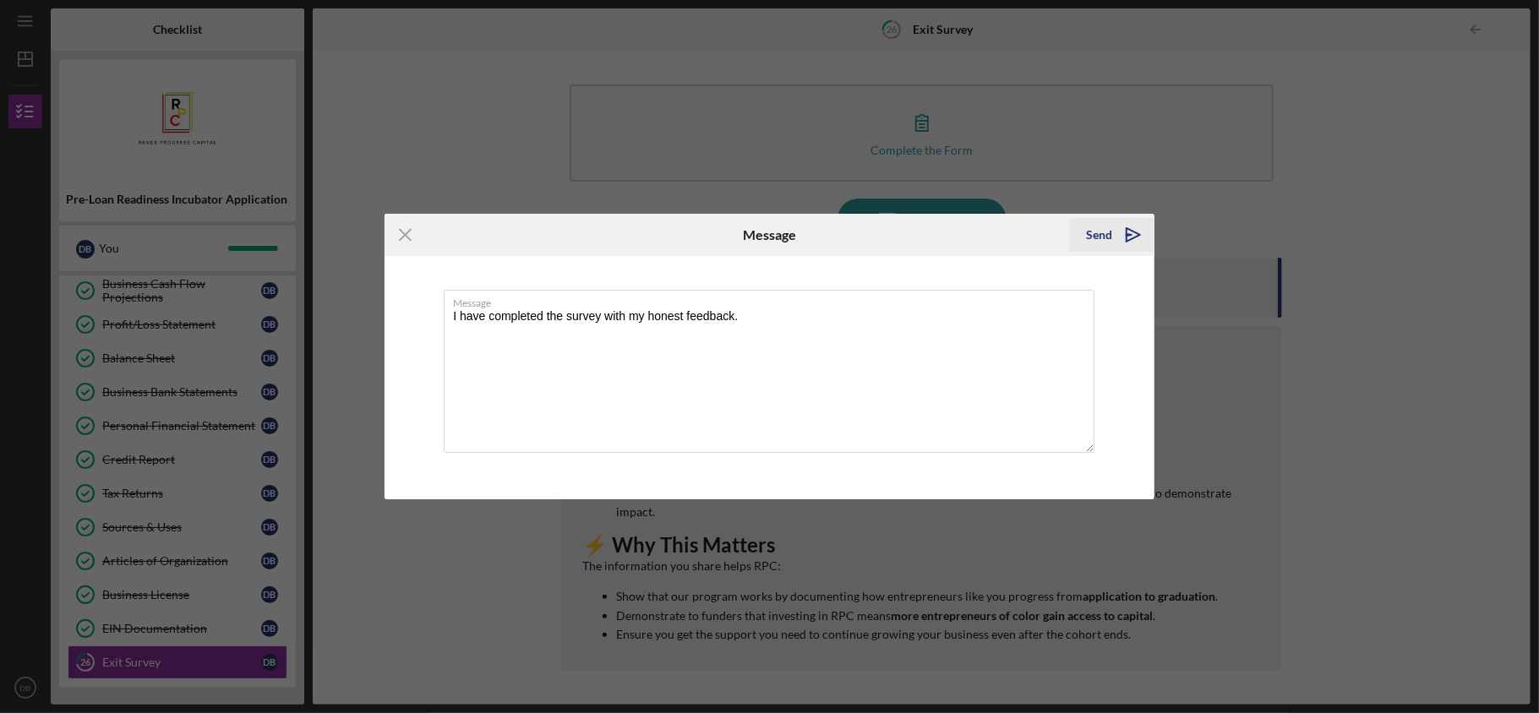
type textarea "I have completed the survey with my honest feedback."
click at [1105, 231] on div "Send" at bounding box center [1099, 235] width 26 height 34
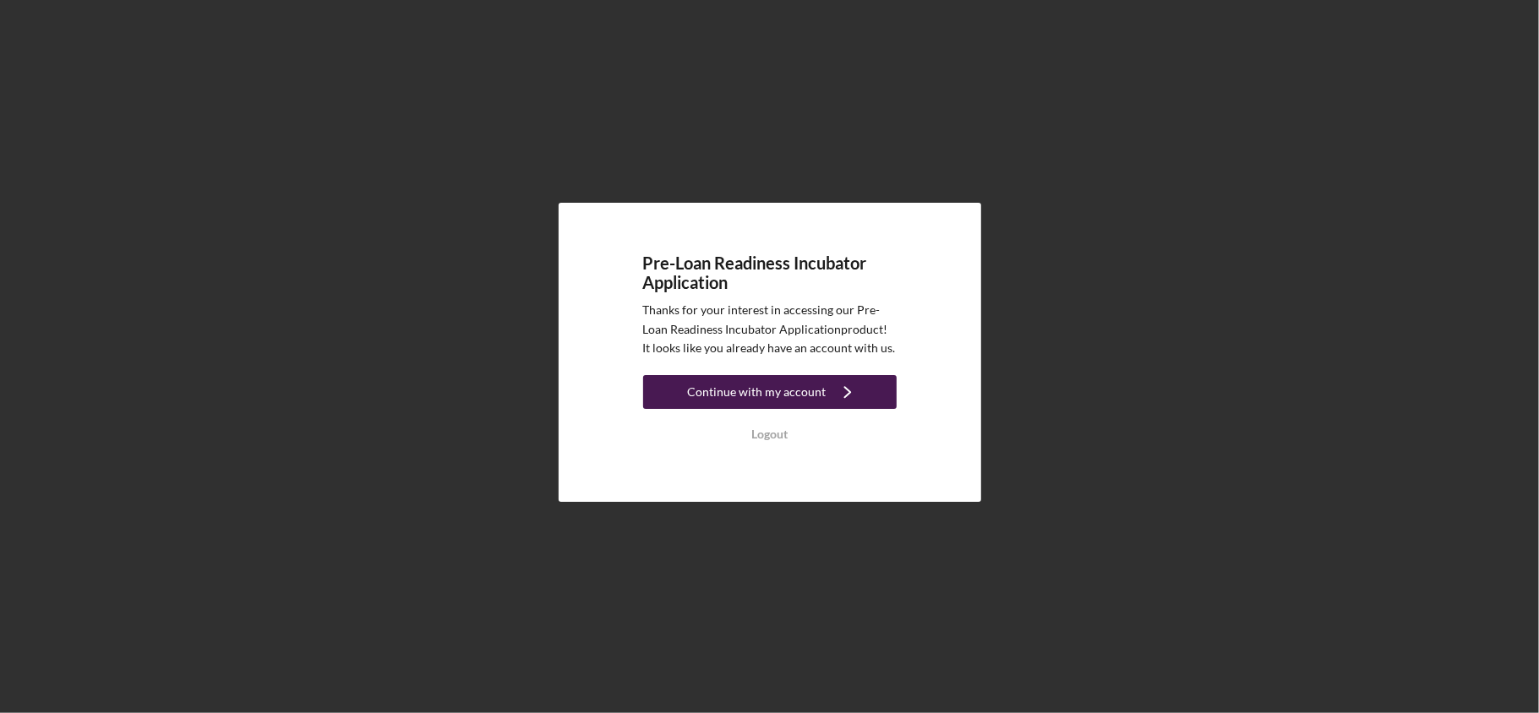
click at [798, 390] on div "Continue with my account" at bounding box center [757, 392] width 139 height 34
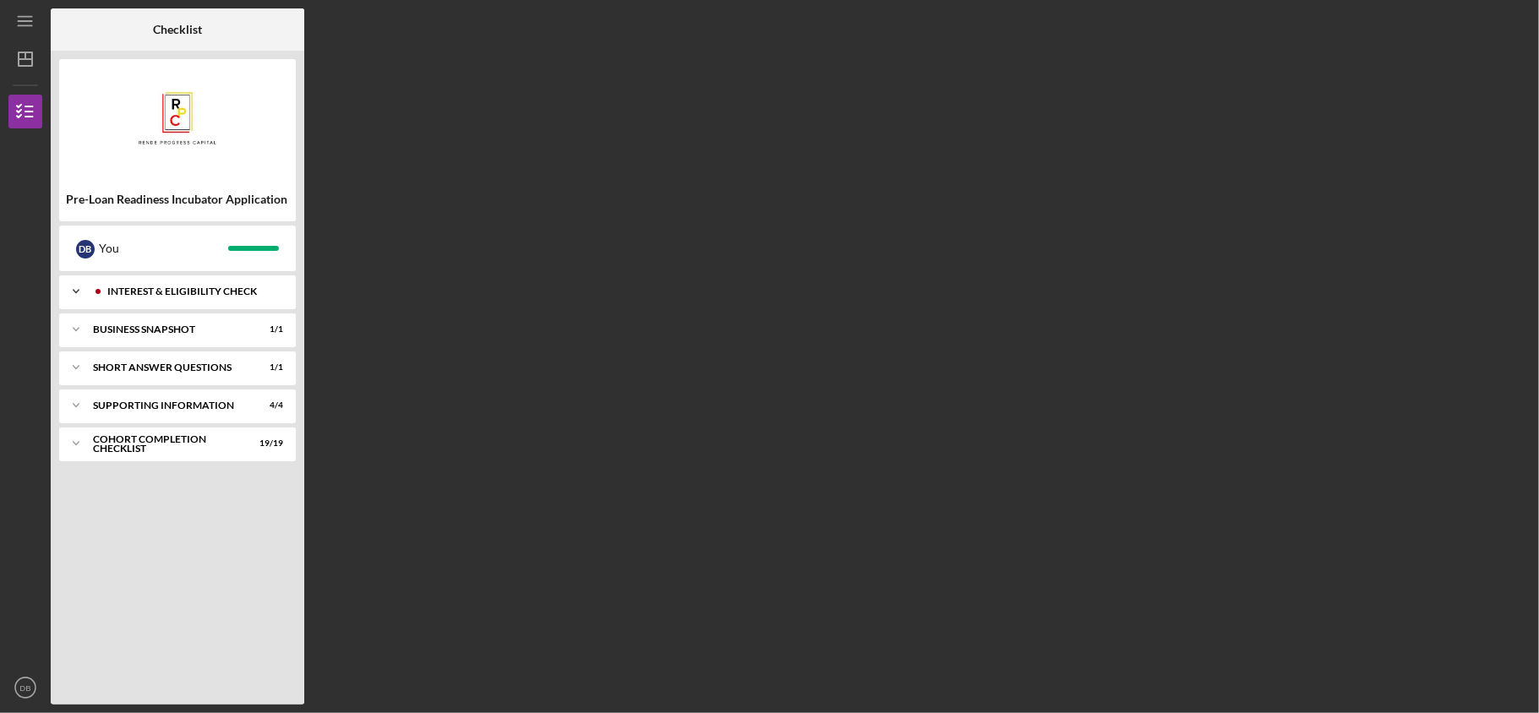
click at [139, 291] on div "Interest & Eligibility Check" at bounding box center [190, 292] width 167 height 10
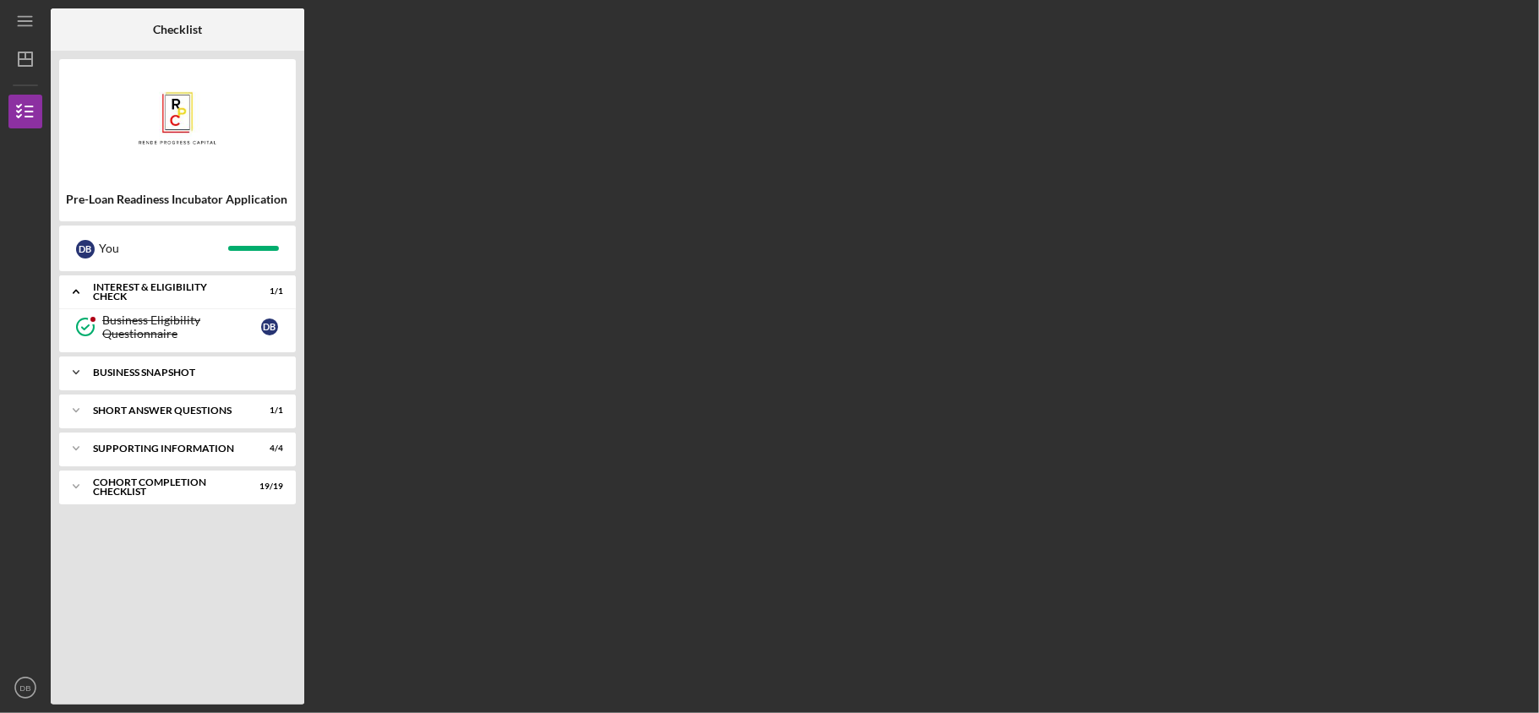
click at [172, 379] on div "Icon/Expander Business Snapshot 1 / 1" at bounding box center [177, 373] width 237 height 34
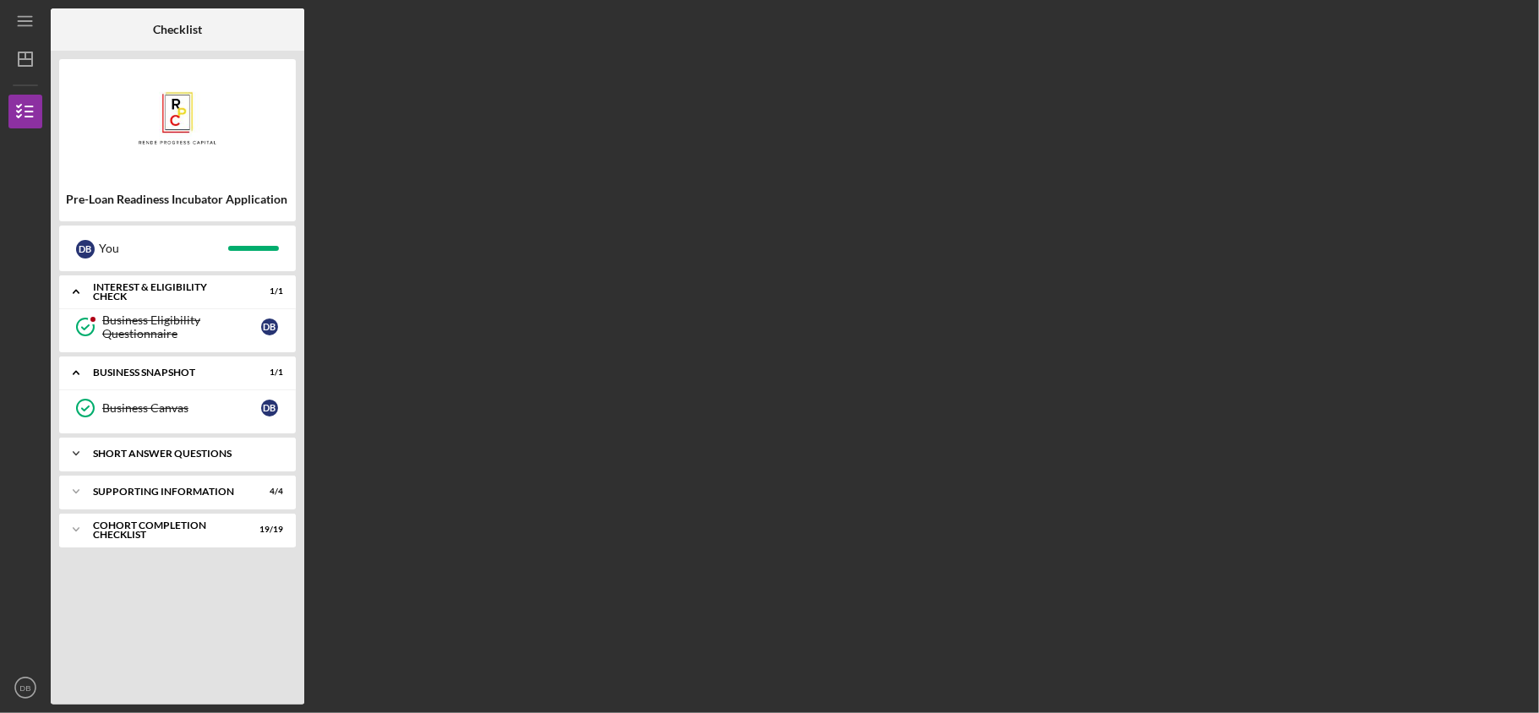
click at [160, 454] on div "Short Answer Questions" at bounding box center [184, 454] width 182 height 10
click at [163, 543] on div "Icon/Expander Supporting Information 4 / 4" at bounding box center [177, 535] width 237 height 34
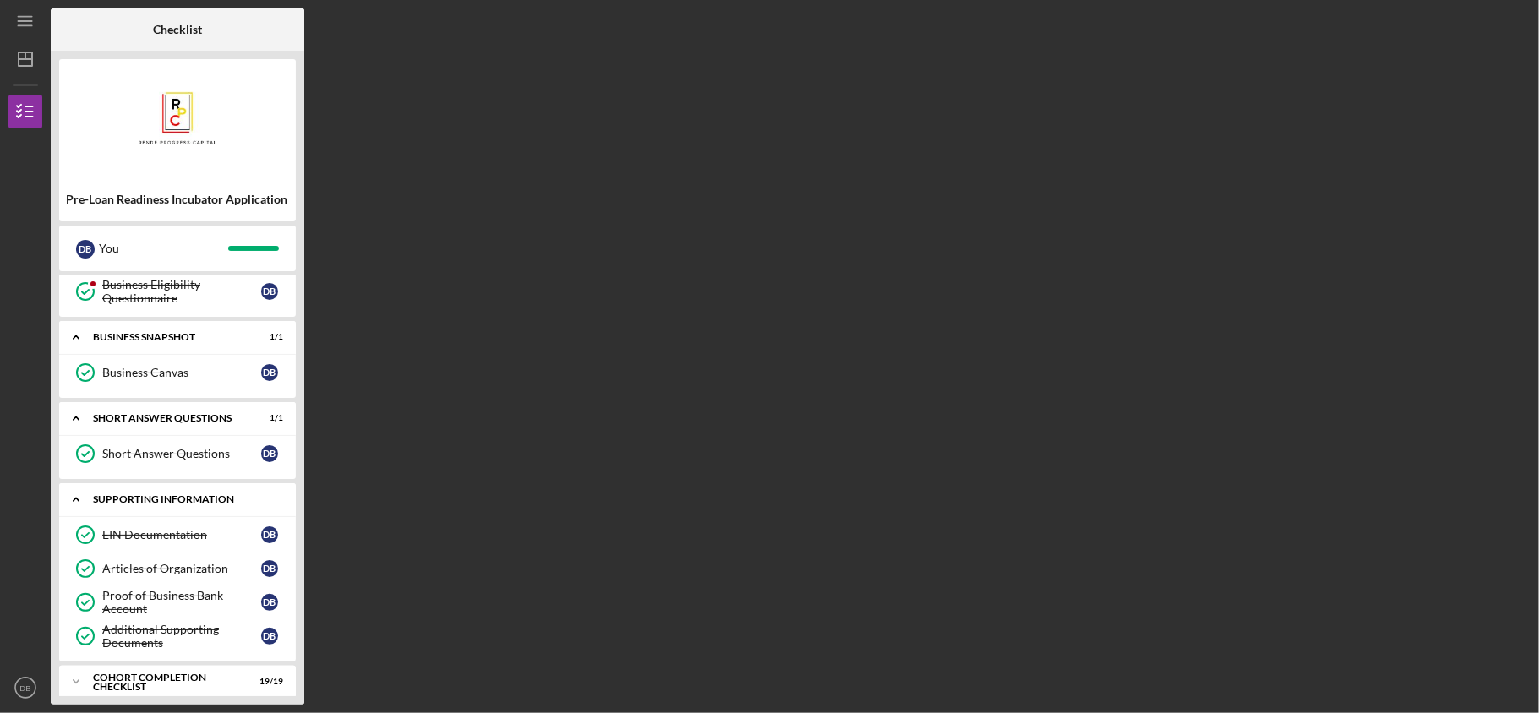
scroll to position [52, 0]
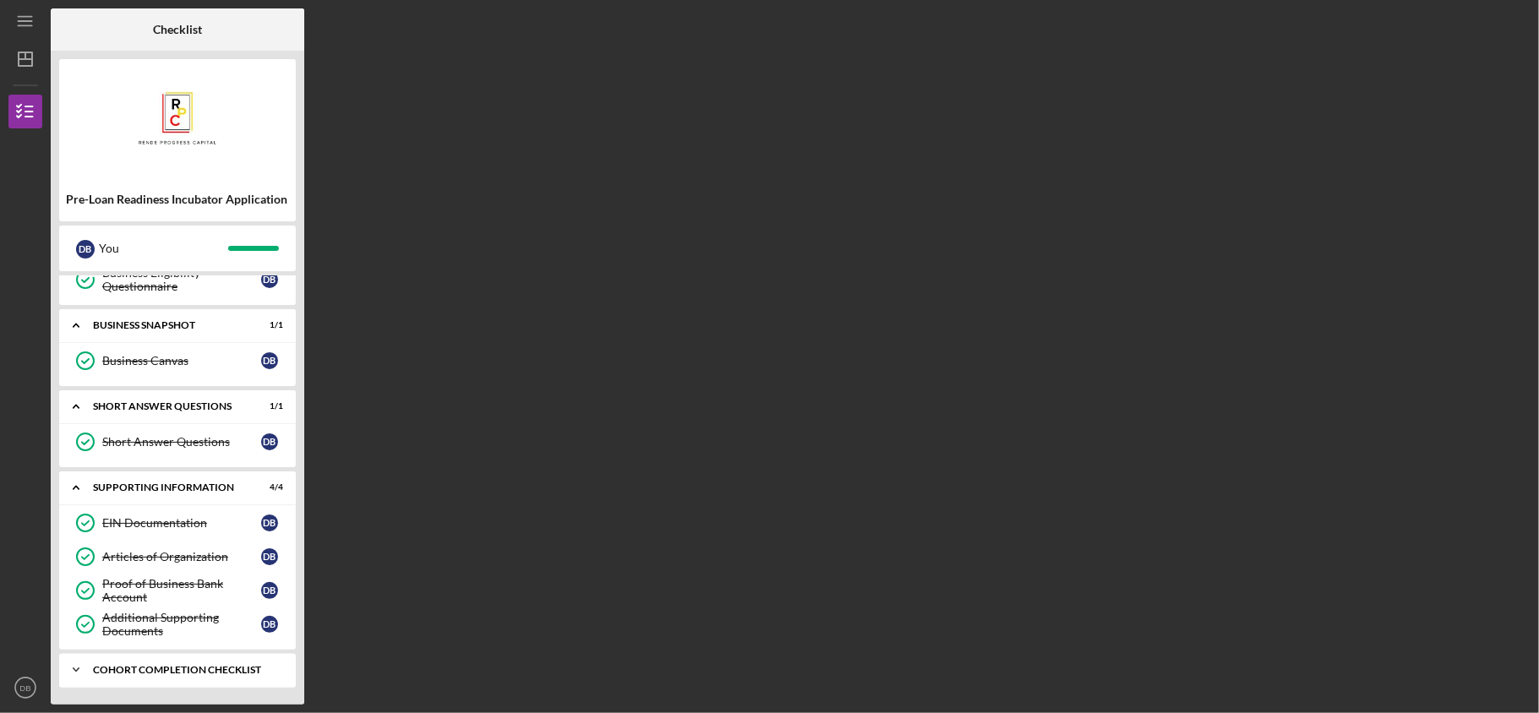
click at [171, 667] on div "Cohort Completion Checklist" at bounding box center [184, 670] width 182 height 10
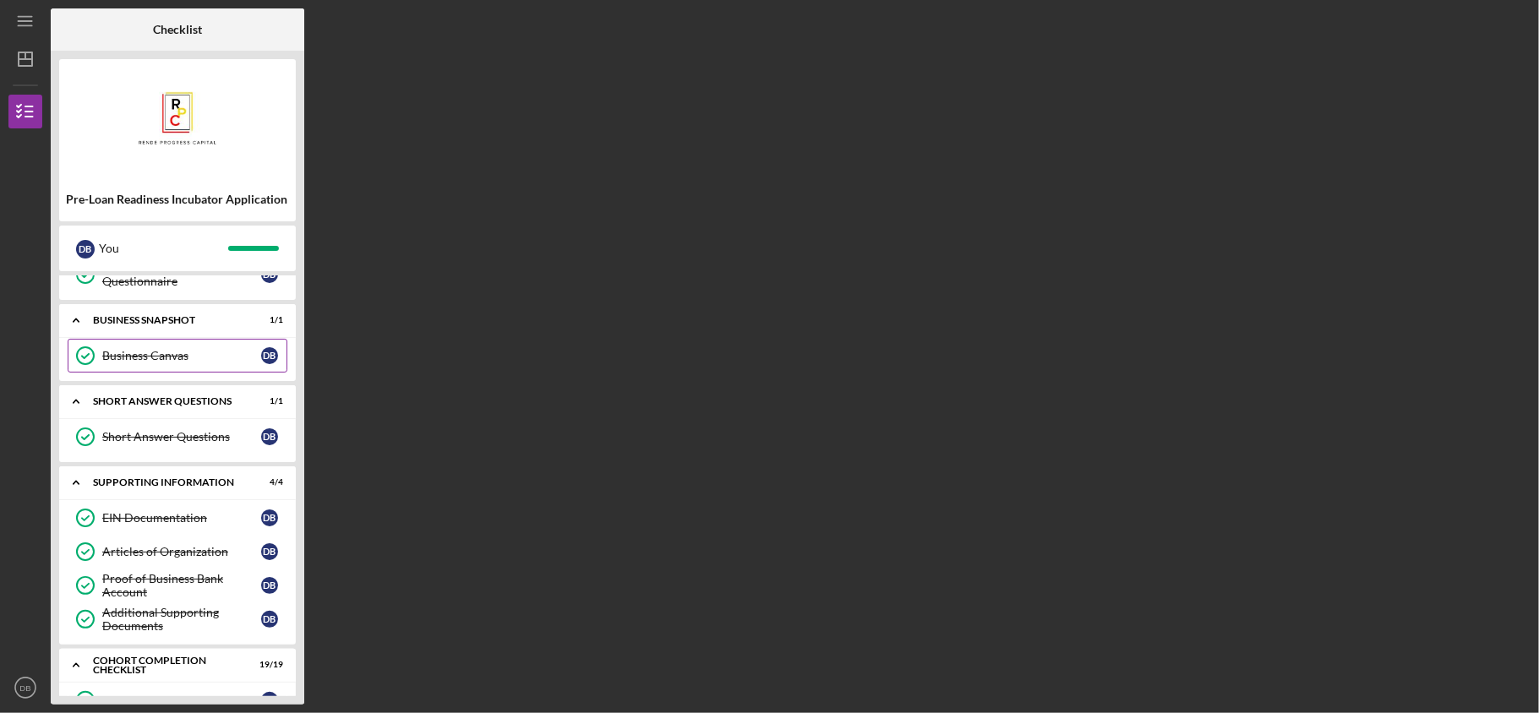
scroll to position [0, 0]
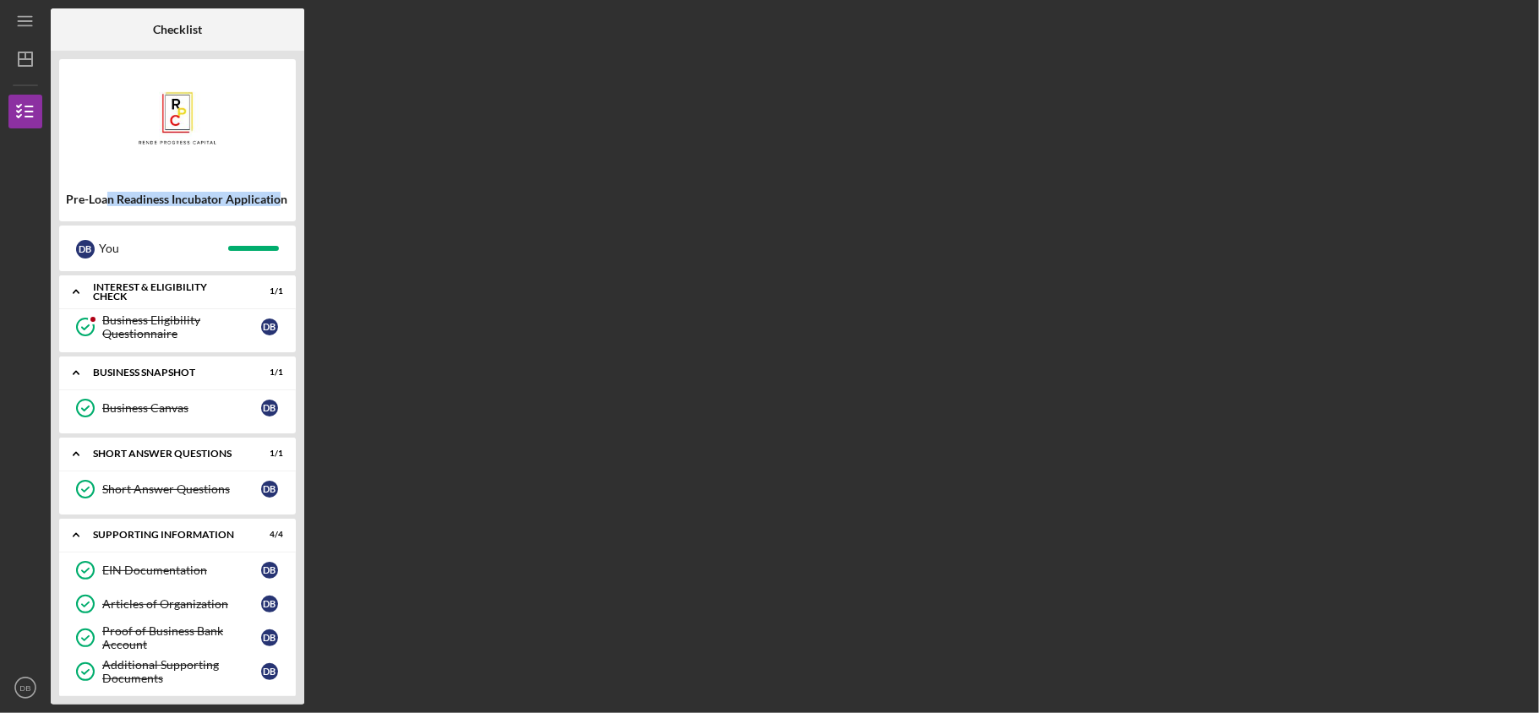
drag, startPoint x: 106, startPoint y: 199, endPoint x: 279, endPoint y: 221, distance: 174.6
click at [279, 221] on div "Pre-Loan Readiness Incubator Application D B You Icon/Expander Interest & Eligi…" at bounding box center [178, 378] width 254 height 654
click at [25, 115] on icon "button" at bounding box center [25, 111] width 42 height 42
click at [21, 20] on icon "Icon/Menu" at bounding box center [26, 22] width 38 height 38
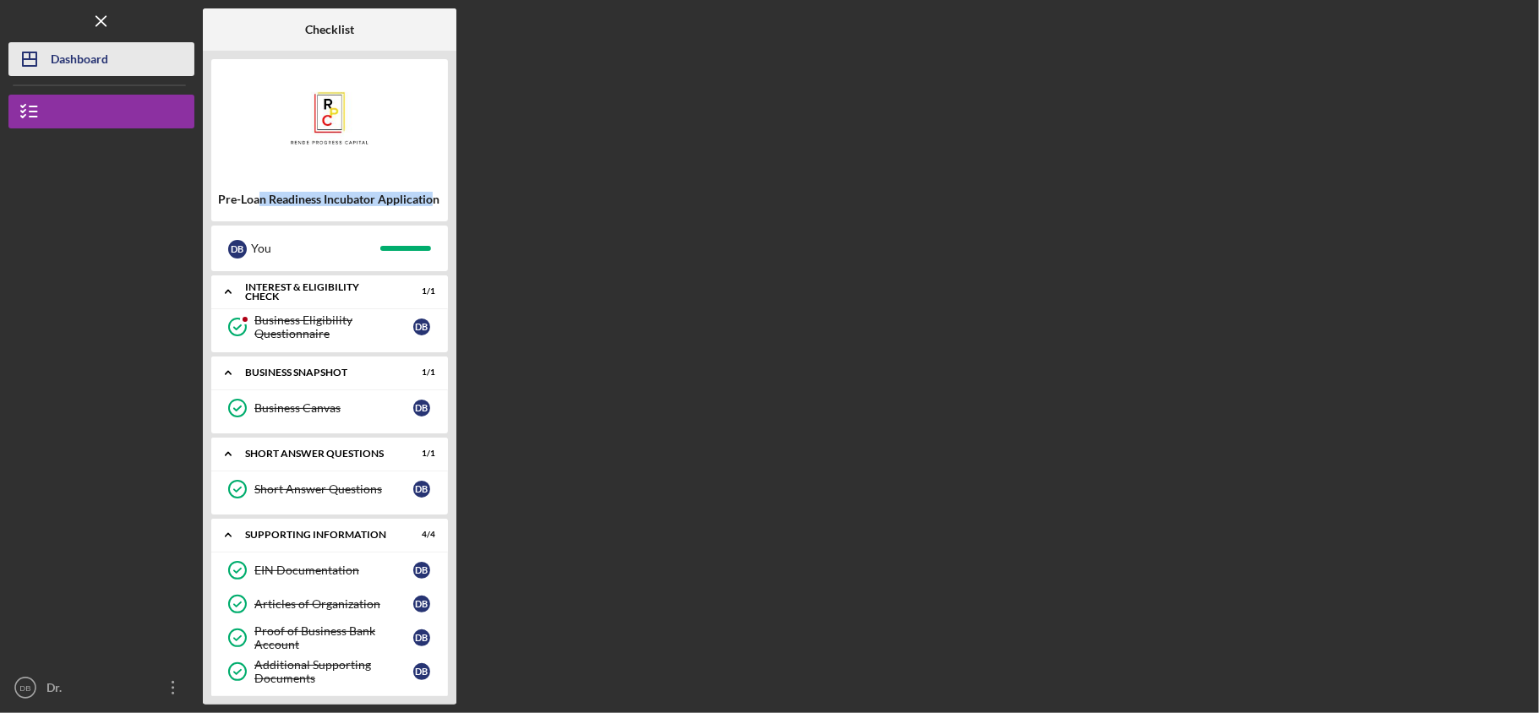
click at [51, 52] on div "Dashboard" at bounding box center [79, 61] width 57 height 38
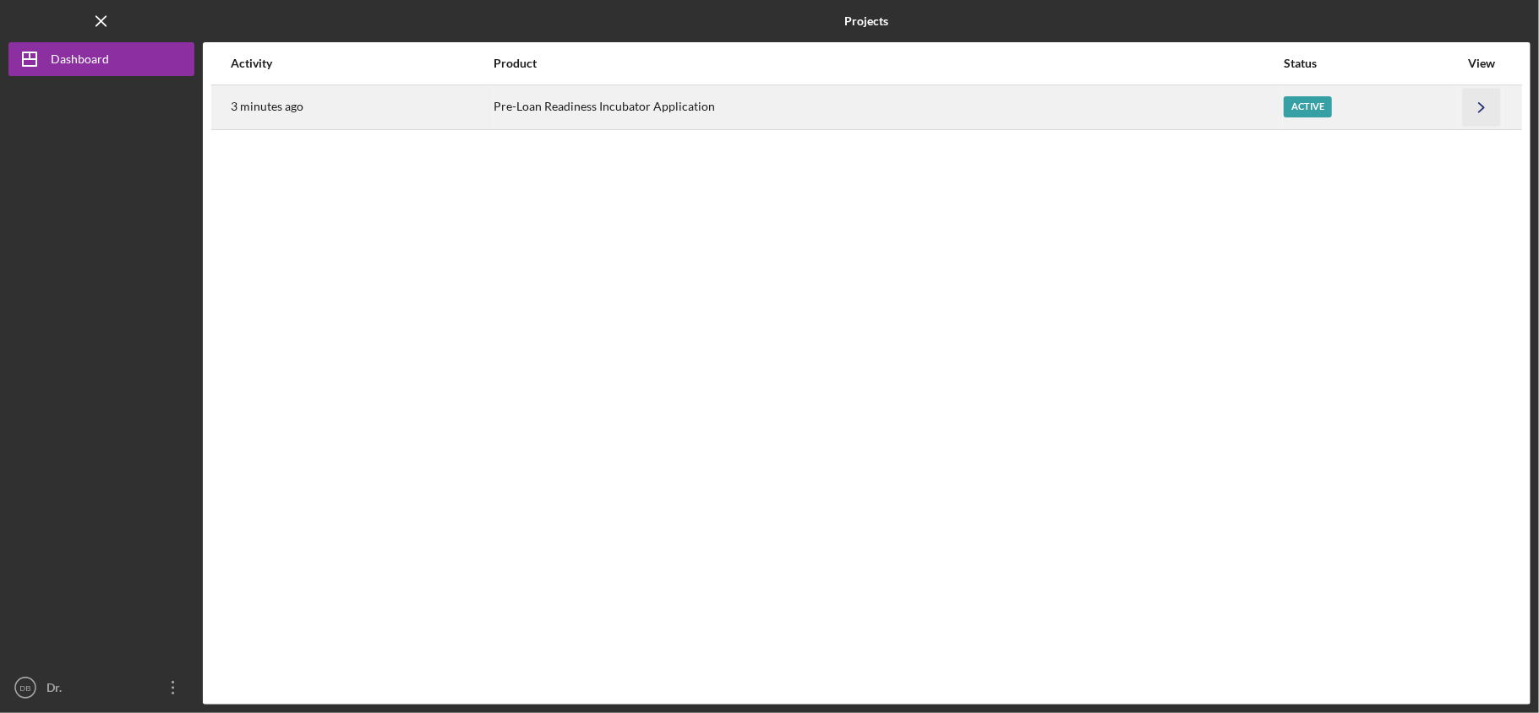
click at [1482, 103] on icon "Icon/Navigate" at bounding box center [1482, 107] width 38 height 38
